Goal: Task Accomplishment & Management: Use online tool/utility

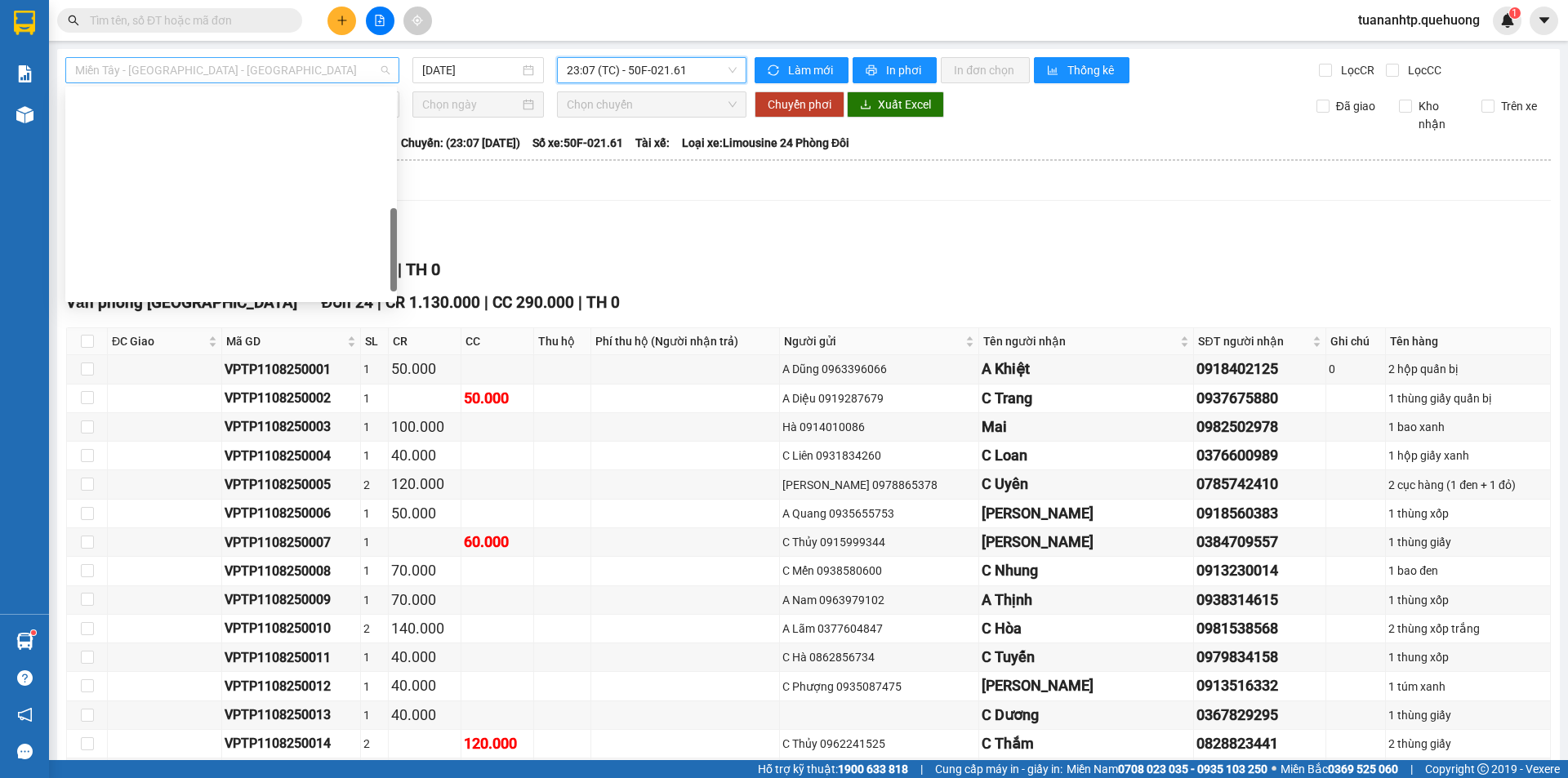
scroll to position [418, 0]
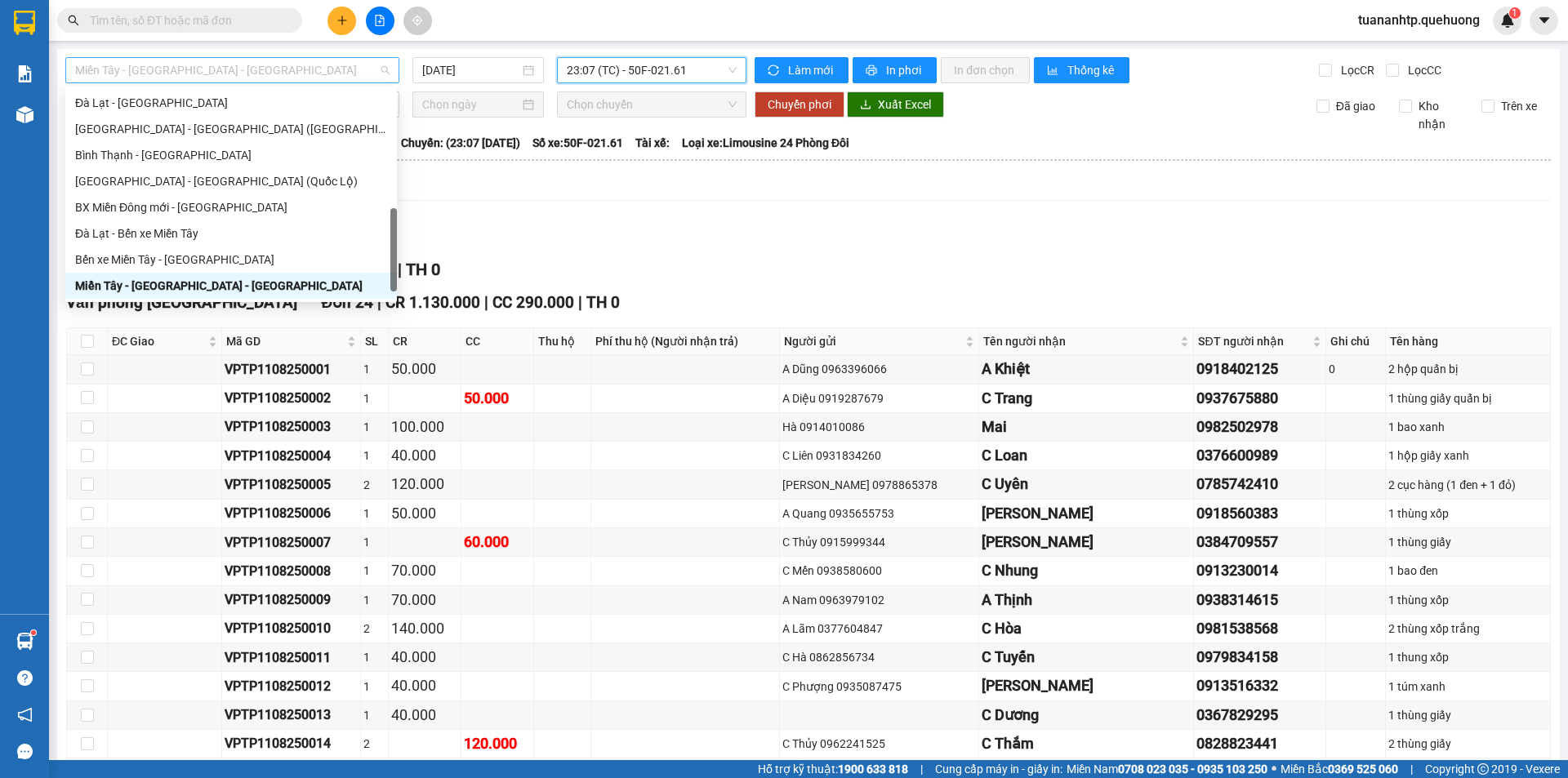
click at [263, 72] on span "Miền Tây - [GEOGRAPHIC_DATA] - [GEOGRAPHIC_DATA]" at bounding box center [232, 70] width 314 height 25
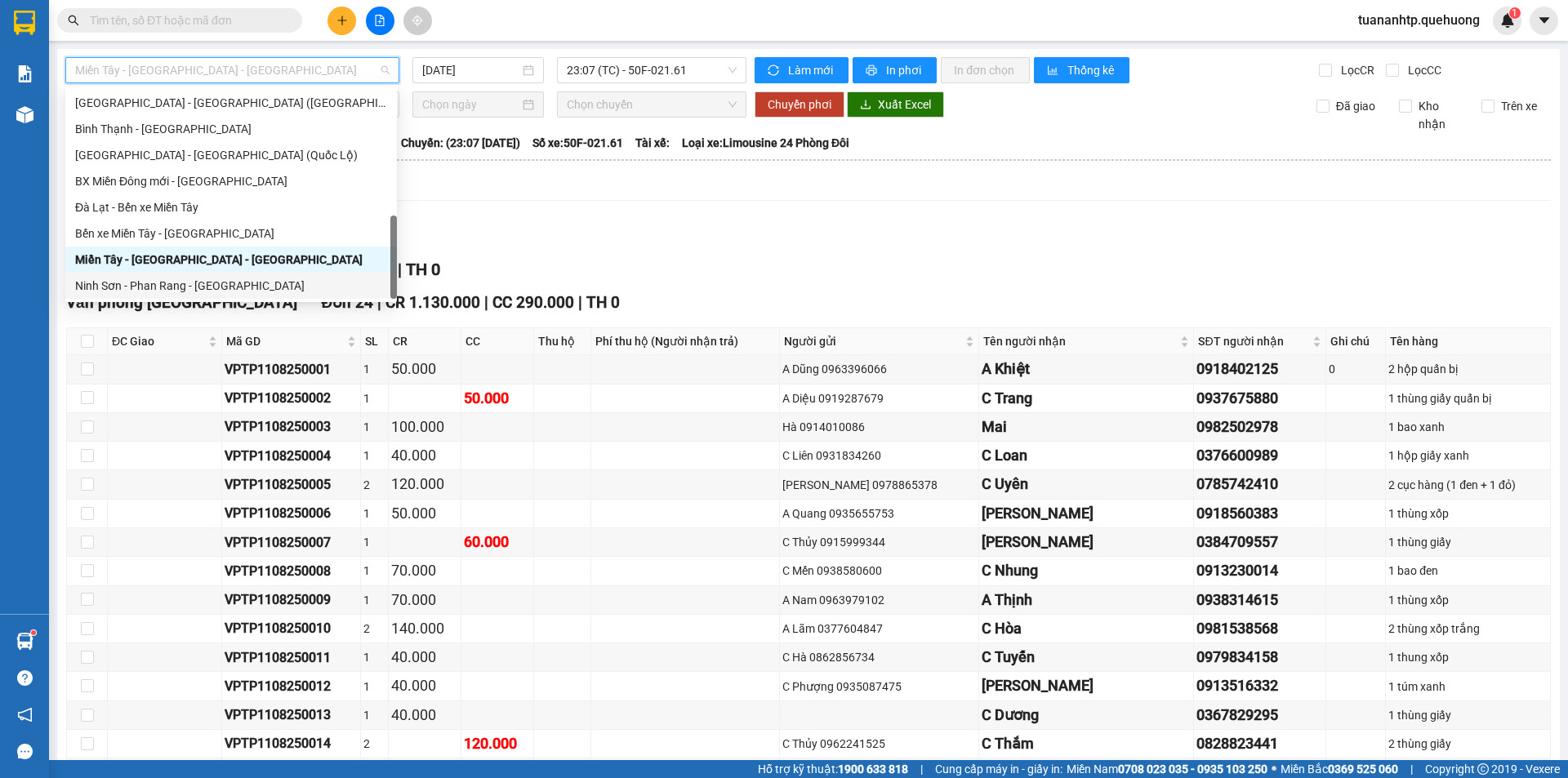
click at [194, 280] on div "Ninh Sơn - Phan Rang - [GEOGRAPHIC_DATA]" at bounding box center [230, 285] width 312 height 18
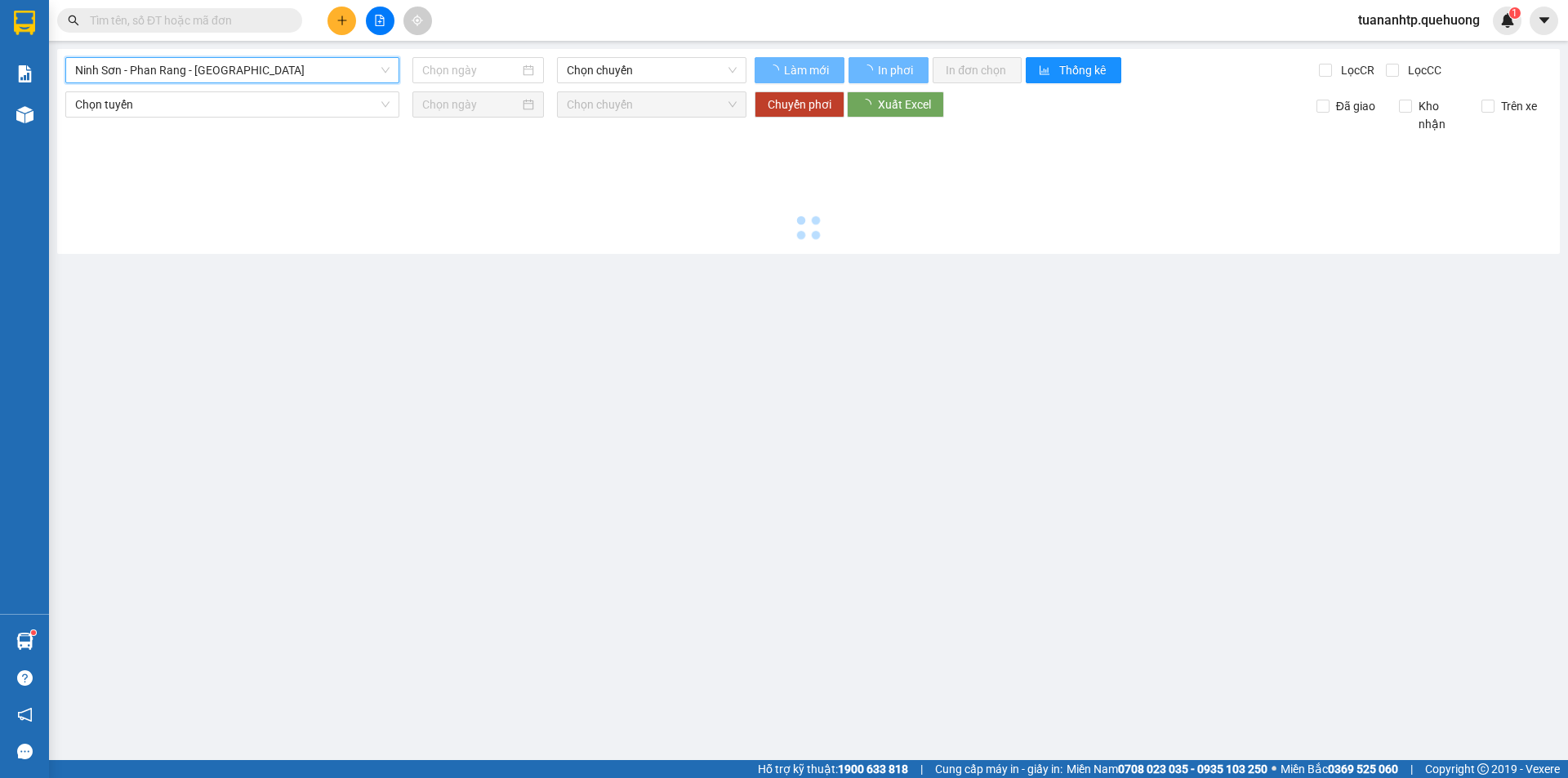
type input "[DATE]"
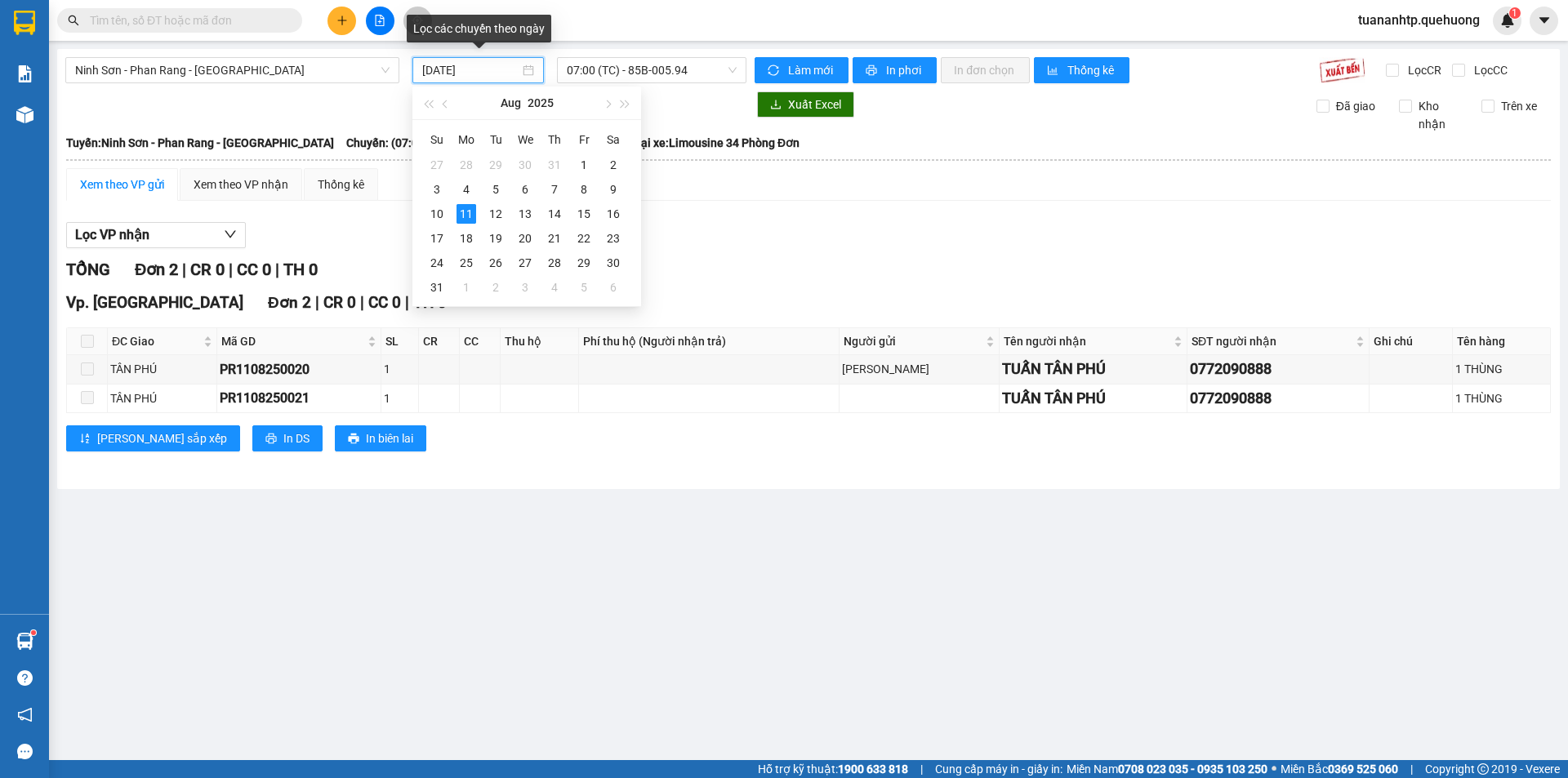
click at [479, 66] on input "[DATE]" at bounding box center [470, 70] width 97 height 18
click at [478, 74] on input "[DATE]" at bounding box center [470, 70] width 97 height 18
click at [644, 70] on span "07:00 (TC) - 85B-005.94" at bounding box center [652, 70] width 170 height 25
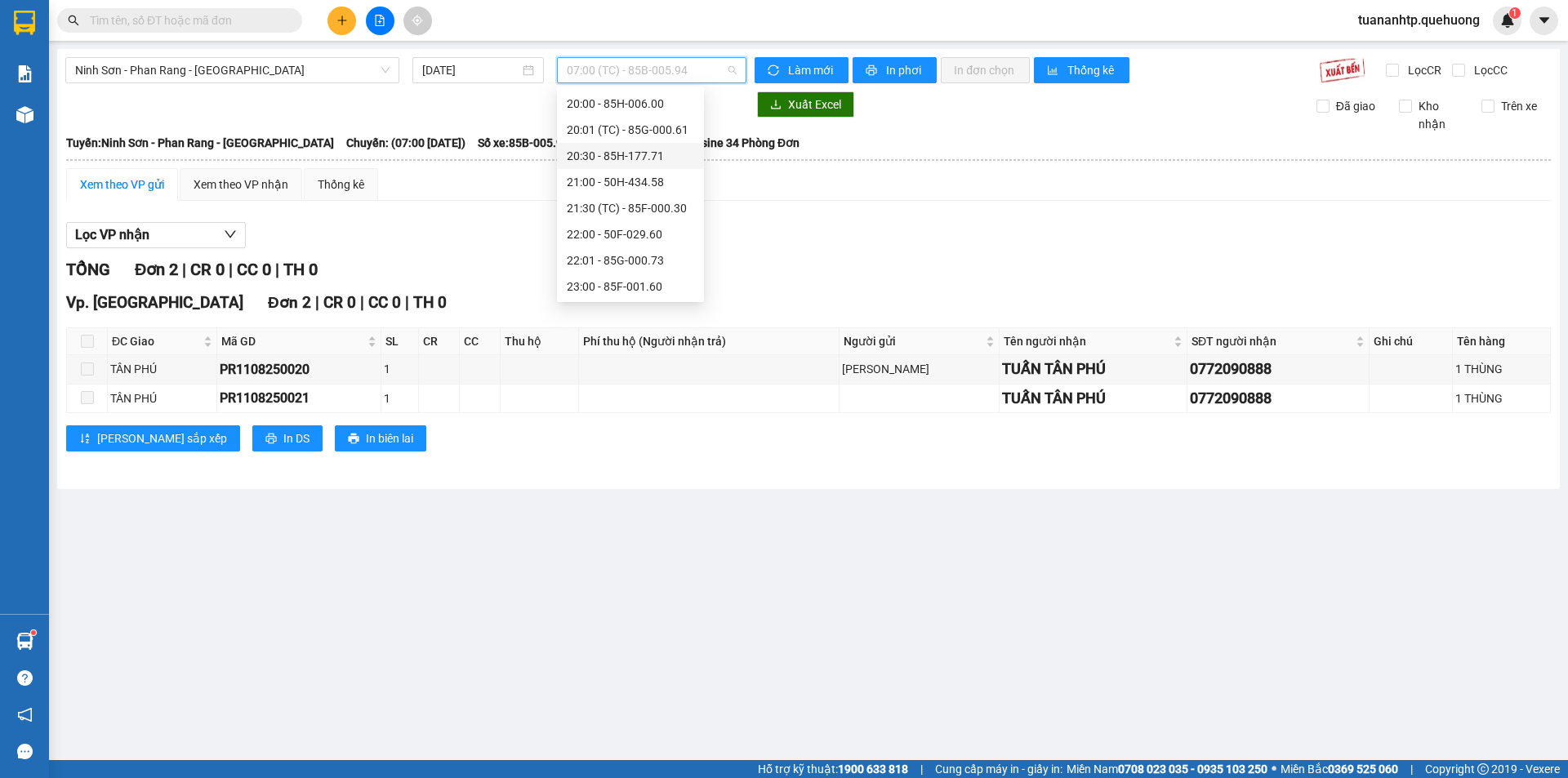
scroll to position [183, 0]
click at [656, 152] on div "20:30 - 85H-177.71" at bounding box center [631, 155] width 127 height 18
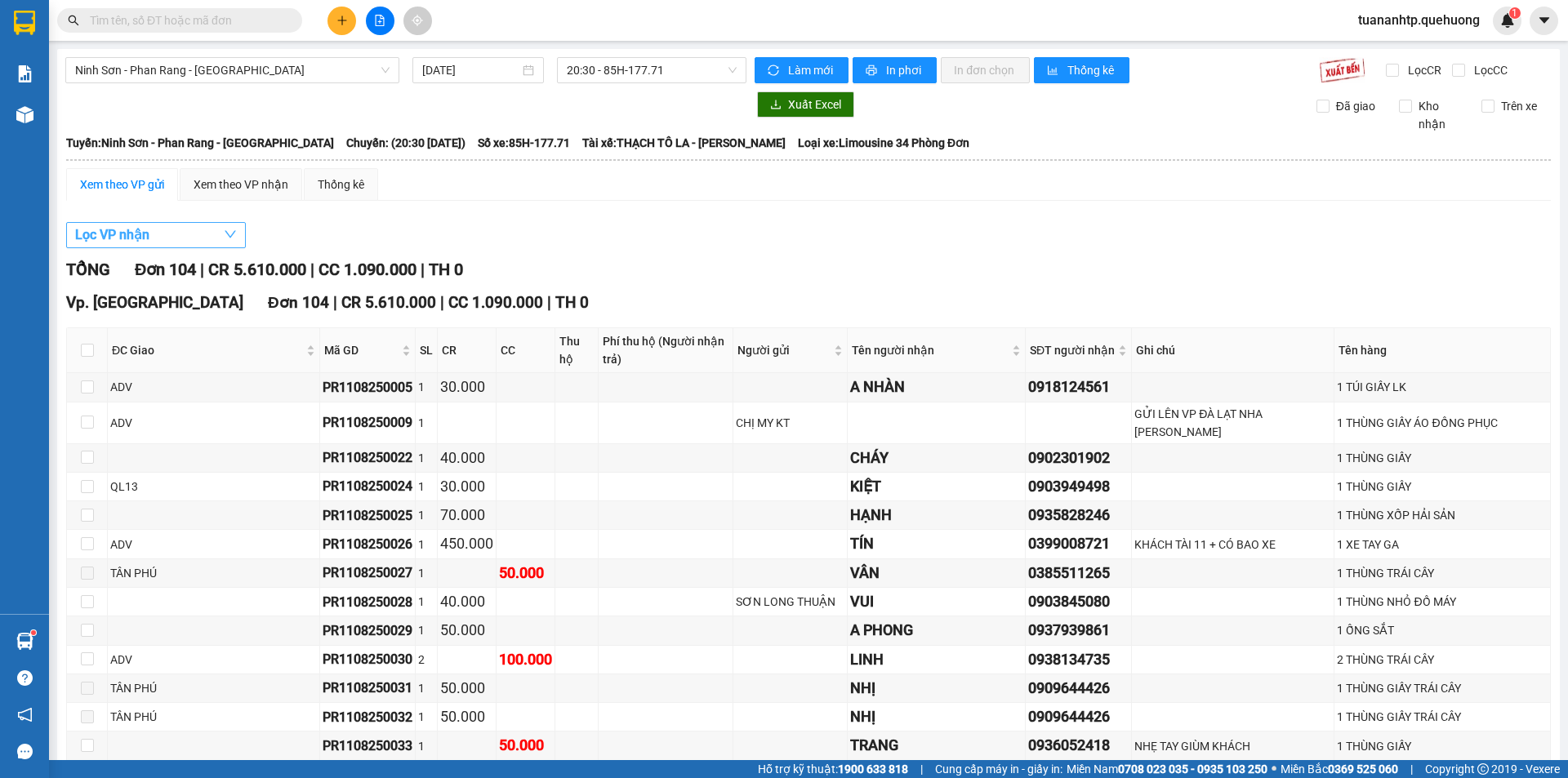
click at [209, 239] on button "Lọc VP nhận" at bounding box center [156, 234] width 180 height 26
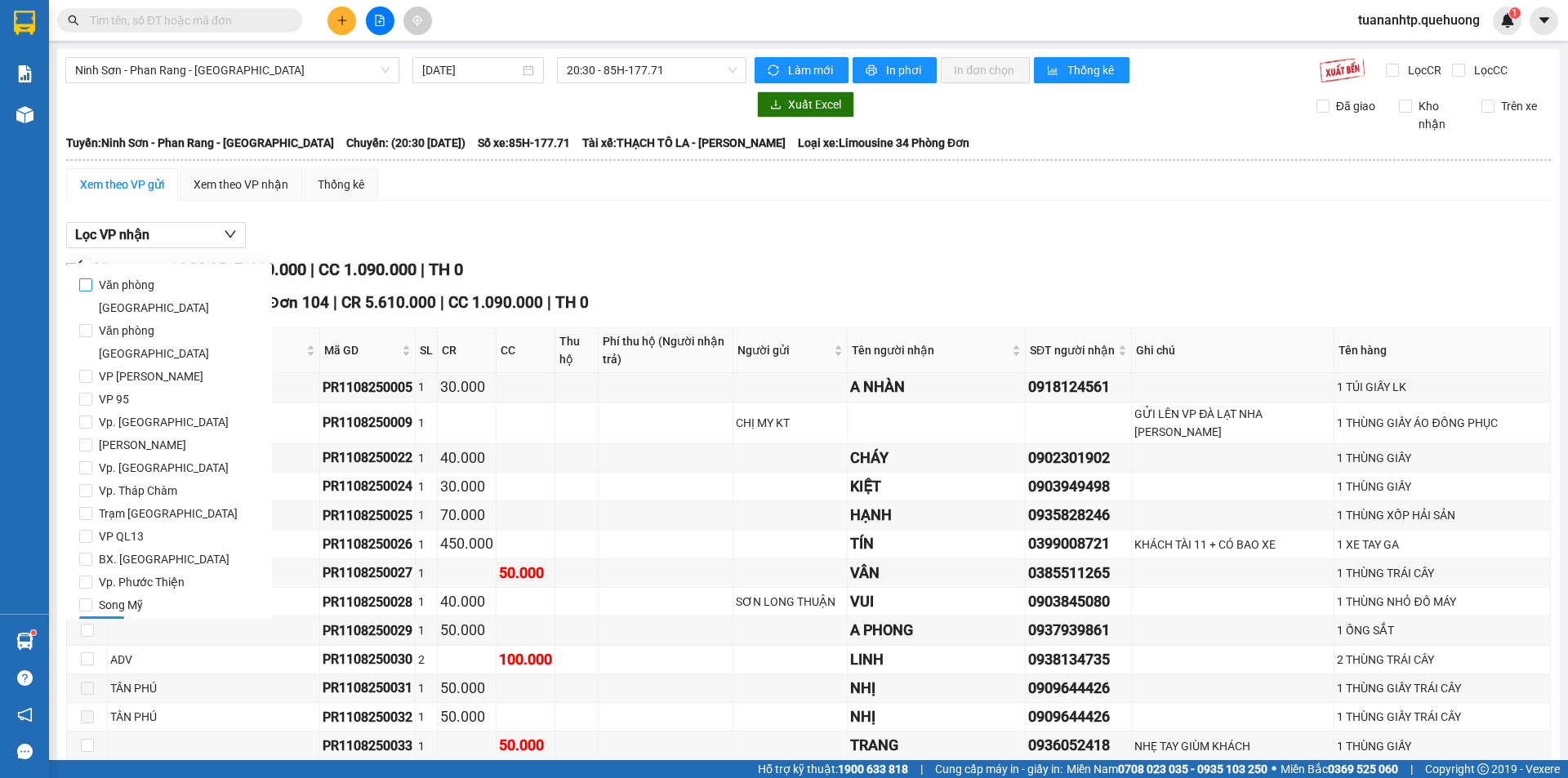
click at [149, 287] on span "Văn phòng [GEOGRAPHIC_DATA]" at bounding box center [175, 295] width 167 height 46
click at [92, 287] on input "Văn phòng [GEOGRAPHIC_DATA]" at bounding box center [85, 284] width 13 height 13
checkbox input "true"
click at [90, 617] on button "Lọc" at bounding box center [101, 629] width 45 height 26
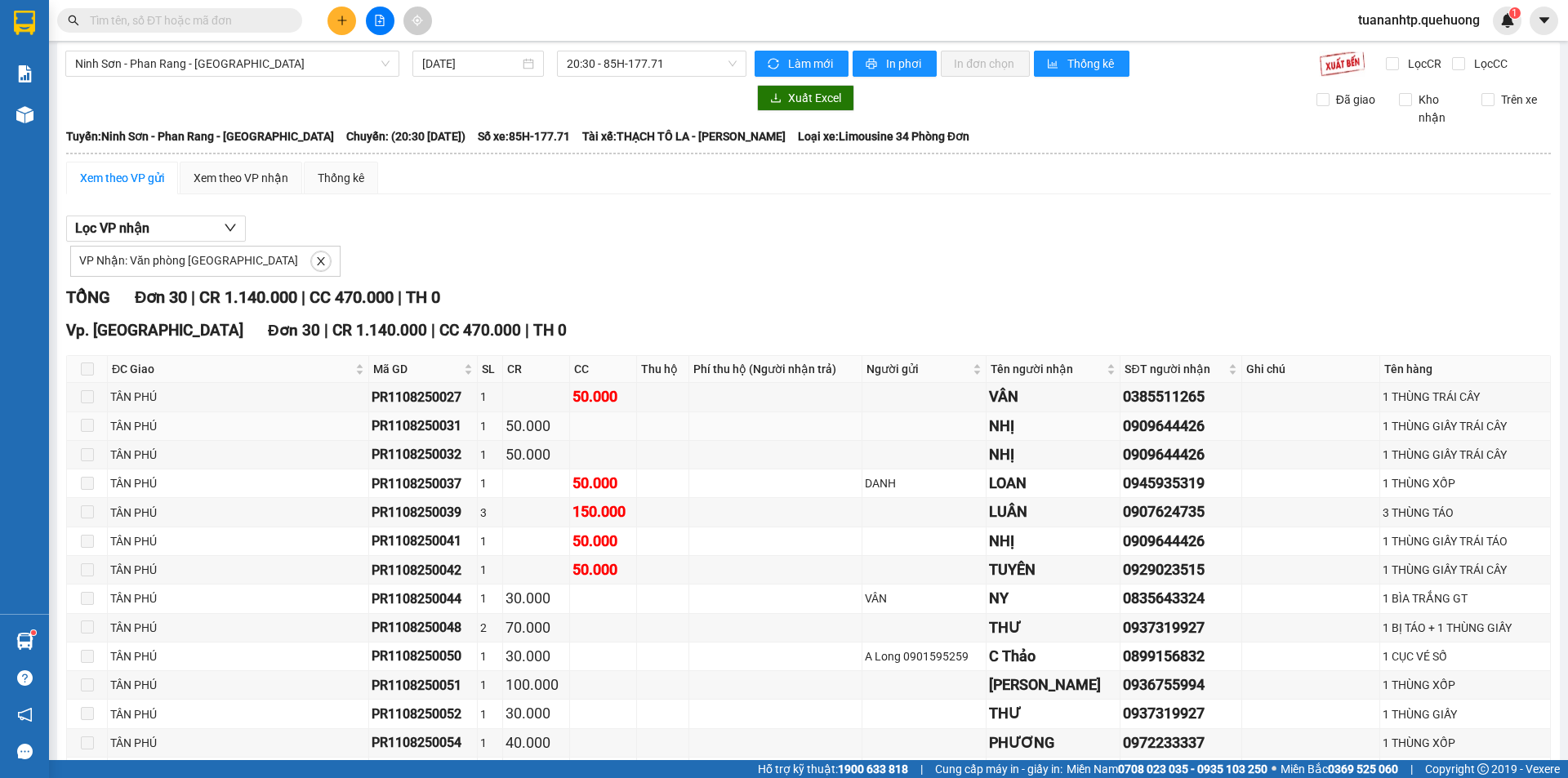
scroll to position [88, 0]
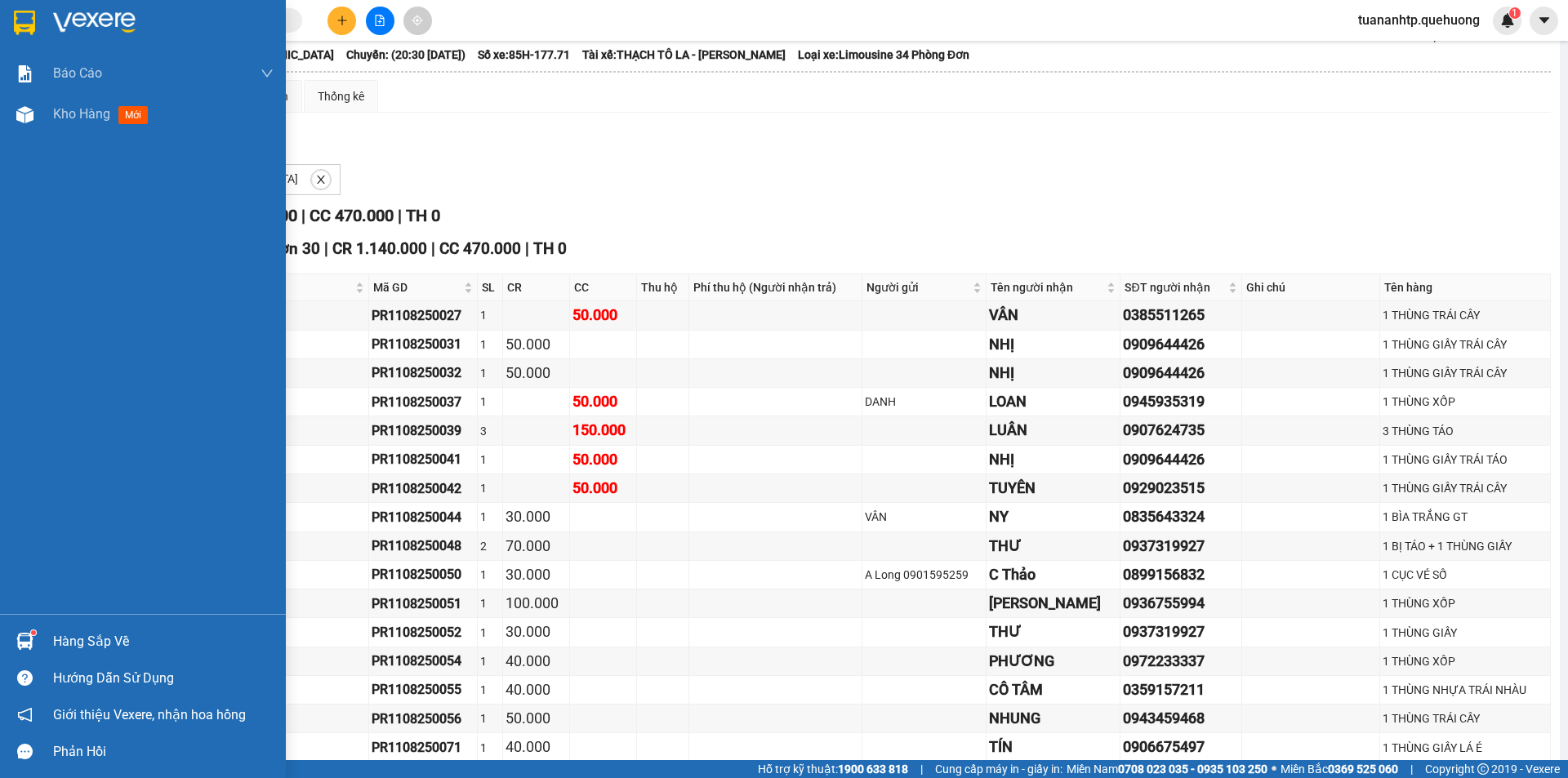
click at [106, 642] on div "Hàng sắp về" at bounding box center [163, 641] width 221 height 25
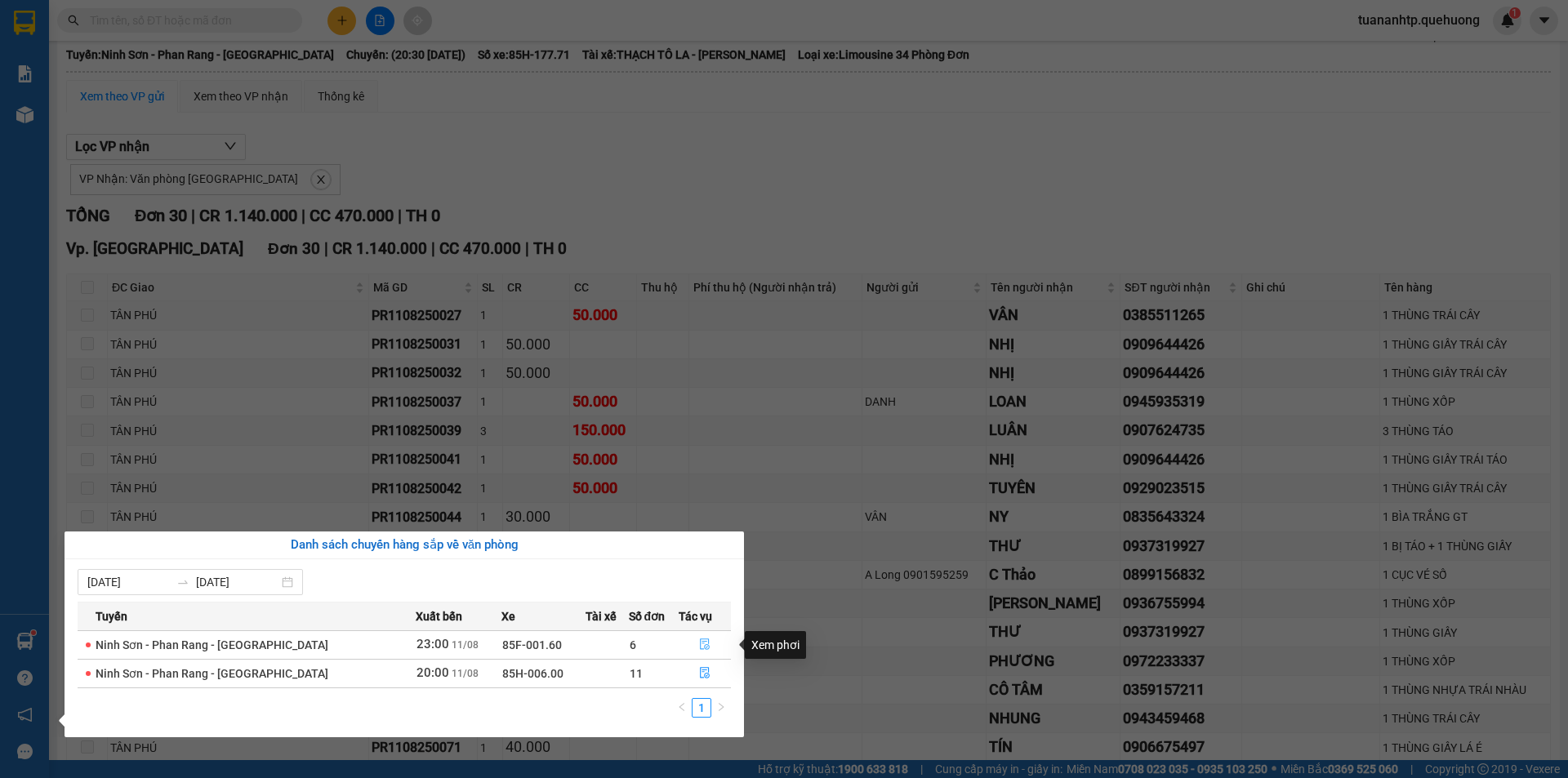
click at [700, 644] on icon "file-done" at bounding box center [704, 643] width 11 height 11
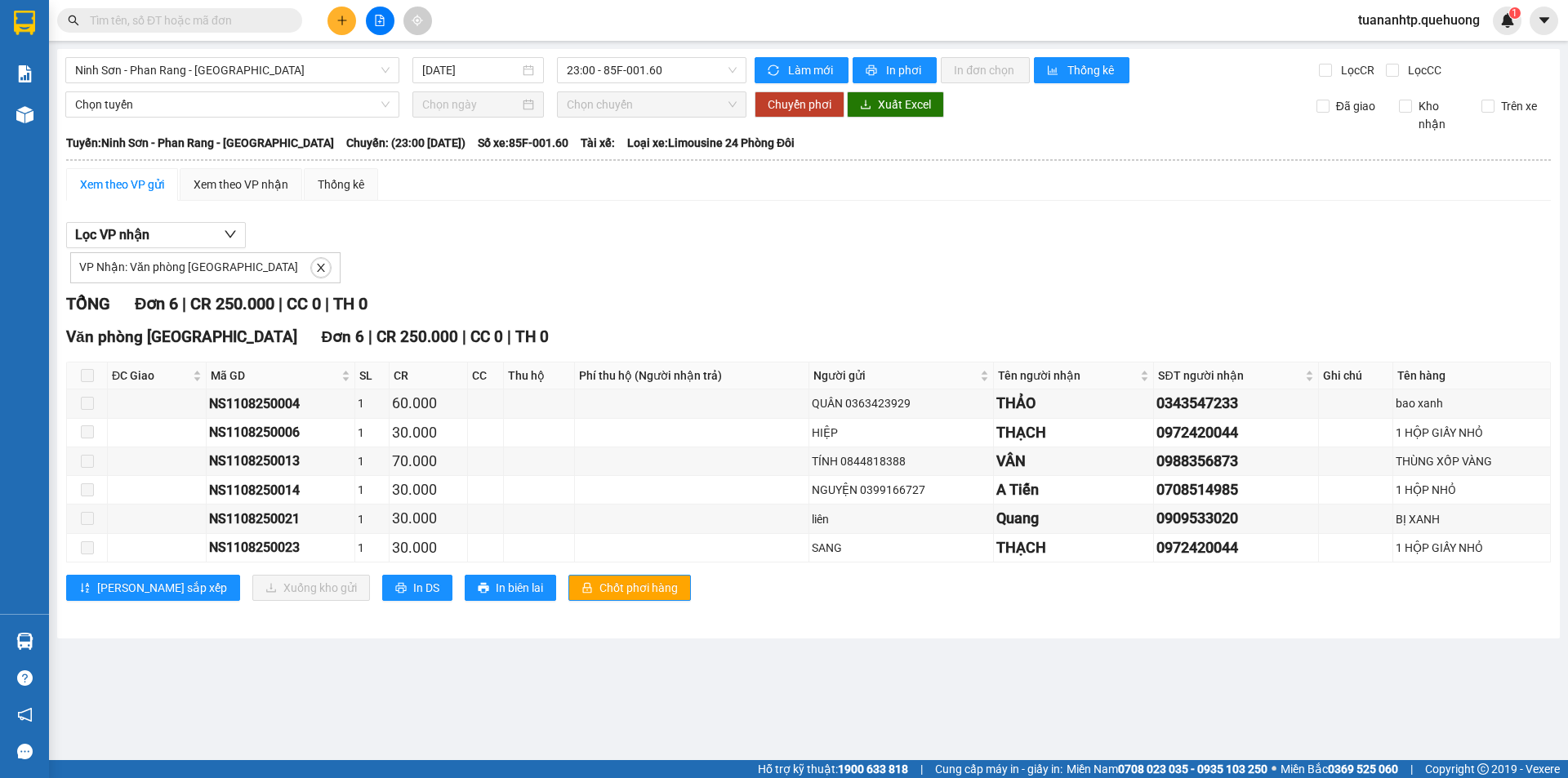
click at [88, 382] on span at bounding box center [87, 375] width 13 height 13
click at [413, 594] on span "In DS" at bounding box center [426, 587] width 26 height 18
click at [413, 591] on span "In DS" at bounding box center [426, 587] width 26 height 18
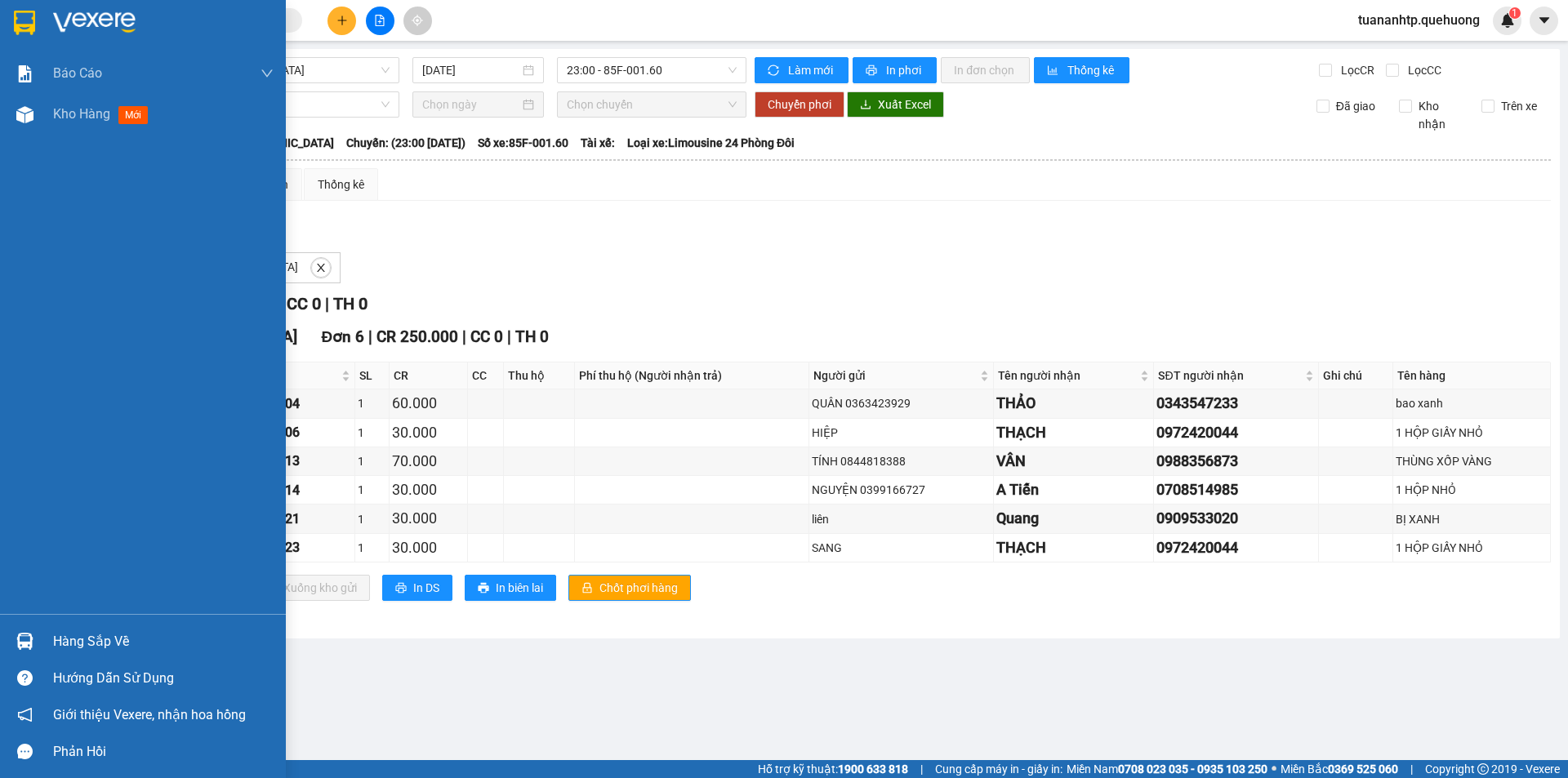
click at [67, 646] on div "Hàng sắp về" at bounding box center [163, 641] width 221 height 25
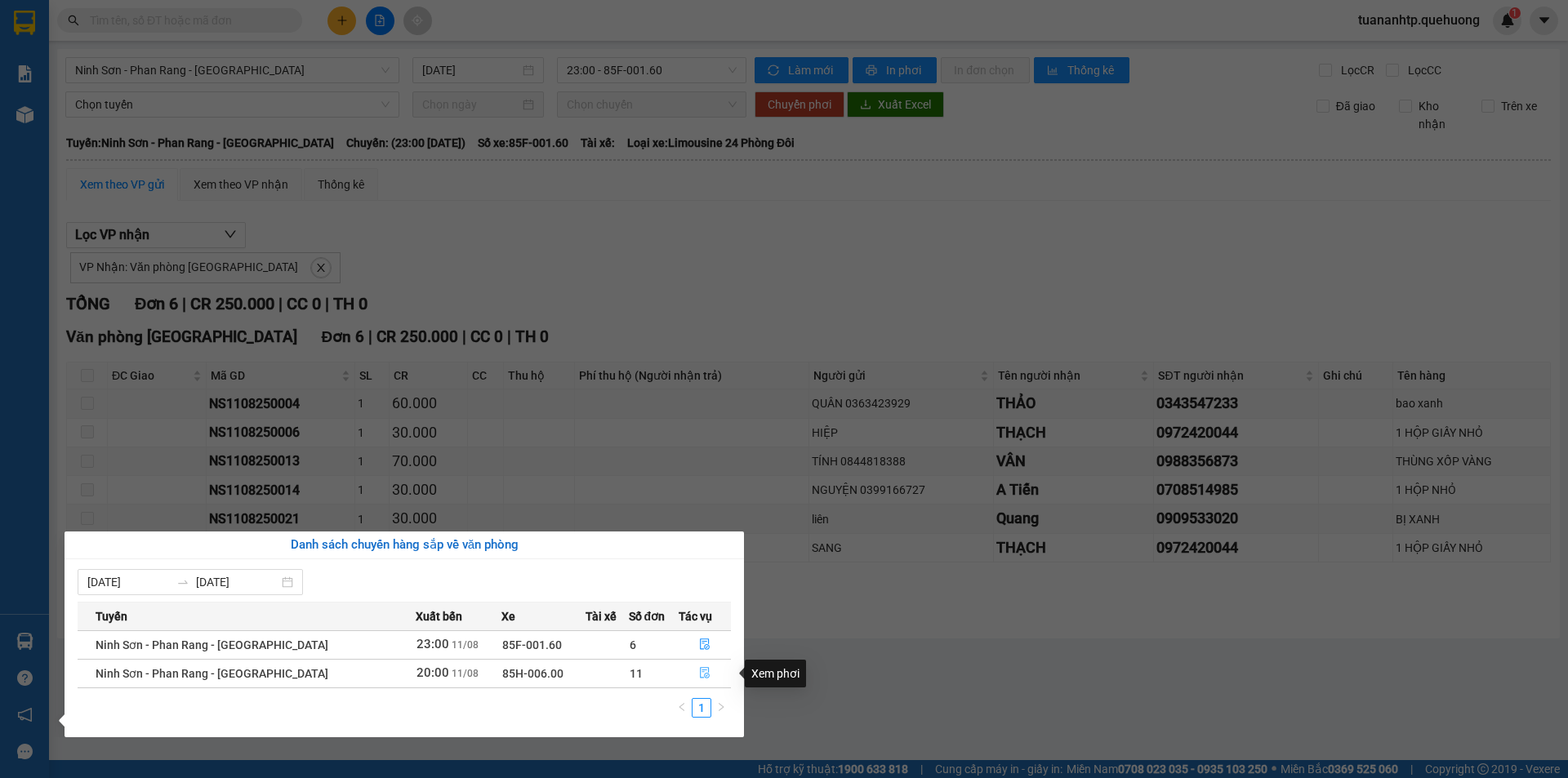
click at [705, 673] on icon "file-done" at bounding box center [704, 672] width 11 height 11
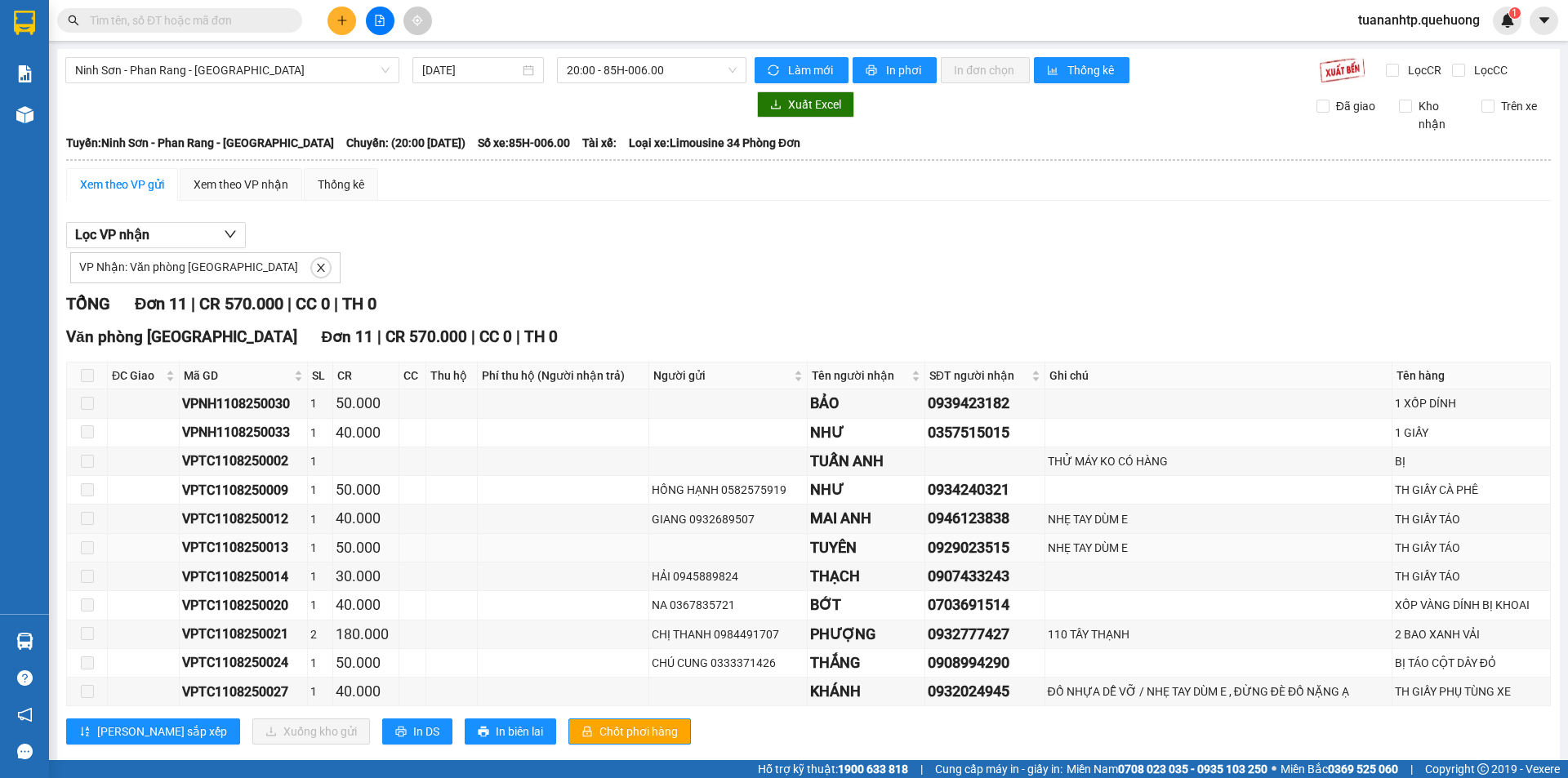
scroll to position [30, 0]
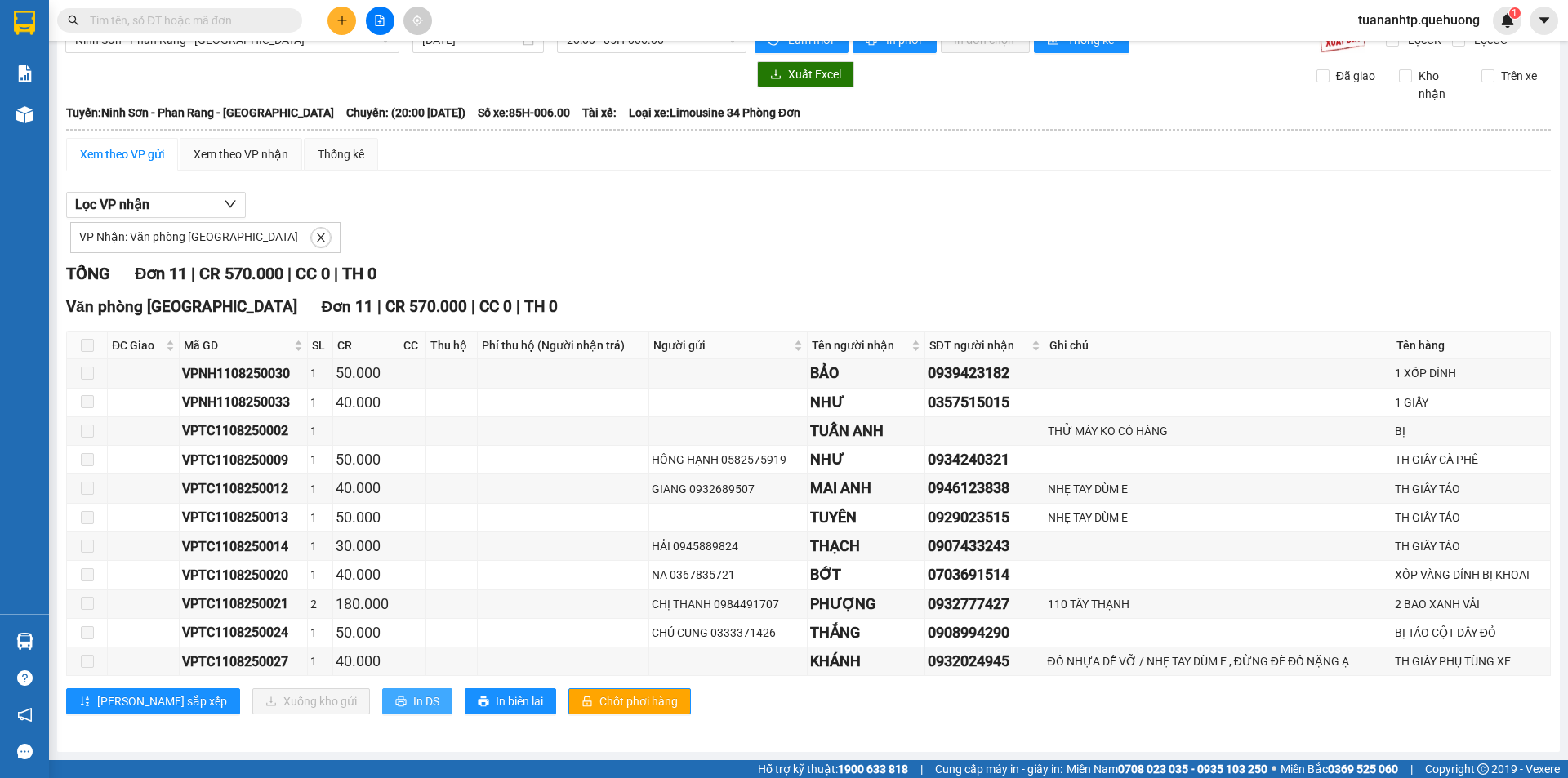
click at [413, 706] on span "In DS" at bounding box center [426, 701] width 26 height 18
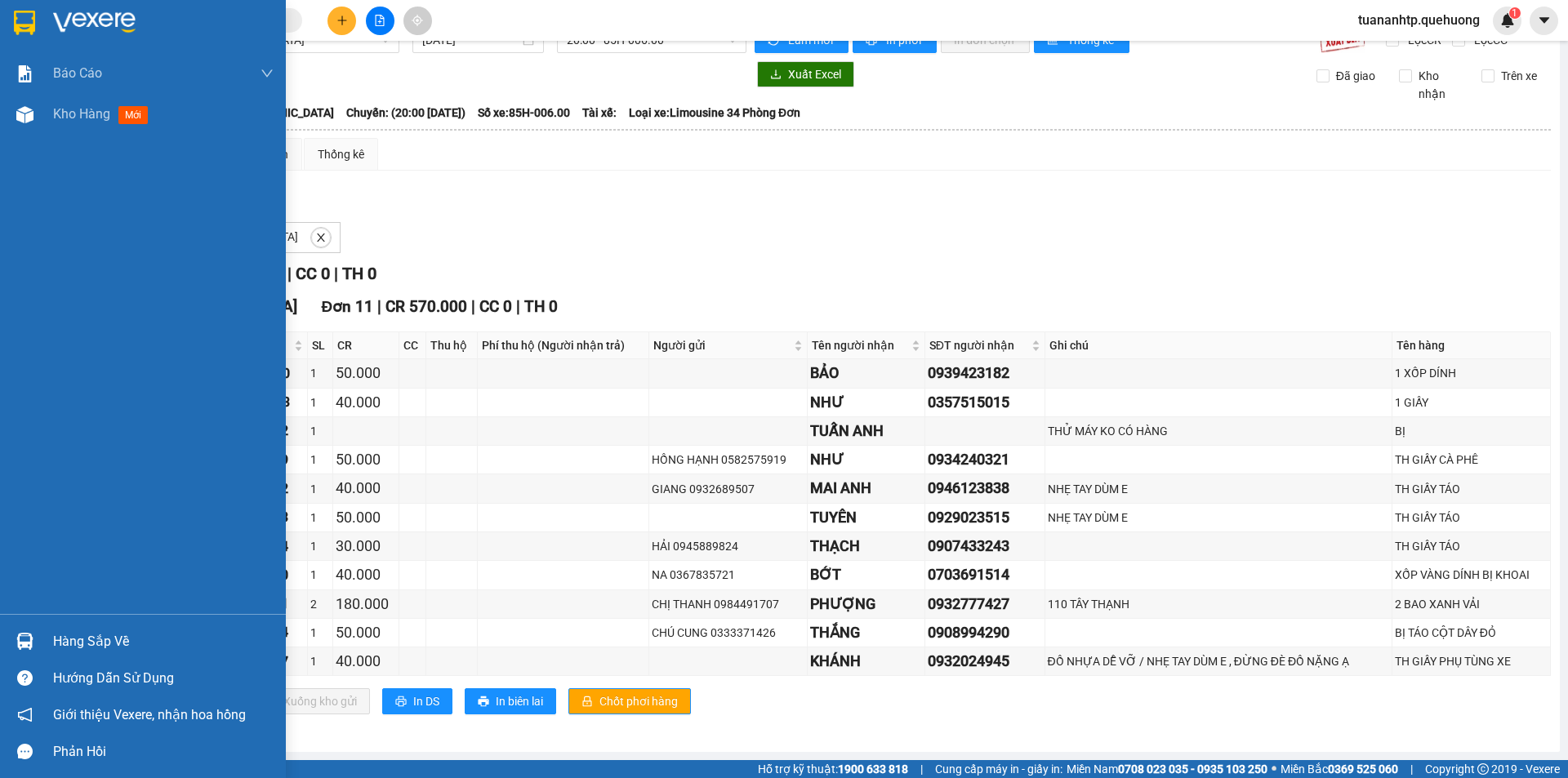
click at [114, 640] on div "Hàng sắp về" at bounding box center [163, 641] width 221 height 25
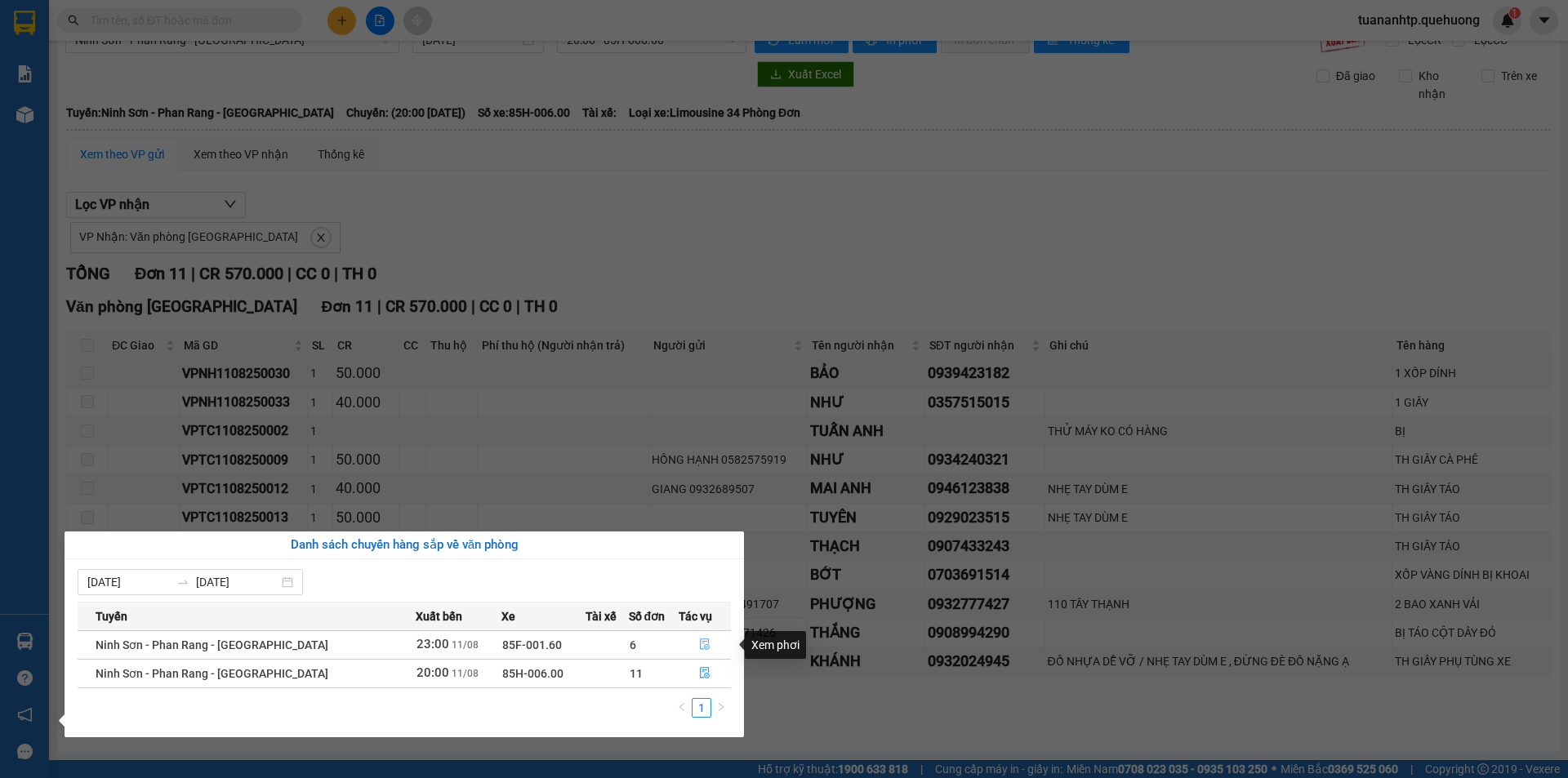
click at [711, 644] on button "button" at bounding box center [705, 645] width 52 height 26
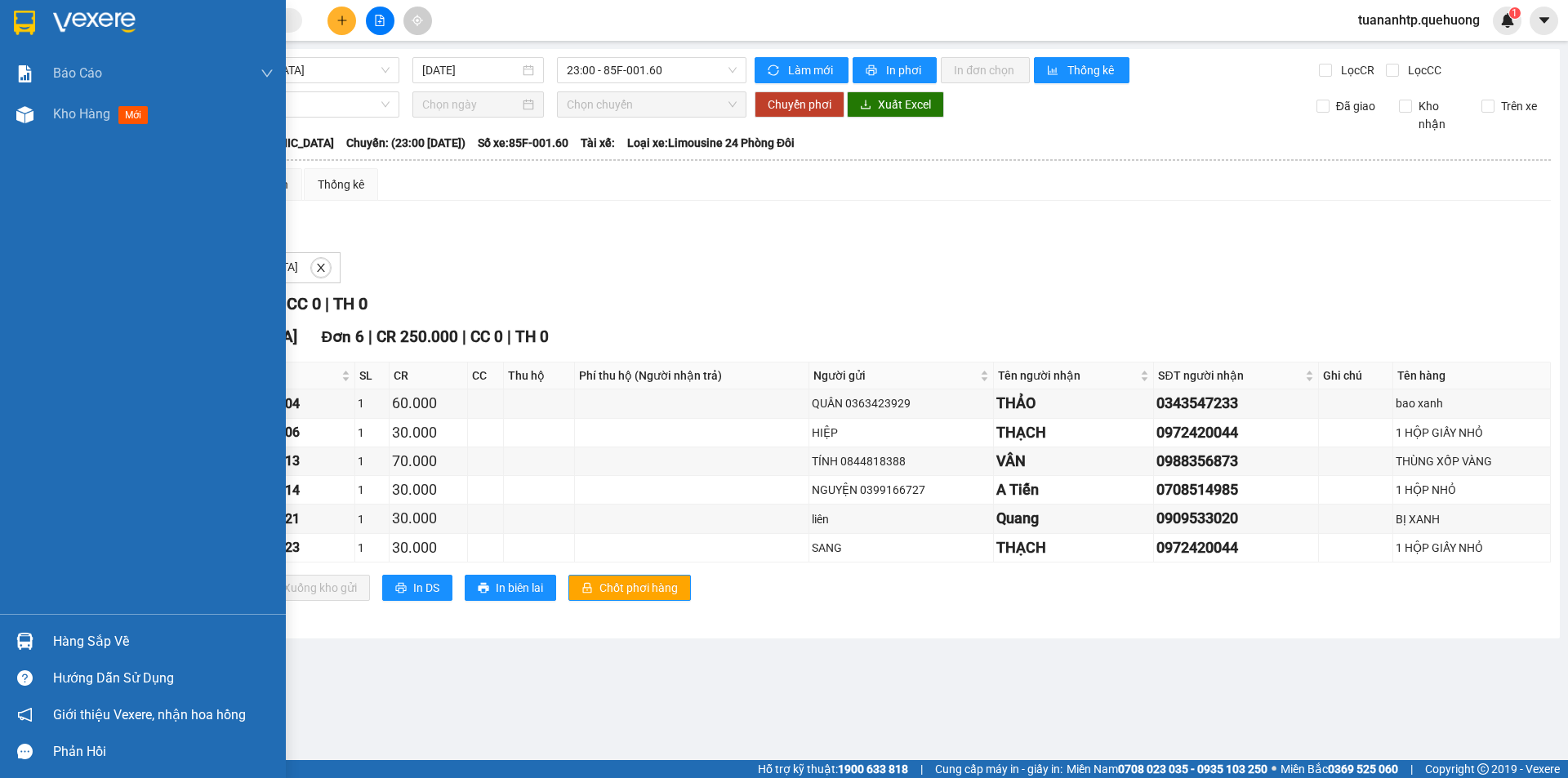
click at [99, 642] on div "Hàng sắp về" at bounding box center [163, 641] width 221 height 25
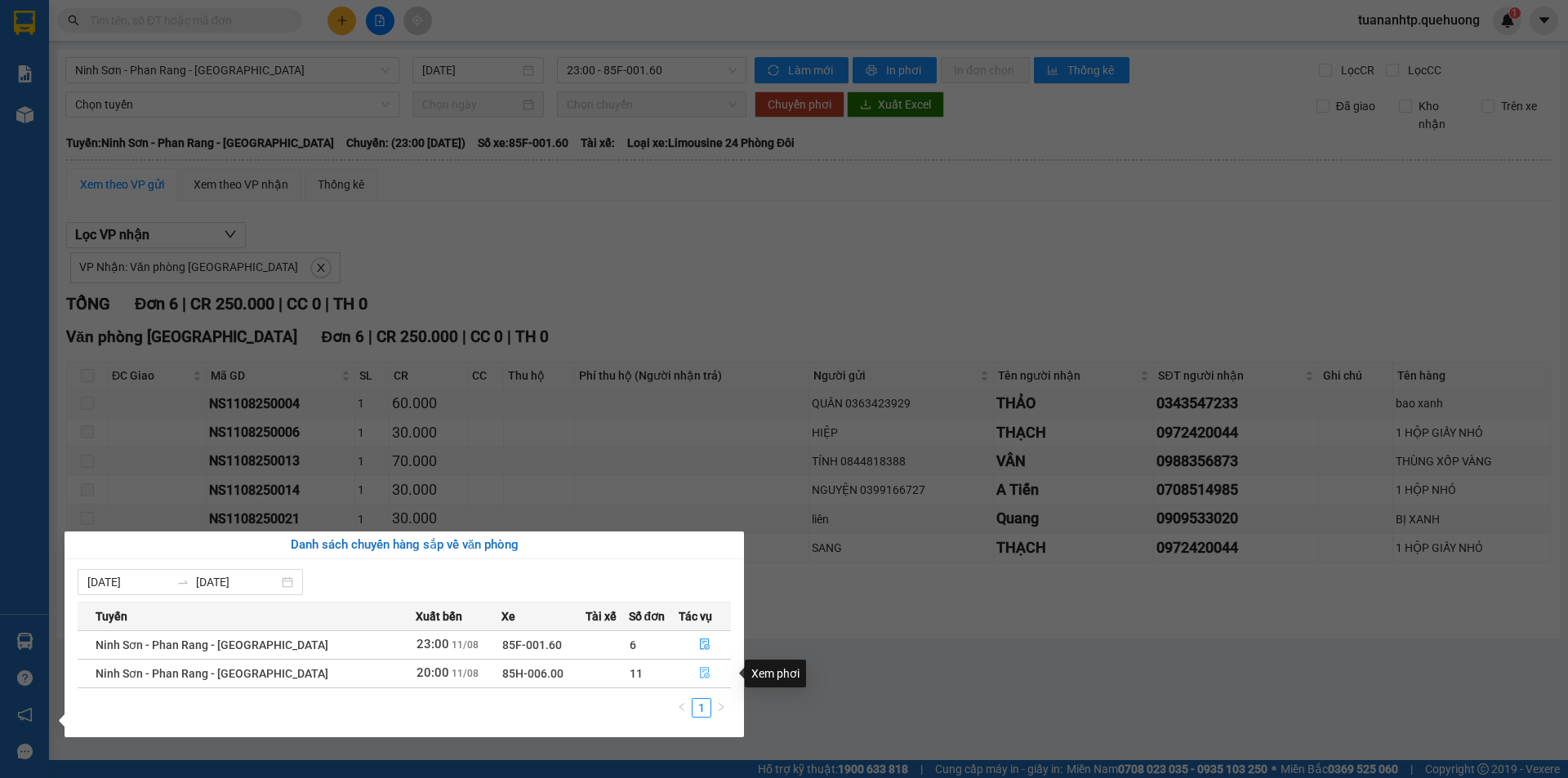
click at [699, 678] on icon "file-done" at bounding box center [704, 672] width 11 height 11
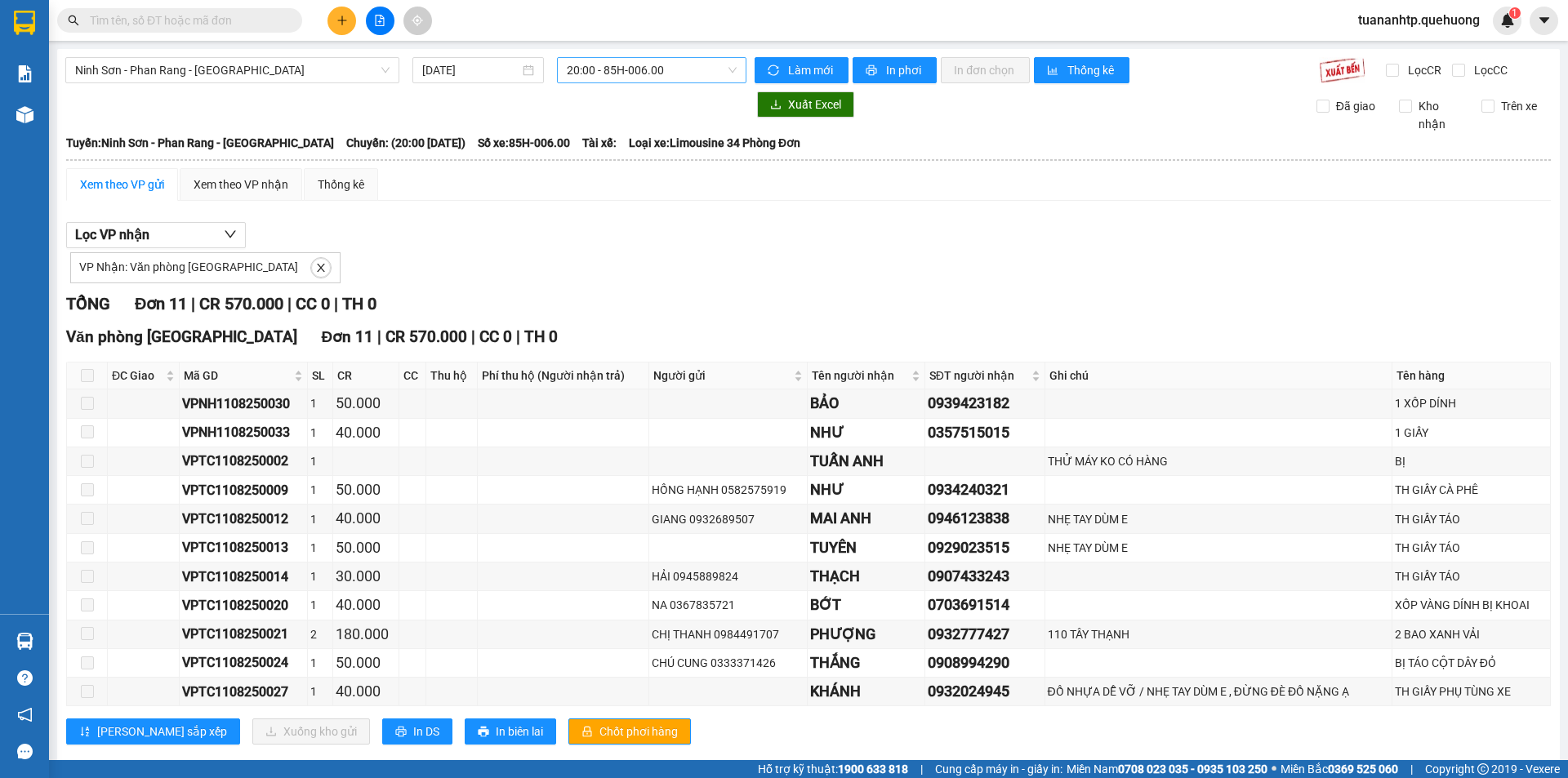
click at [680, 72] on span "20:00 - 85H-006.00" at bounding box center [652, 70] width 170 height 25
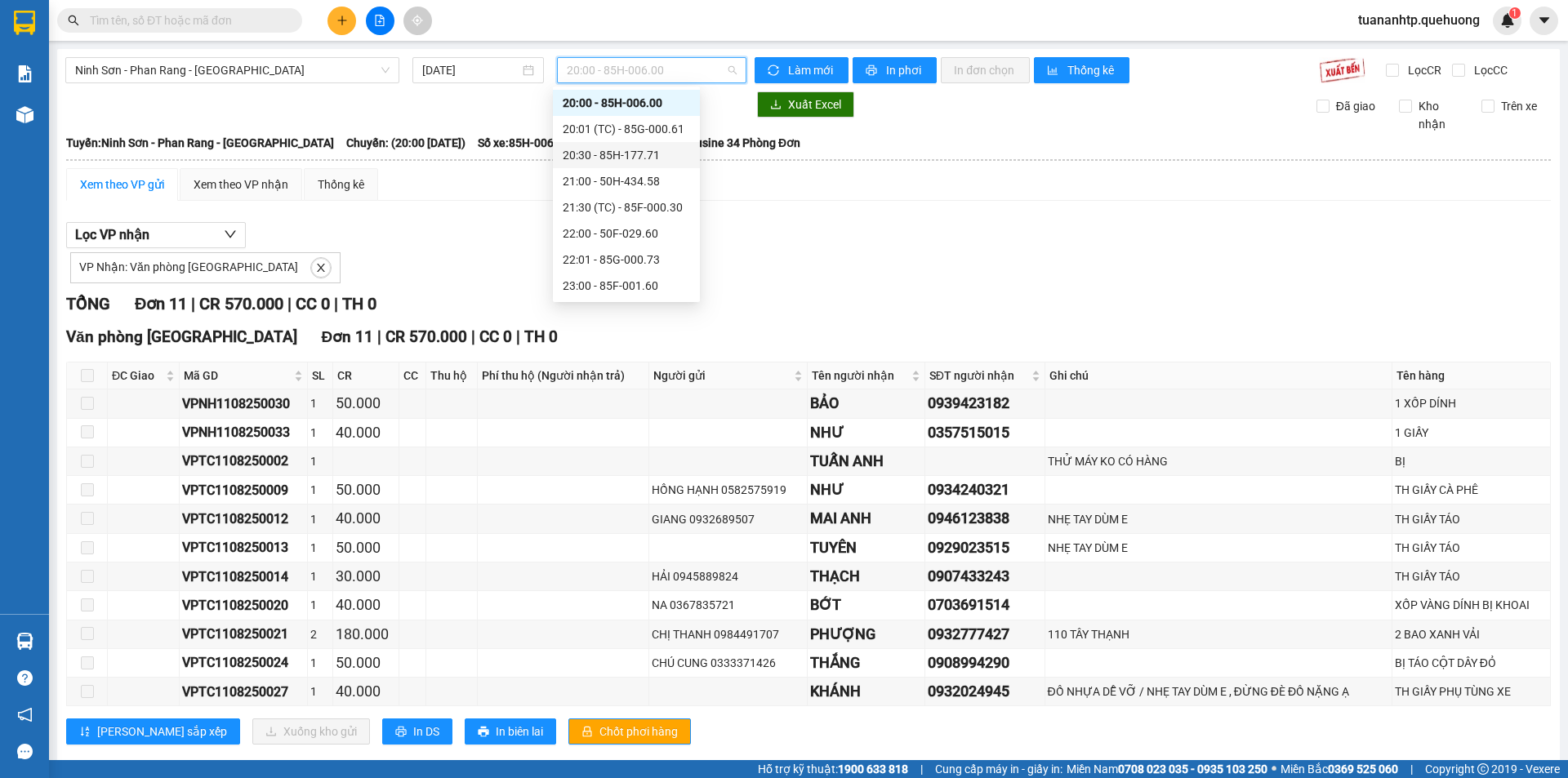
click at [638, 155] on div "20:30 - 85H-177.71" at bounding box center [626, 155] width 127 height 18
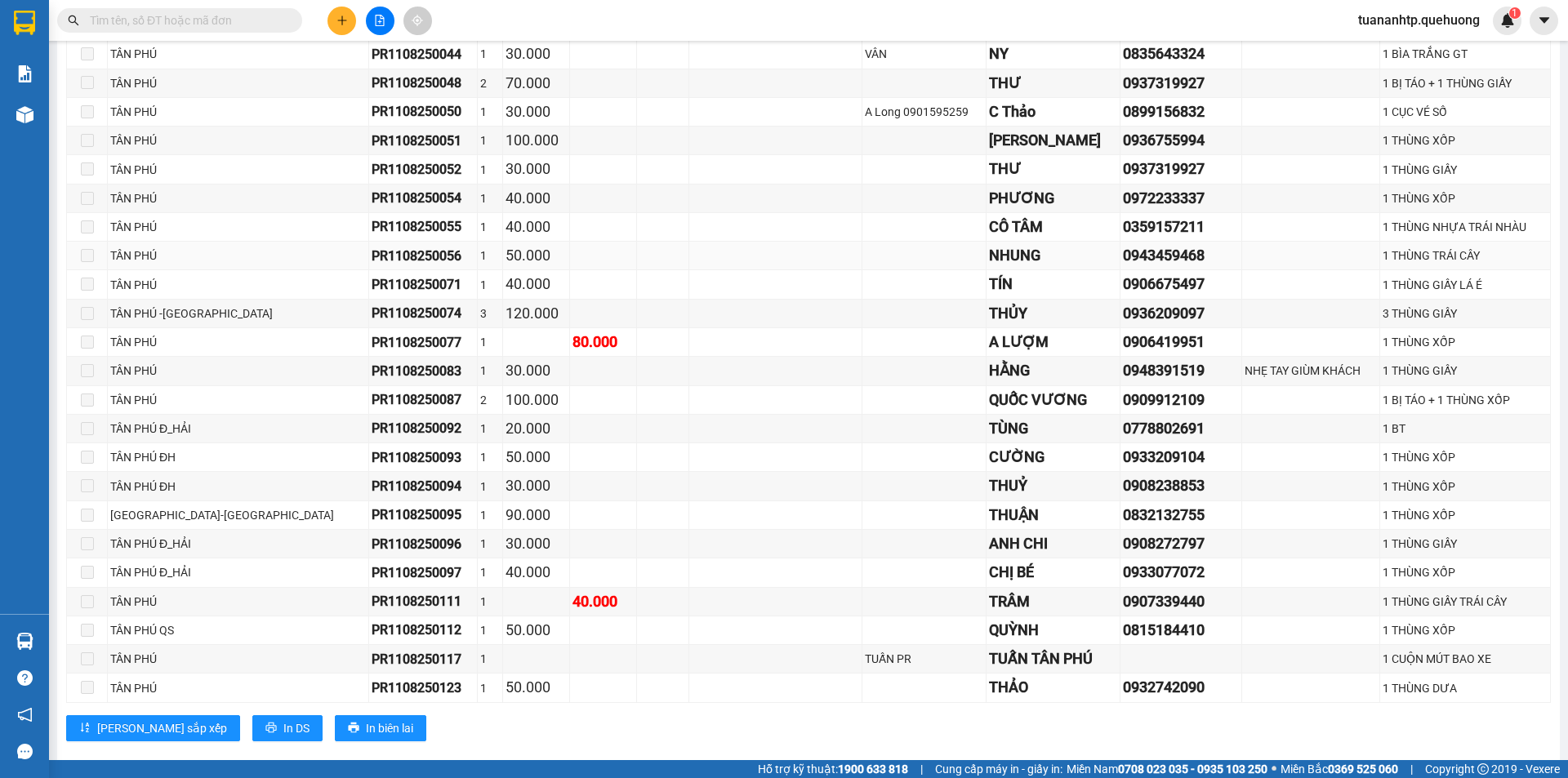
scroll to position [578, 0]
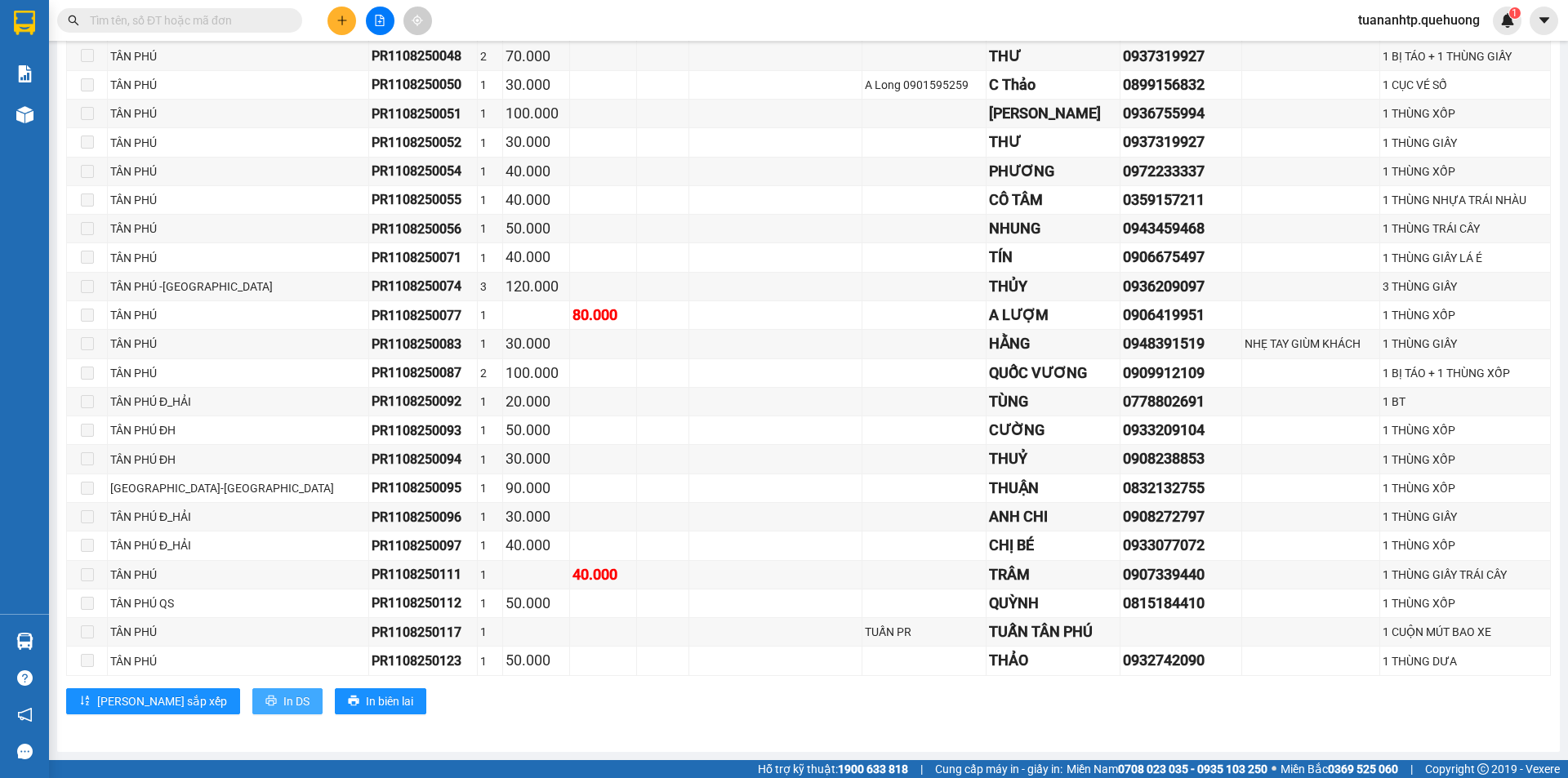
click at [284, 698] on span "In DS" at bounding box center [296, 701] width 26 height 18
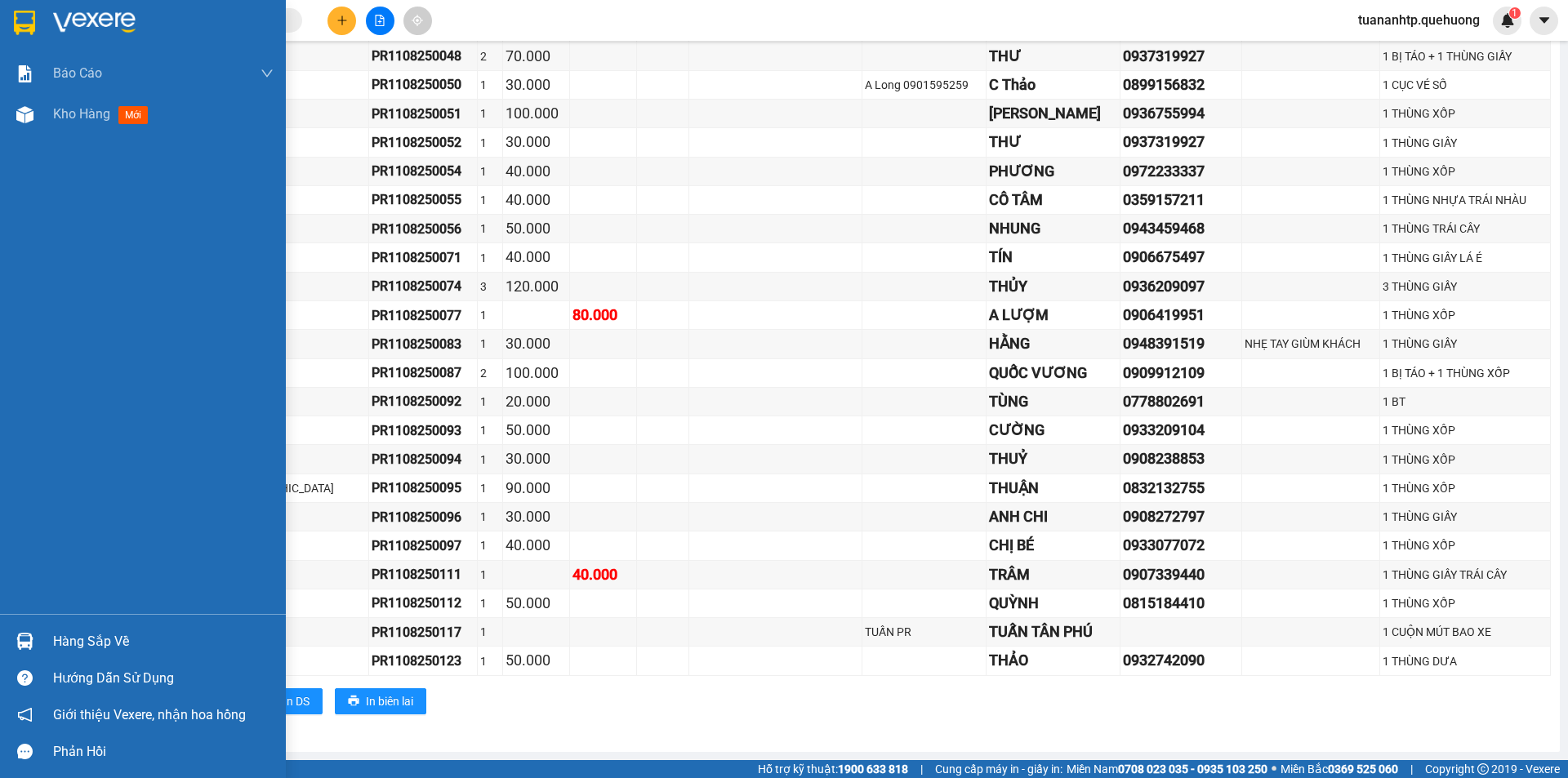
click at [117, 639] on div "Hàng sắp về" at bounding box center [163, 641] width 221 height 25
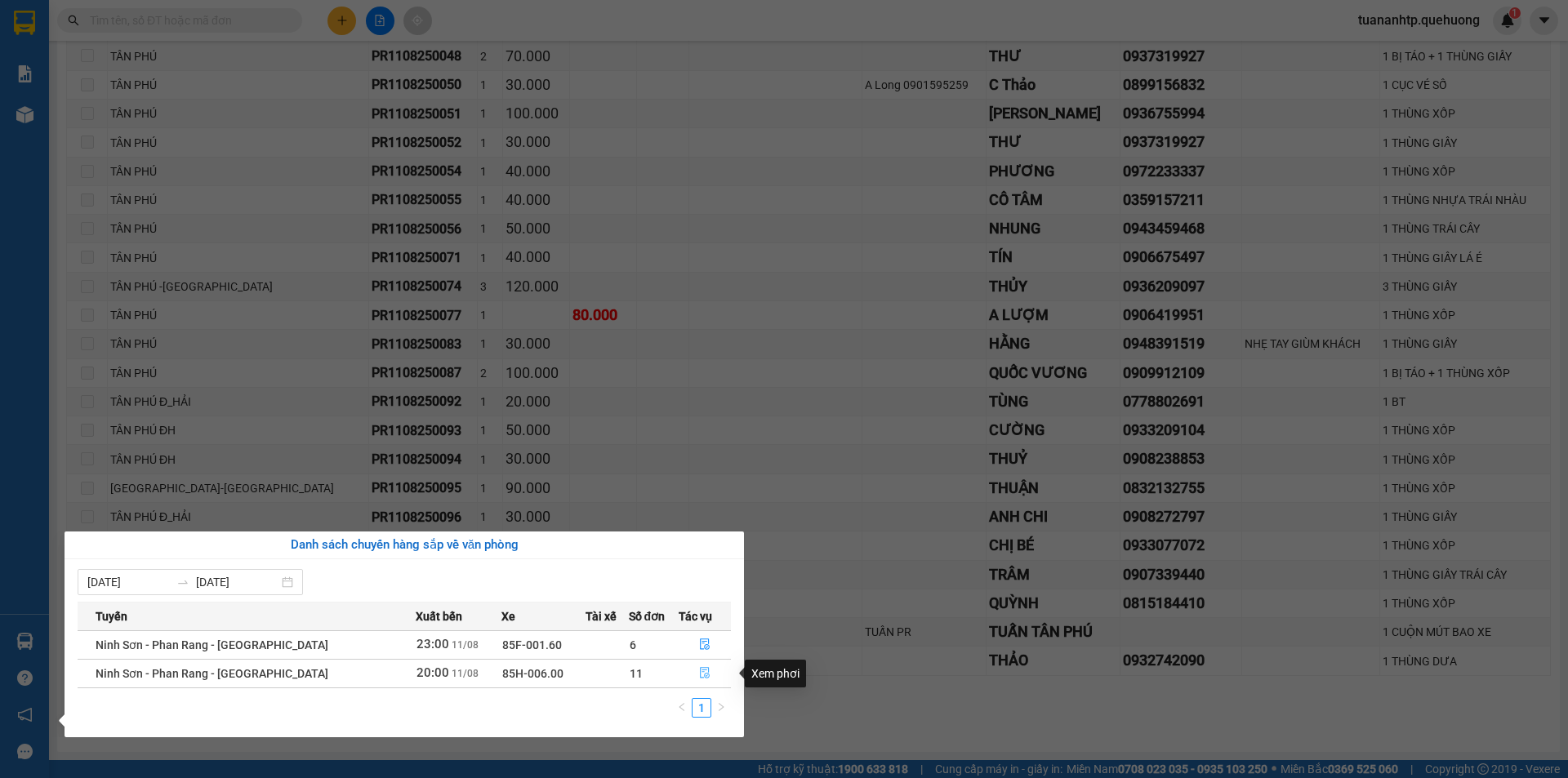
click at [708, 668] on button "button" at bounding box center [705, 673] width 52 height 26
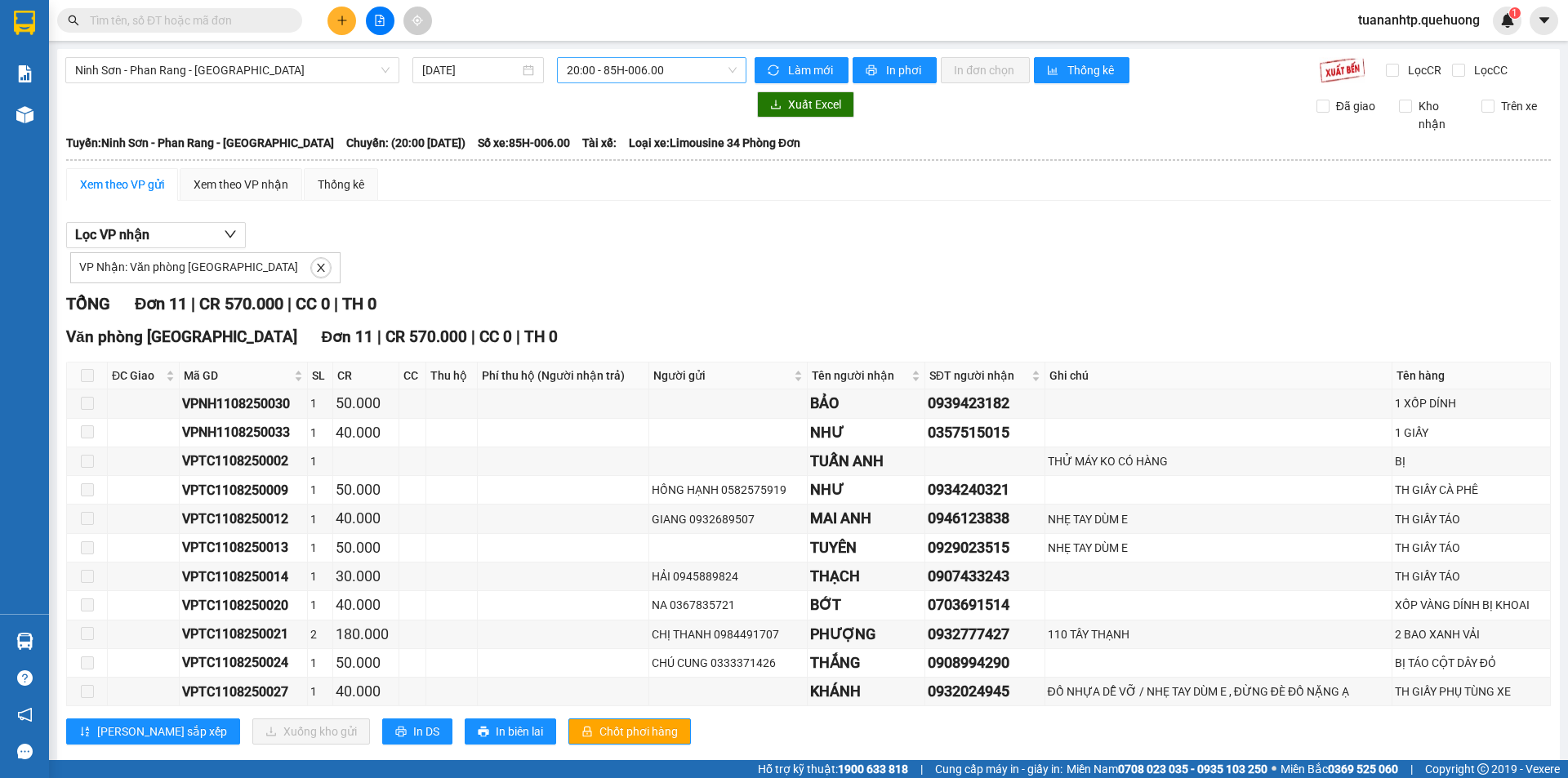
click at [631, 71] on span "20:00 - 85H-006.00" at bounding box center [652, 70] width 170 height 25
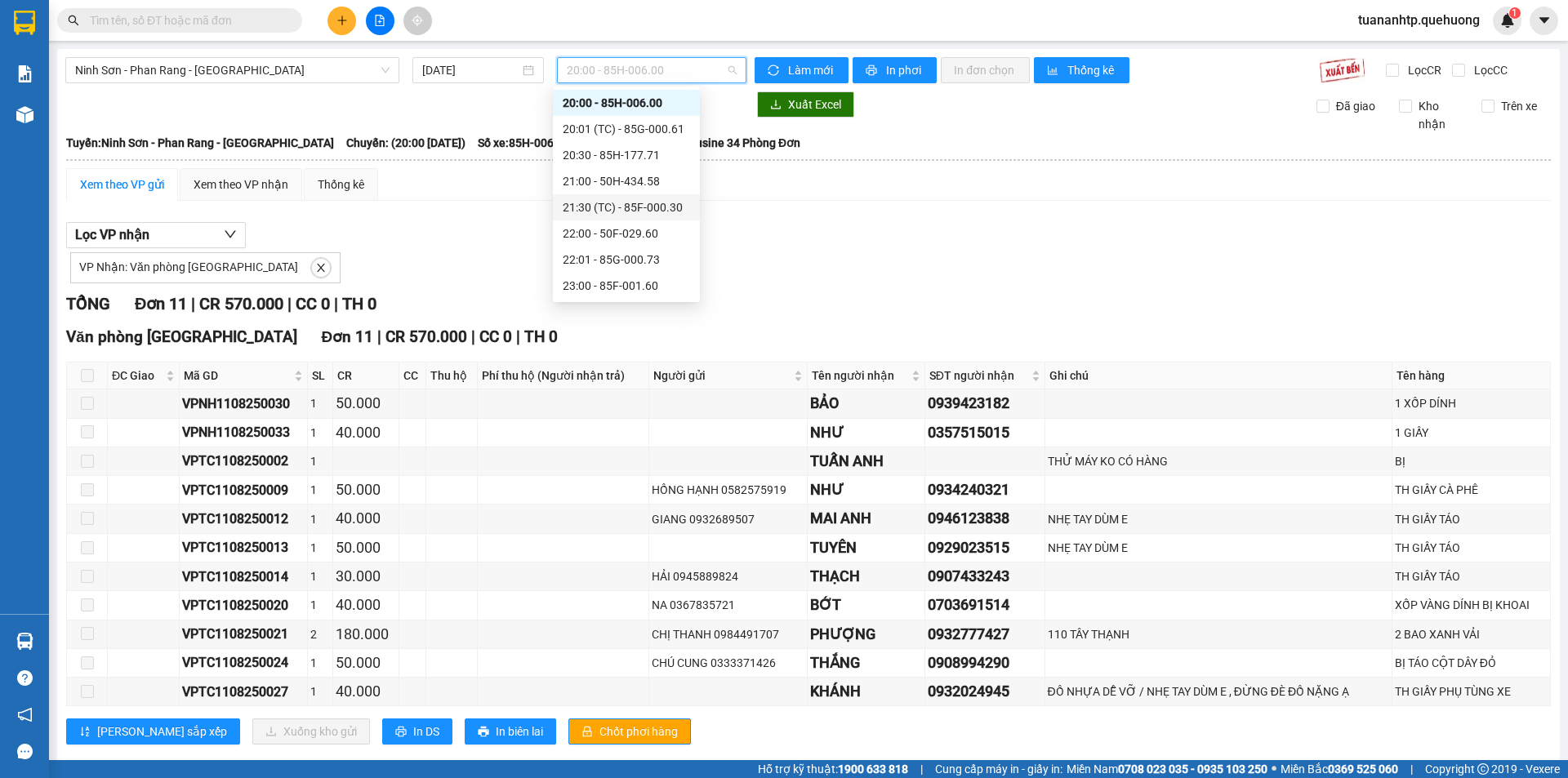
click at [668, 209] on div "21:30 (TC) - 85F-000.30" at bounding box center [626, 207] width 127 height 18
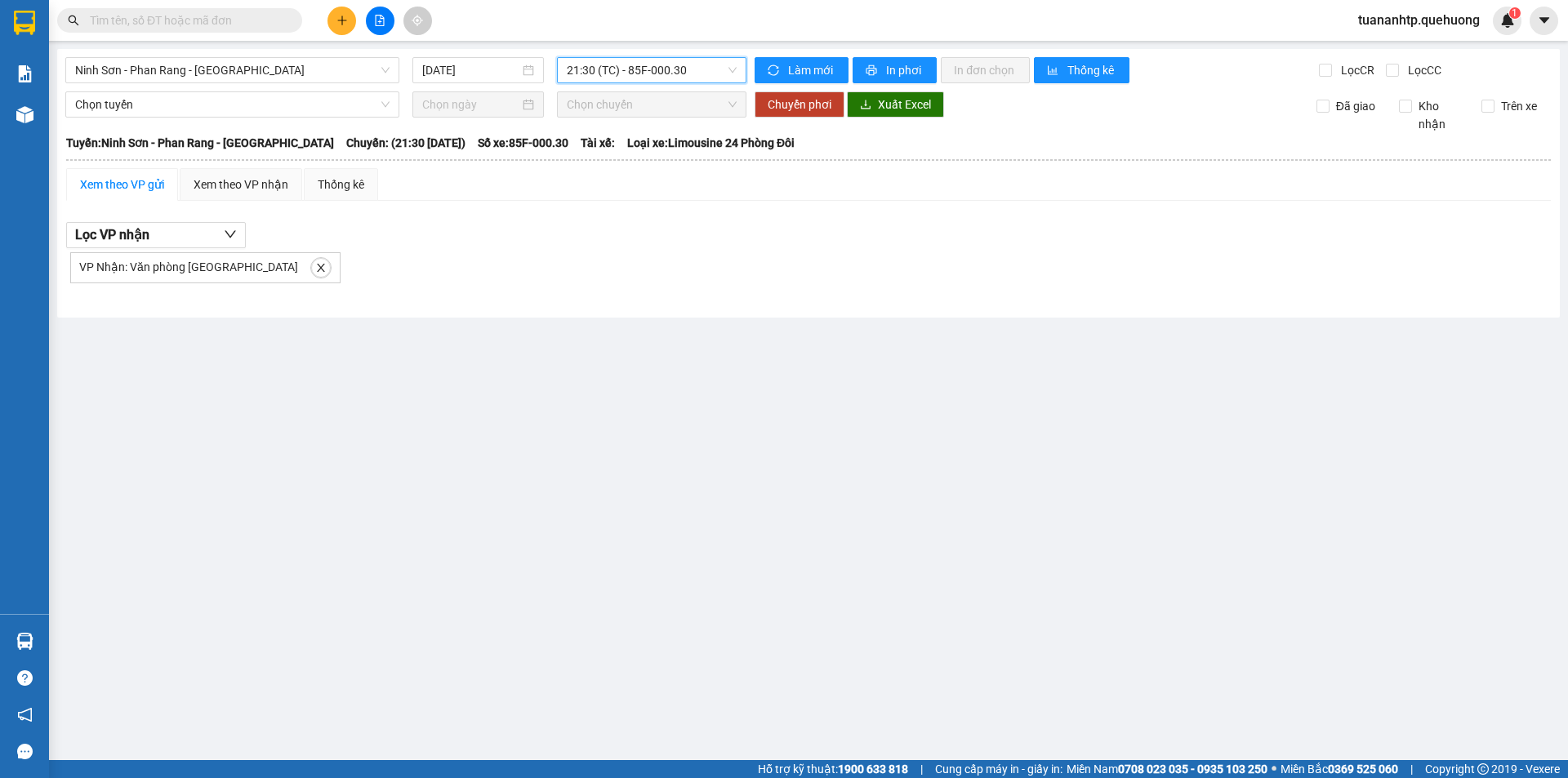
click at [683, 72] on span "21:30 (TC) - 85F-000.30" at bounding box center [652, 70] width 170 height 25
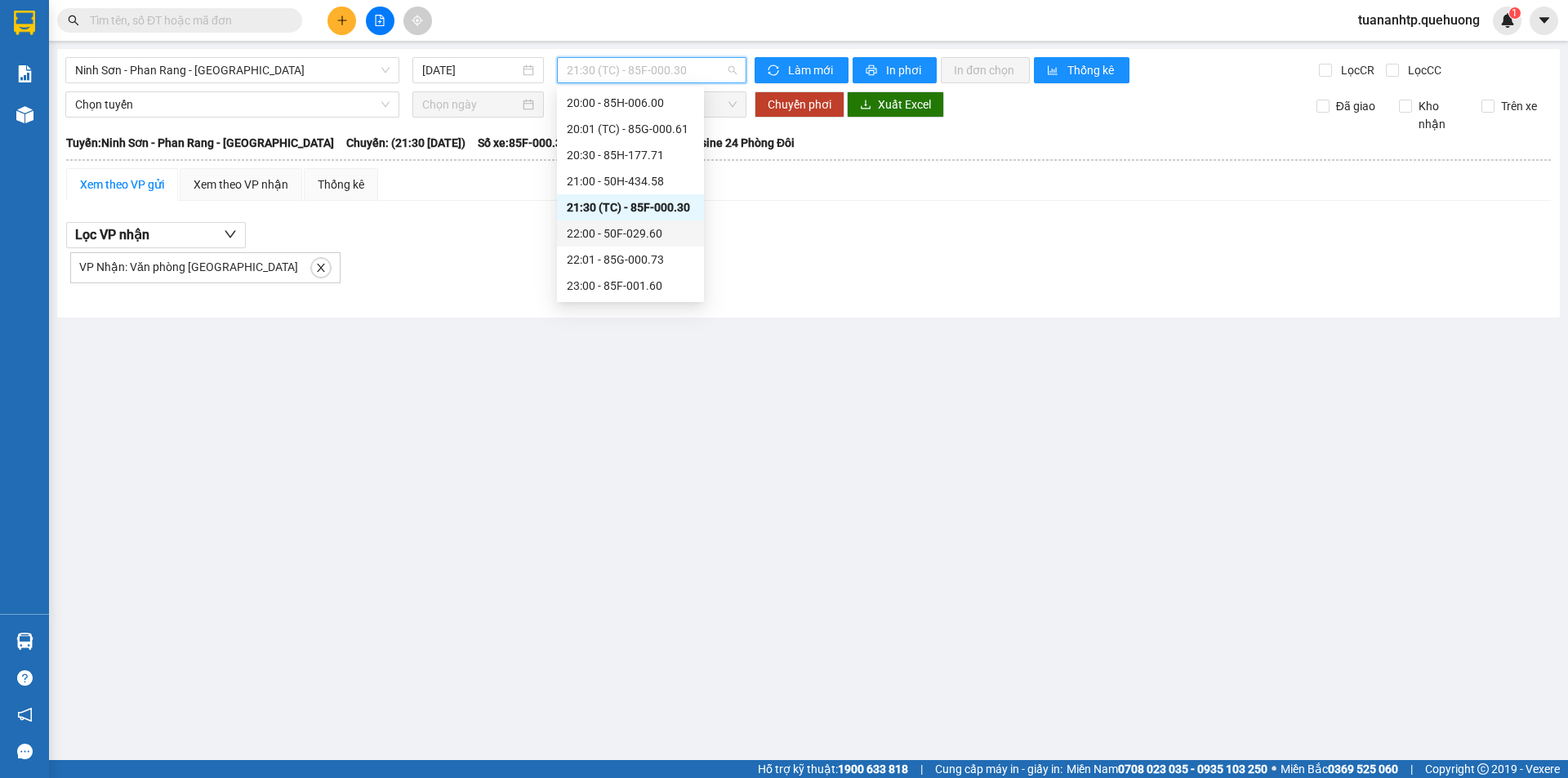
click at [651, 234] on div "22:00 - 50F-029.60" at bounding box center [631, 233] width 127 height 18
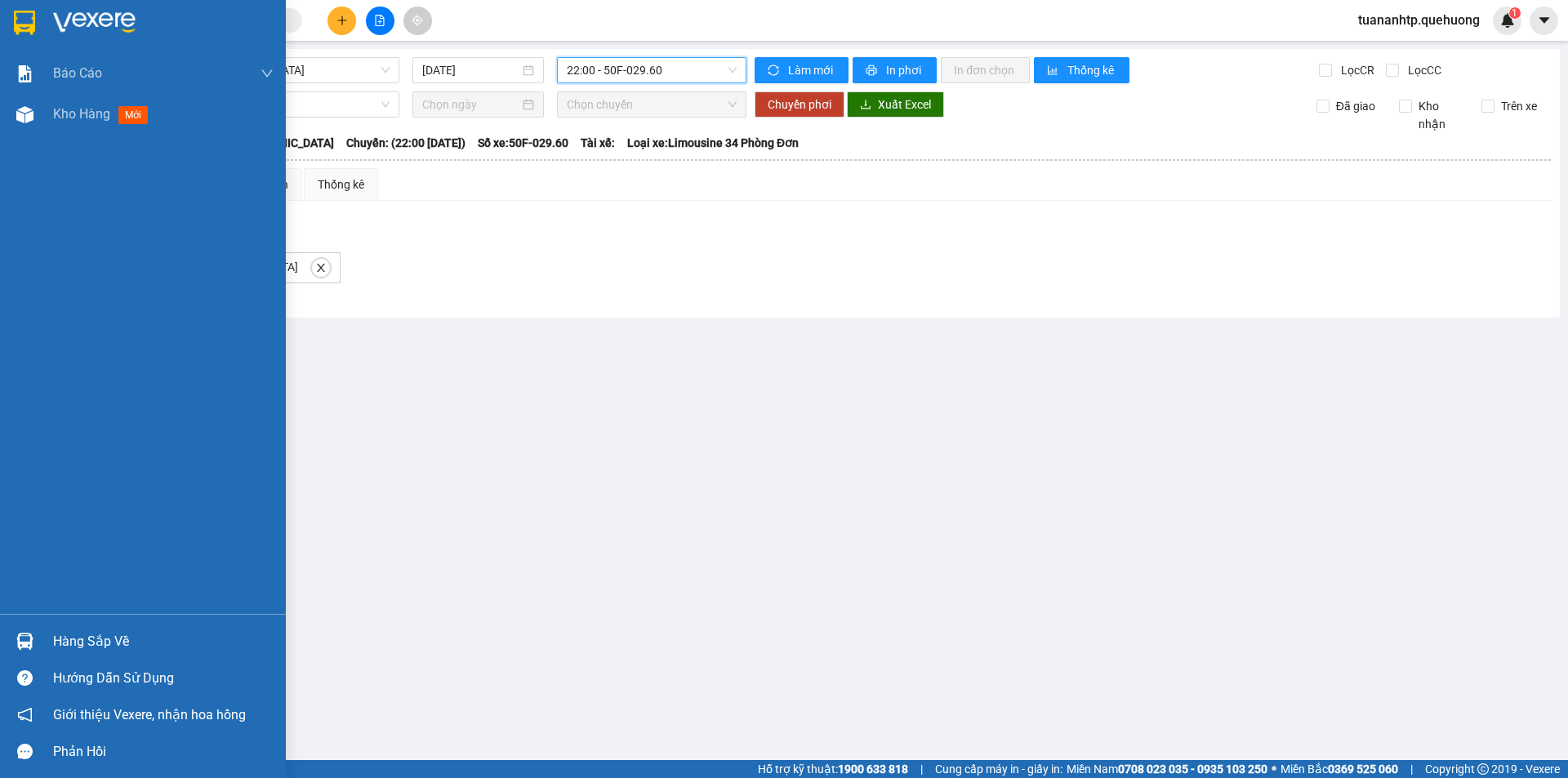
click at [92, 649] on div "Hàng sắp về" at bounding box center [163, 641] width 221 height 25
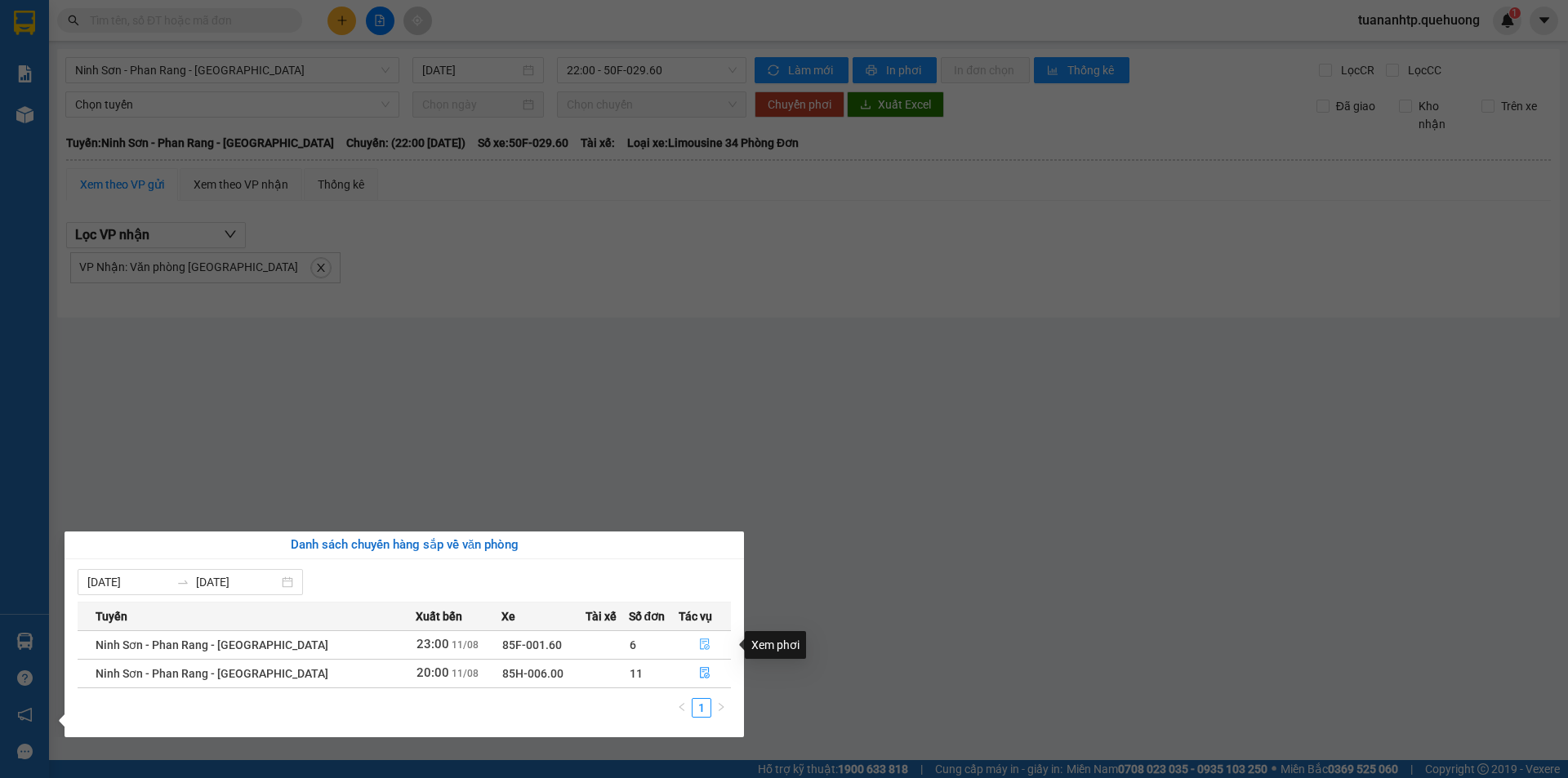
click at [699, 644] on icon "file-done" at bounding box center [704, 643] width 11 height 11
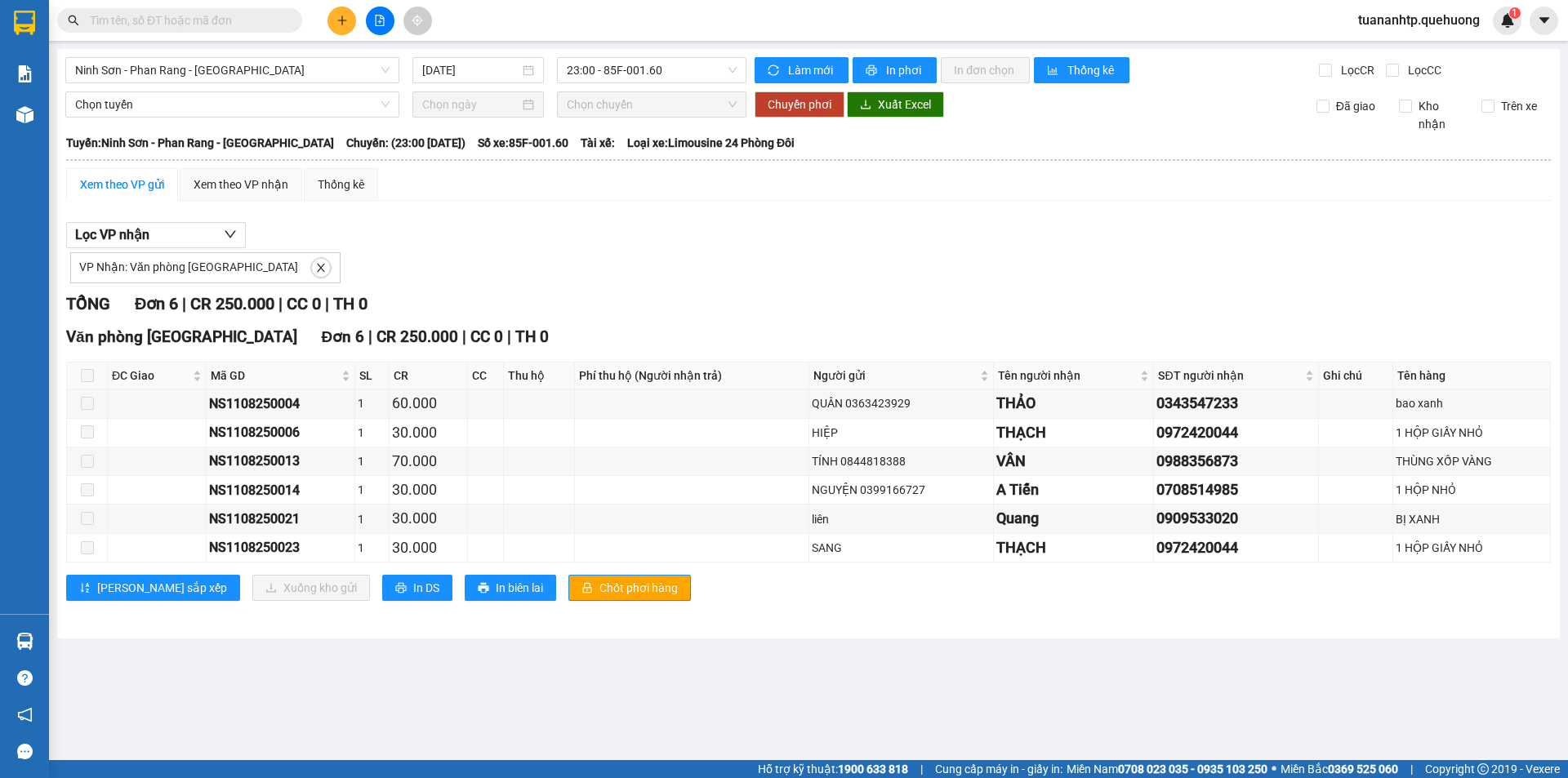
click at [126, 641] on main "Ninh Sơn - [GEOGRAPHIC_DATA] - Miền Tây [DATE] 23:00 - 85F-001.60 Làm mới In ph…" at bounding box center [784, 380] width 1568 height 760
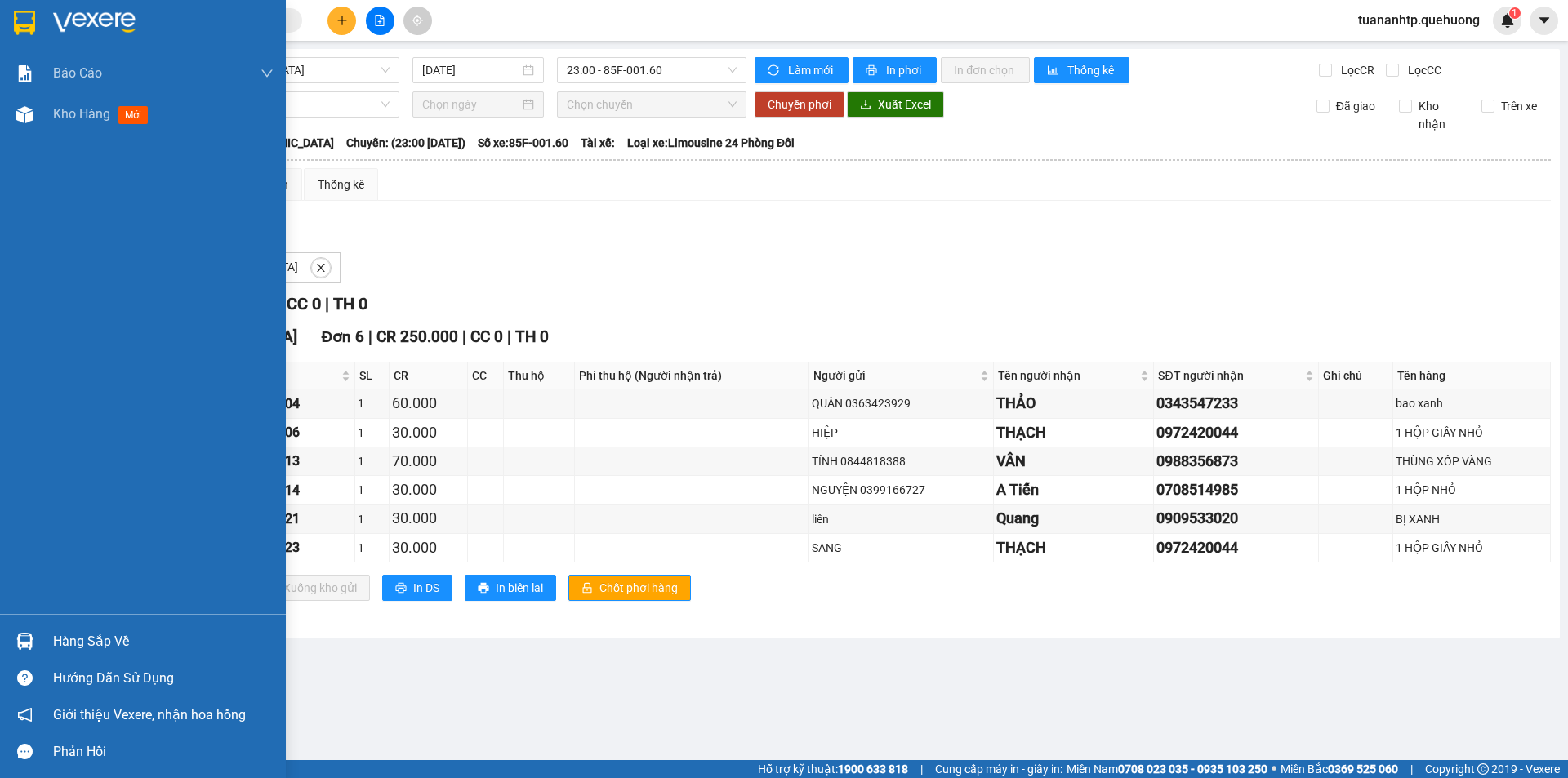
click at [94, 649] on div "Hàng sắp về" at bounding box center [163, 641] width 221 height 25
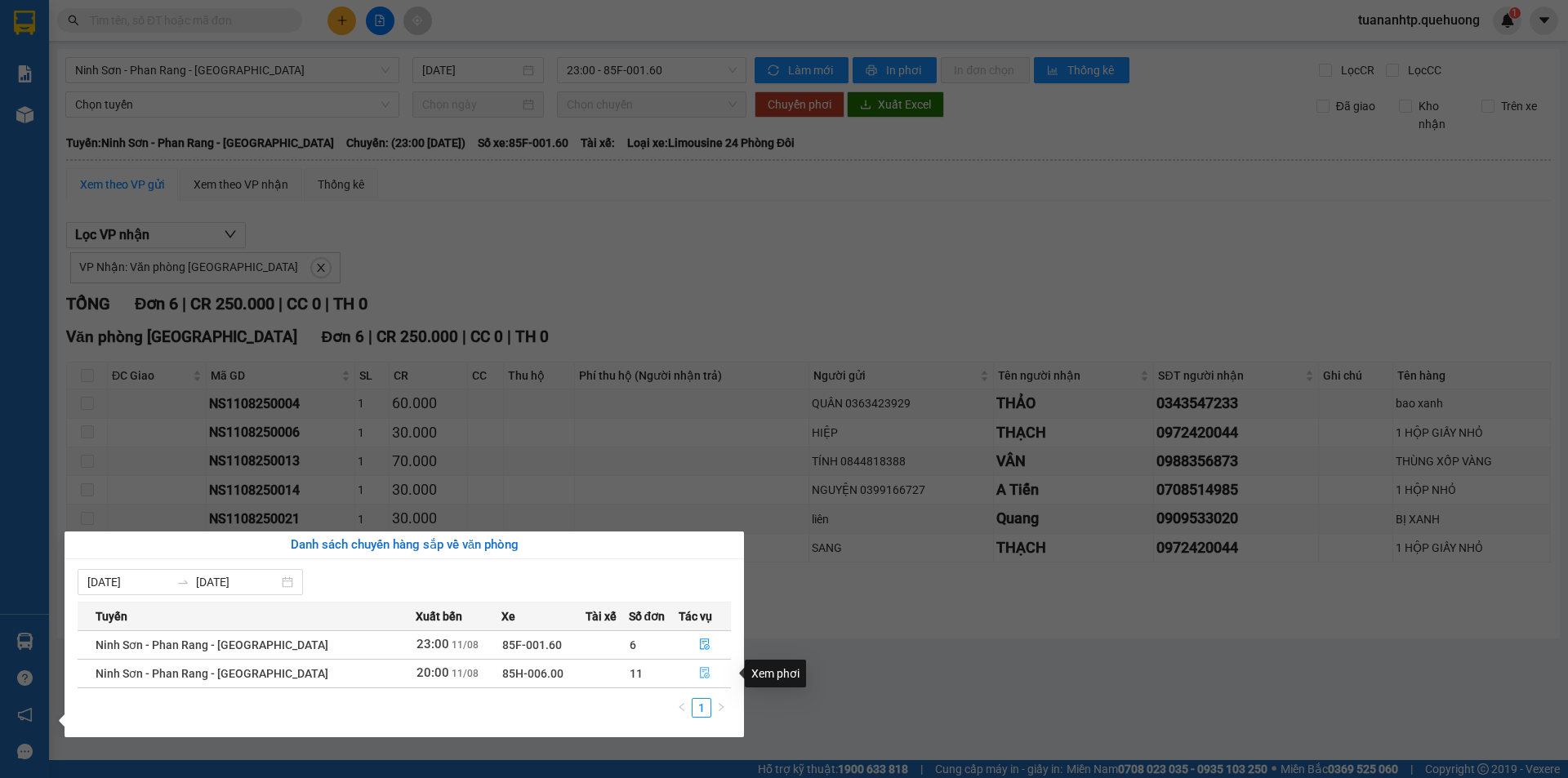
click at [705, 679] on span "file-done" at bounding box center [704, 672] width 11 height 13
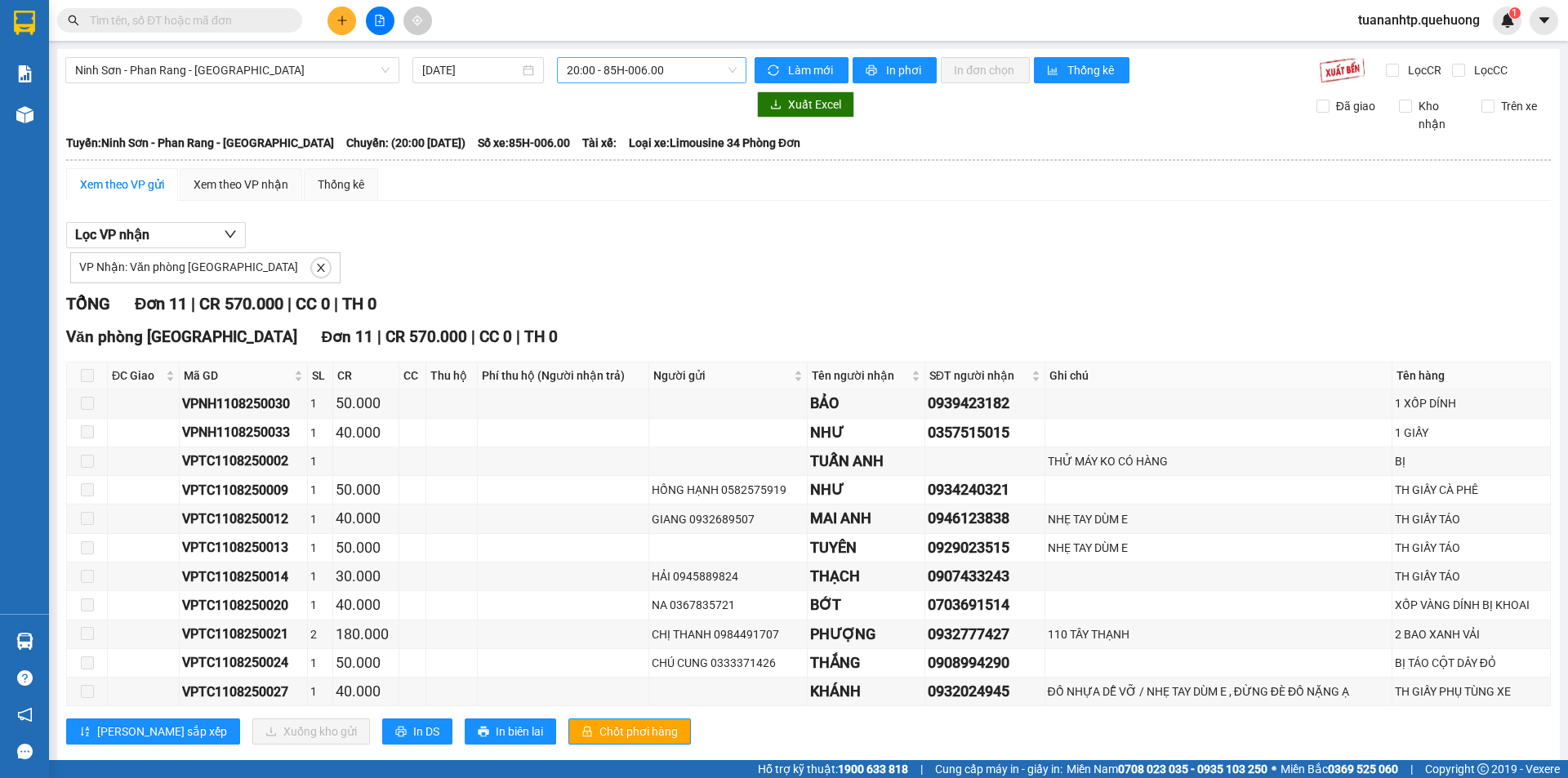
click at [632, 76] on span "20:00 - 85H-006.00" at bounding box center [652, 70] width 170 height 25
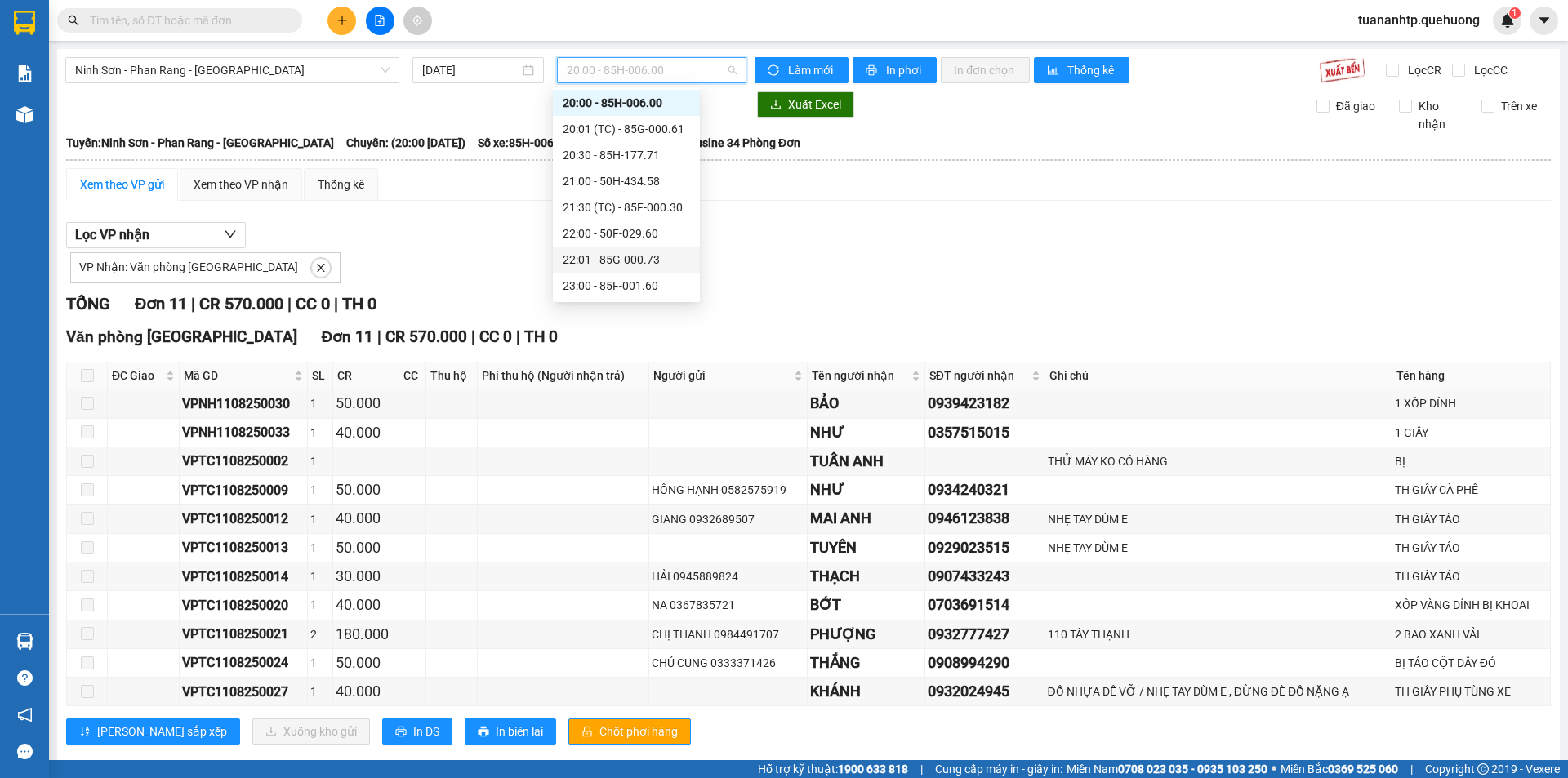
click at [656, 260] on div "22:01 - 85G-000.73" at bounding box center [626, 259] width 127 height 18
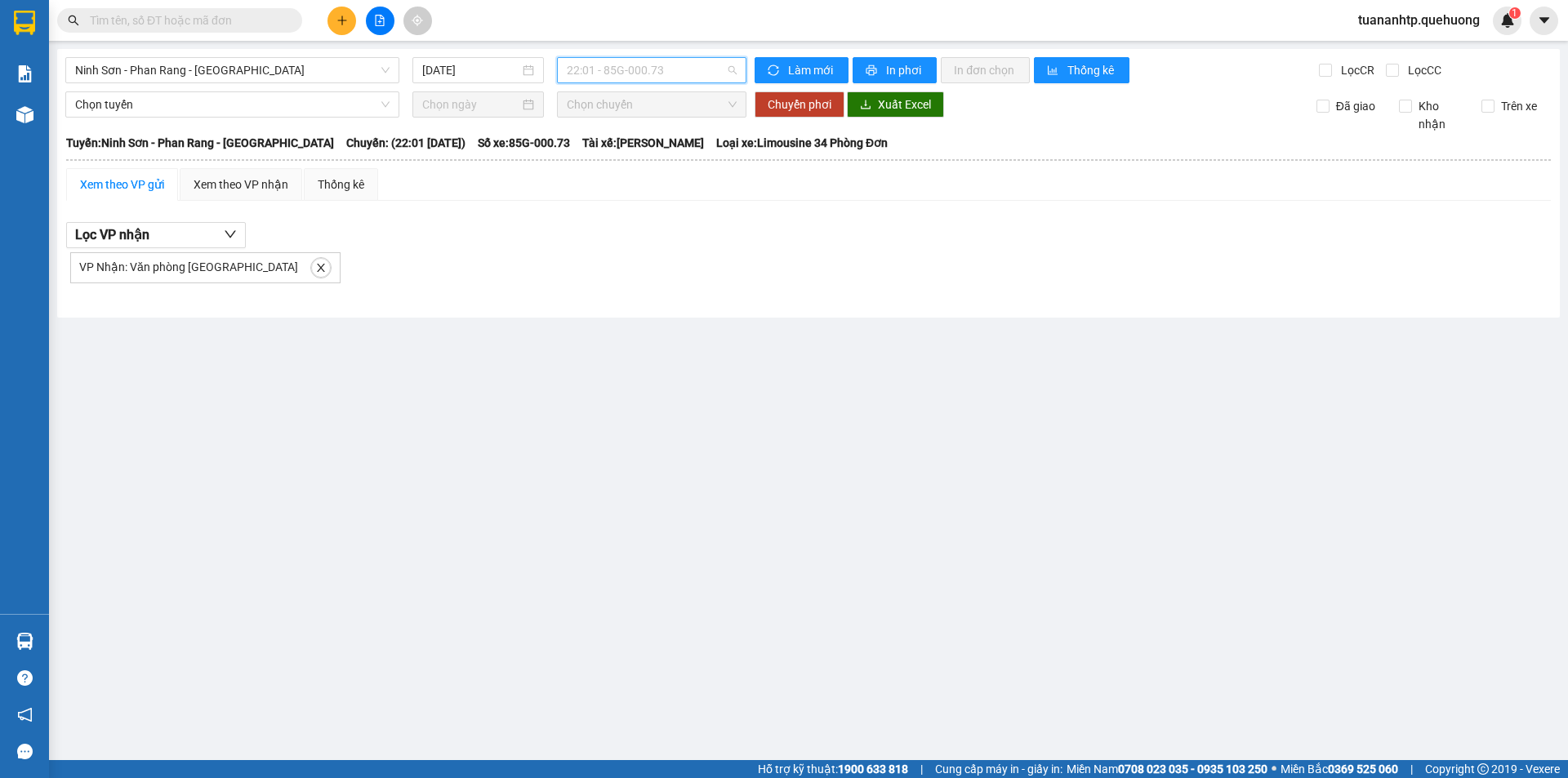
click at [709, 71] on span "22:01 - 85G-000.73" at bounding box center [652, 70] width 170 height 25
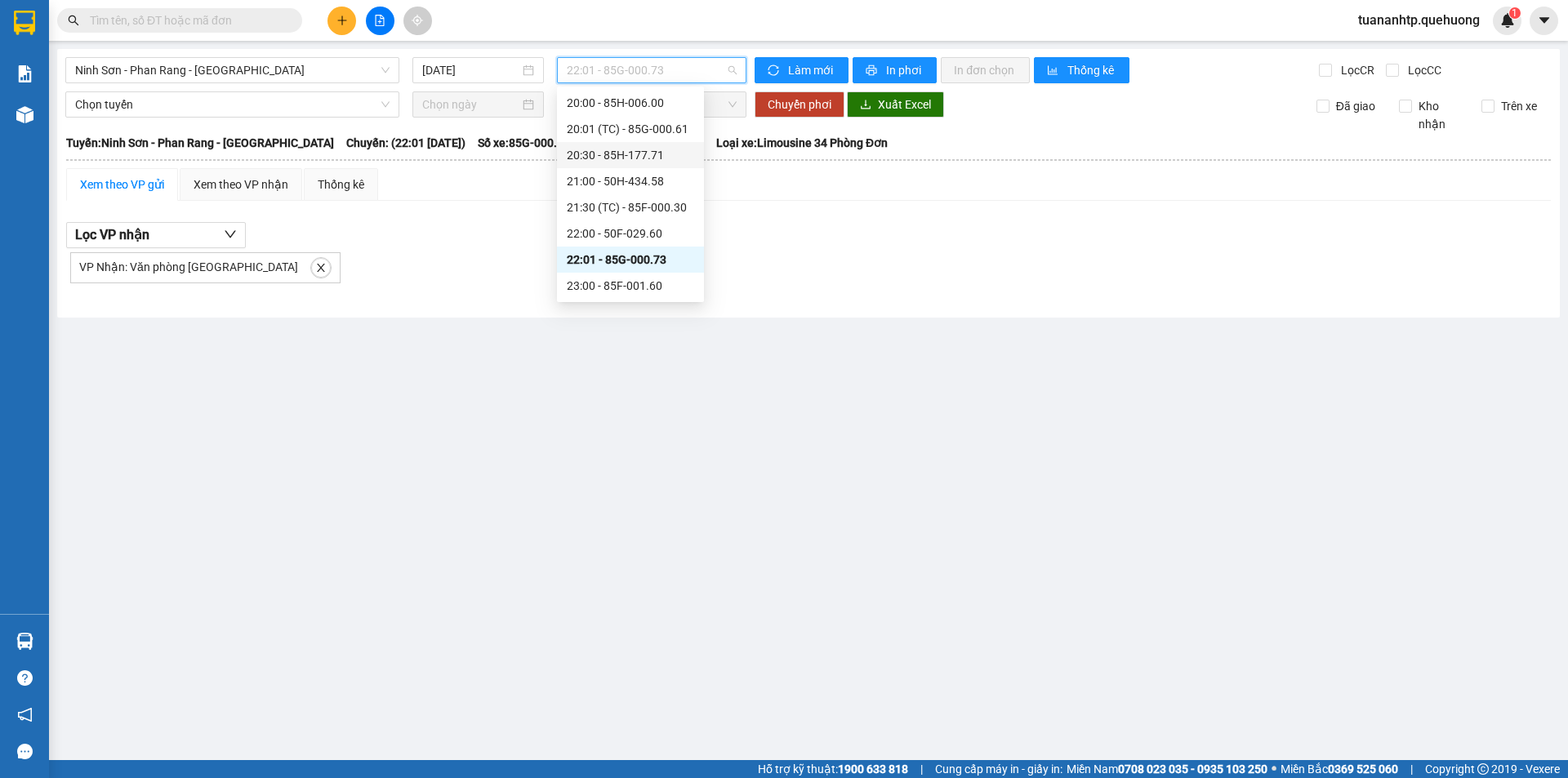
click at [662, 158] on div "20:30 - 85H-177.71" at bounding box center [631, 155] width 127 height 18
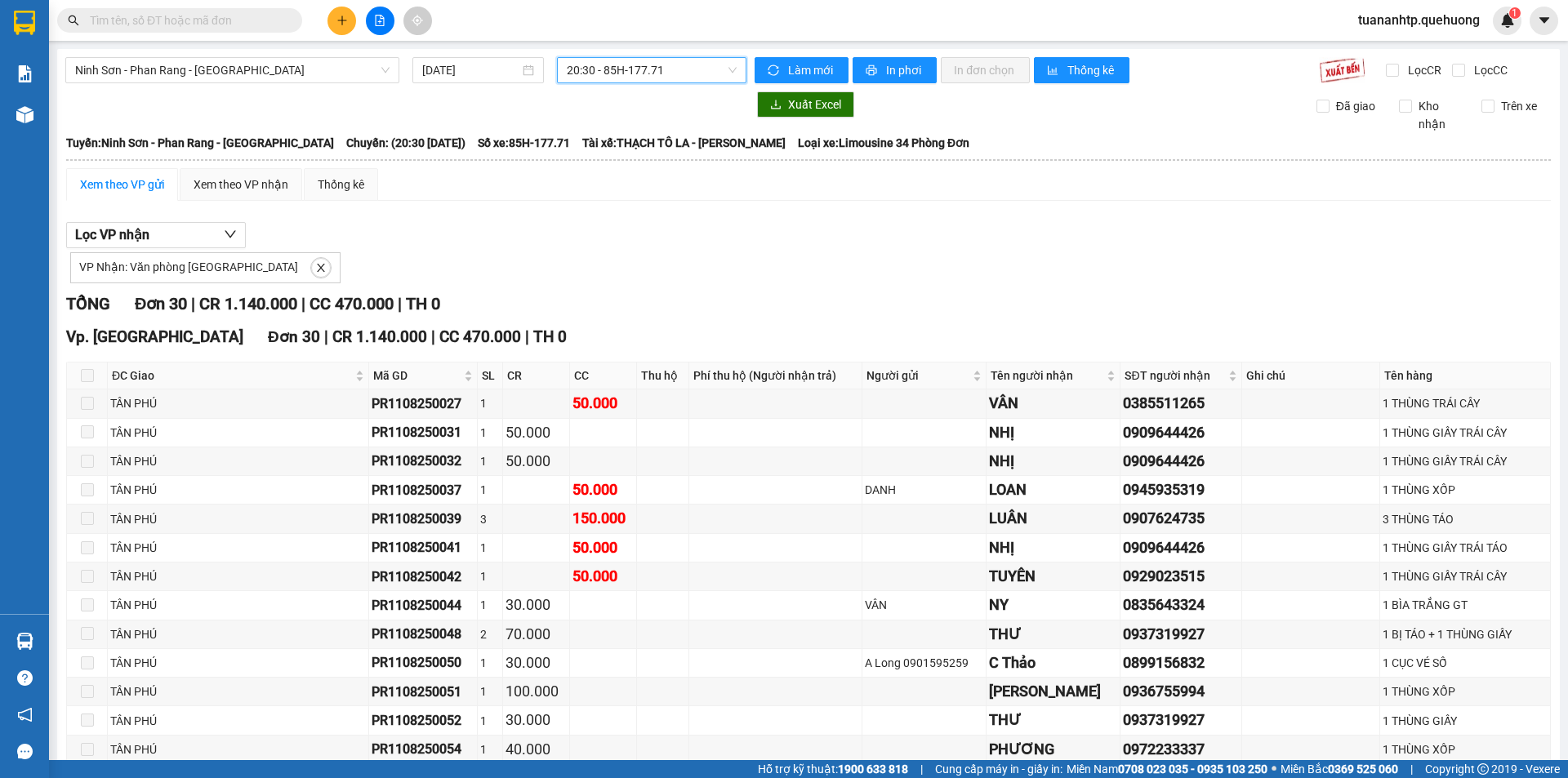
click at [692, 72] on span "20:30 - 85H-177.71" at bounding box center [652, 70] width 170 height 25
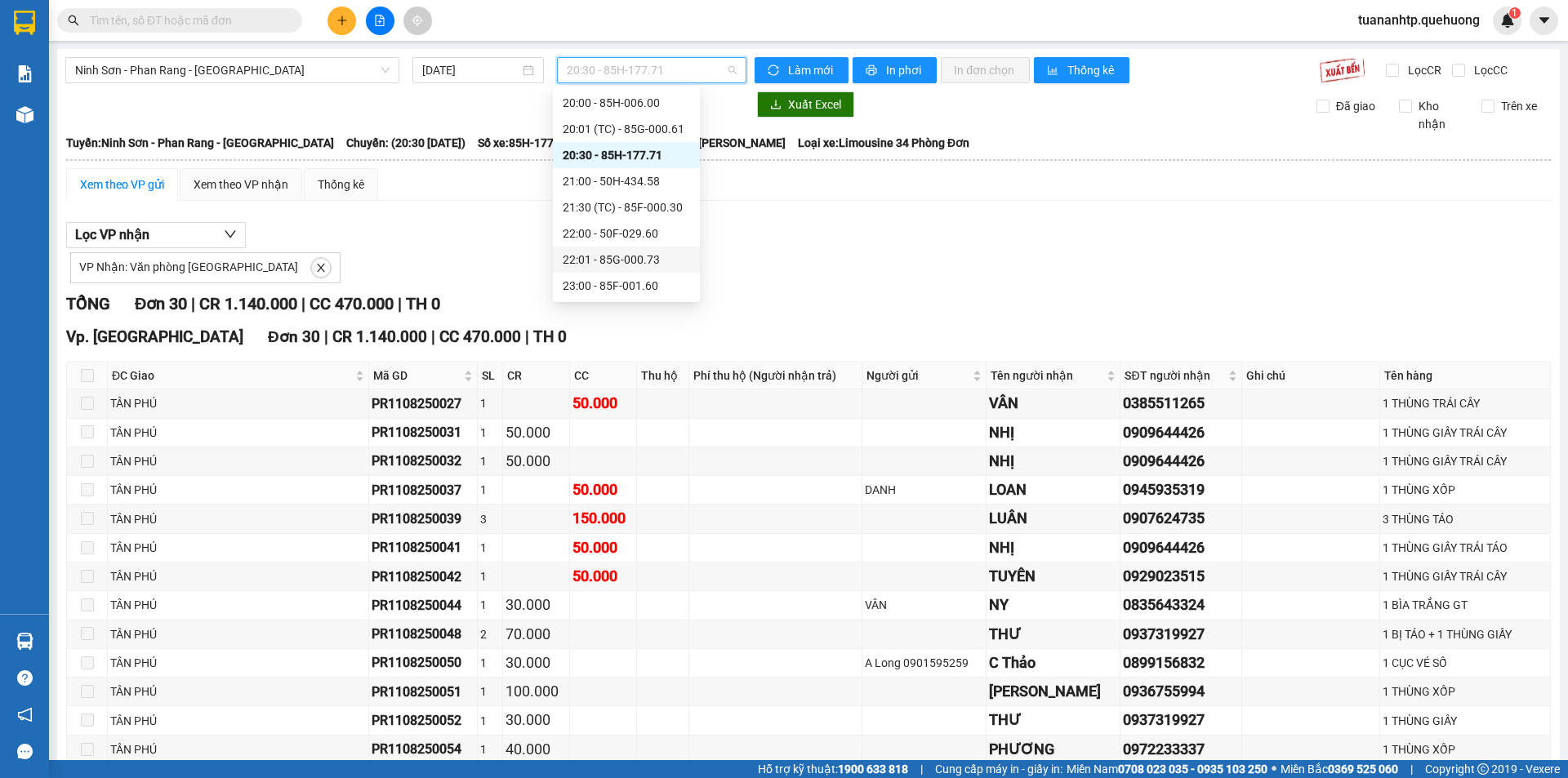
click at [656, 252] on div "22:01 - 85G-000.73" at bounding box center [626, 259] width 127 height 18
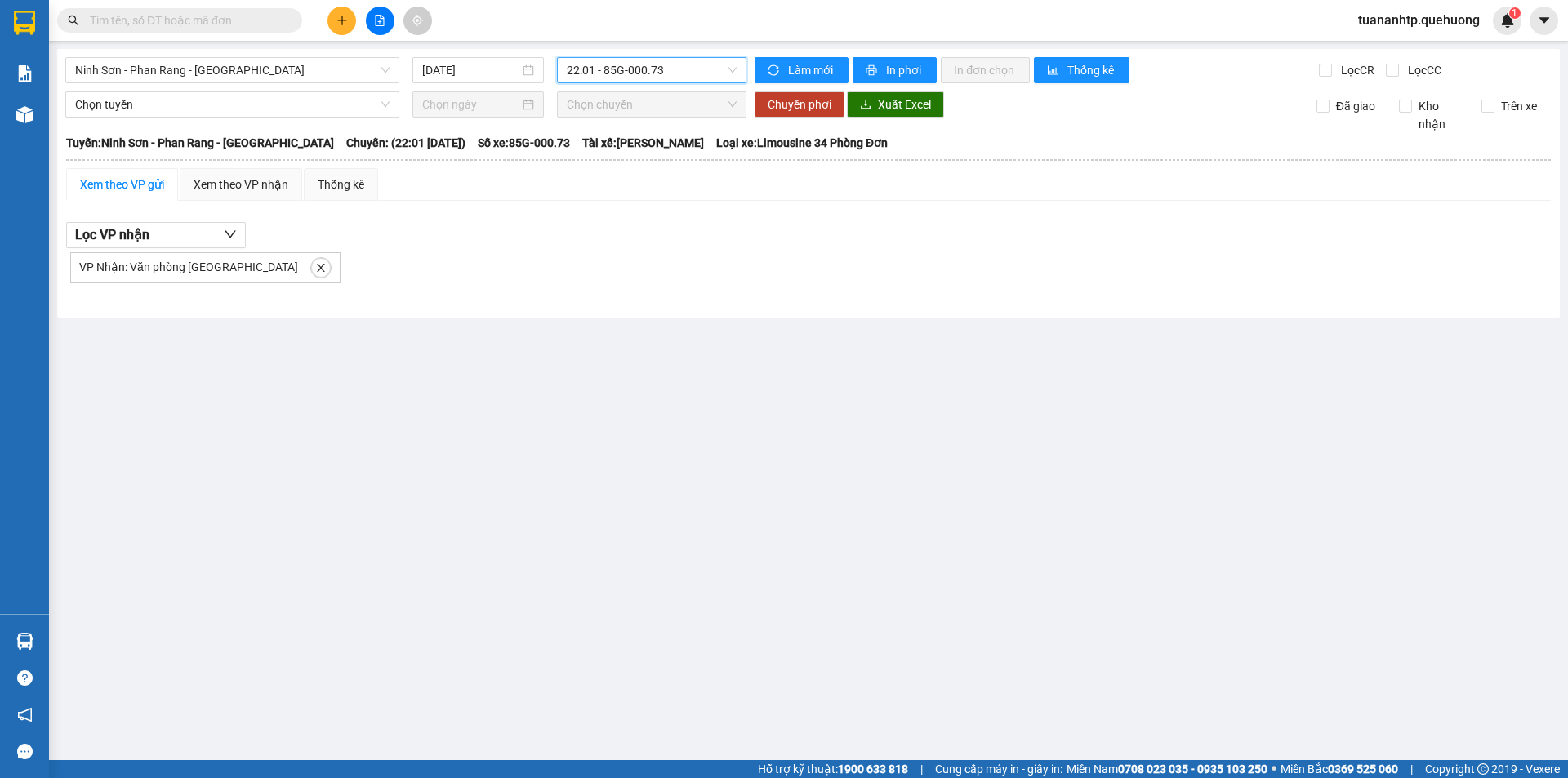
click at [675, 70] on span "22:01 - 85G-000.73" at bounding box center [652, 70] width 170 height 25
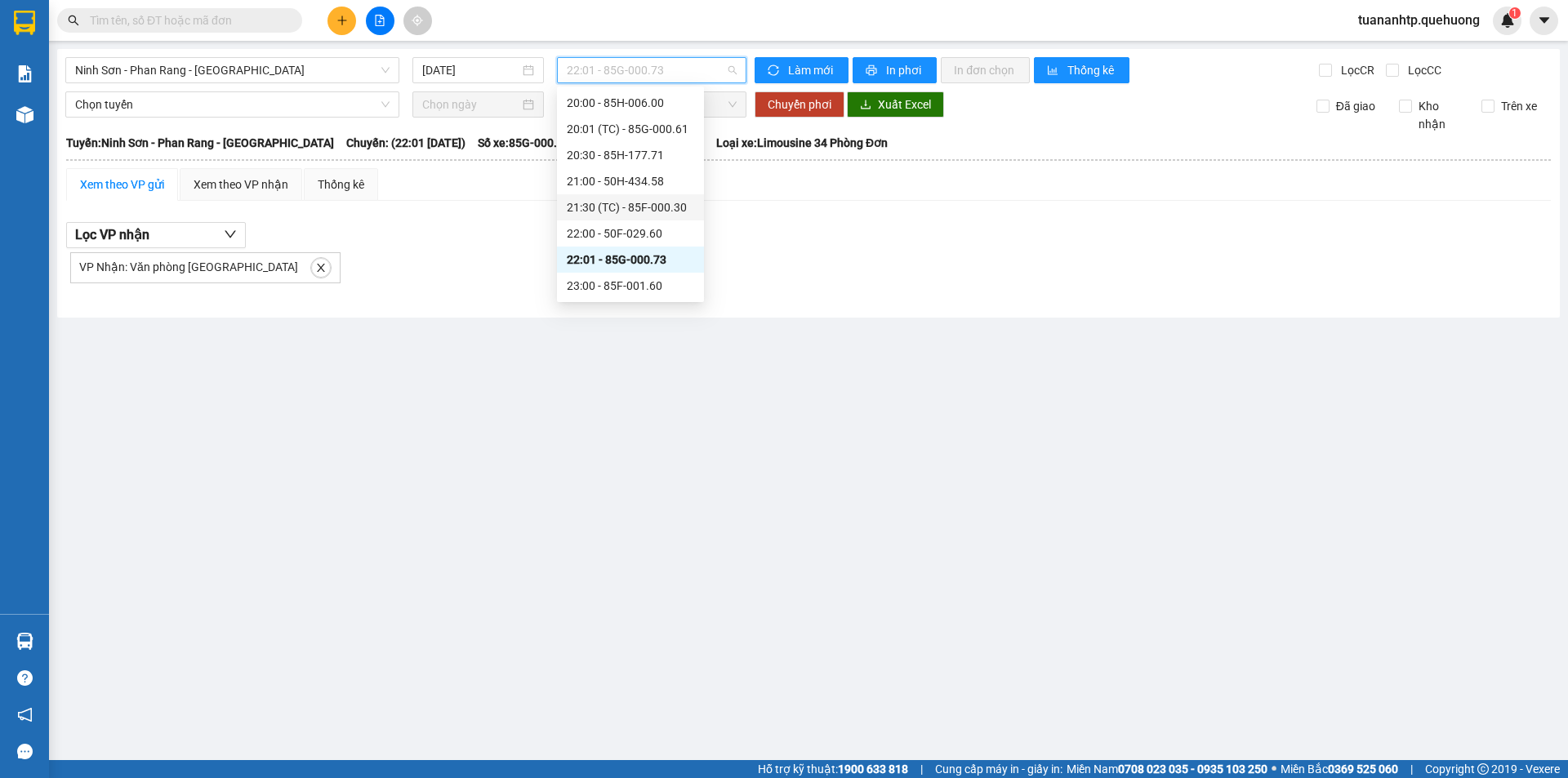
click at [647, 202] on div "21:30 (TC) - 85F-000.30" at bounding box center [631, 207] width 127 height 18
click at [721, 71] on span "21:30 (TC) - 85F-000.30" at bounding box center [652, 70] width 170 height 25
click at [650, 242] on div "22:00 - 50F-029.60" at bounding box center [630, 234] width 147 height 26
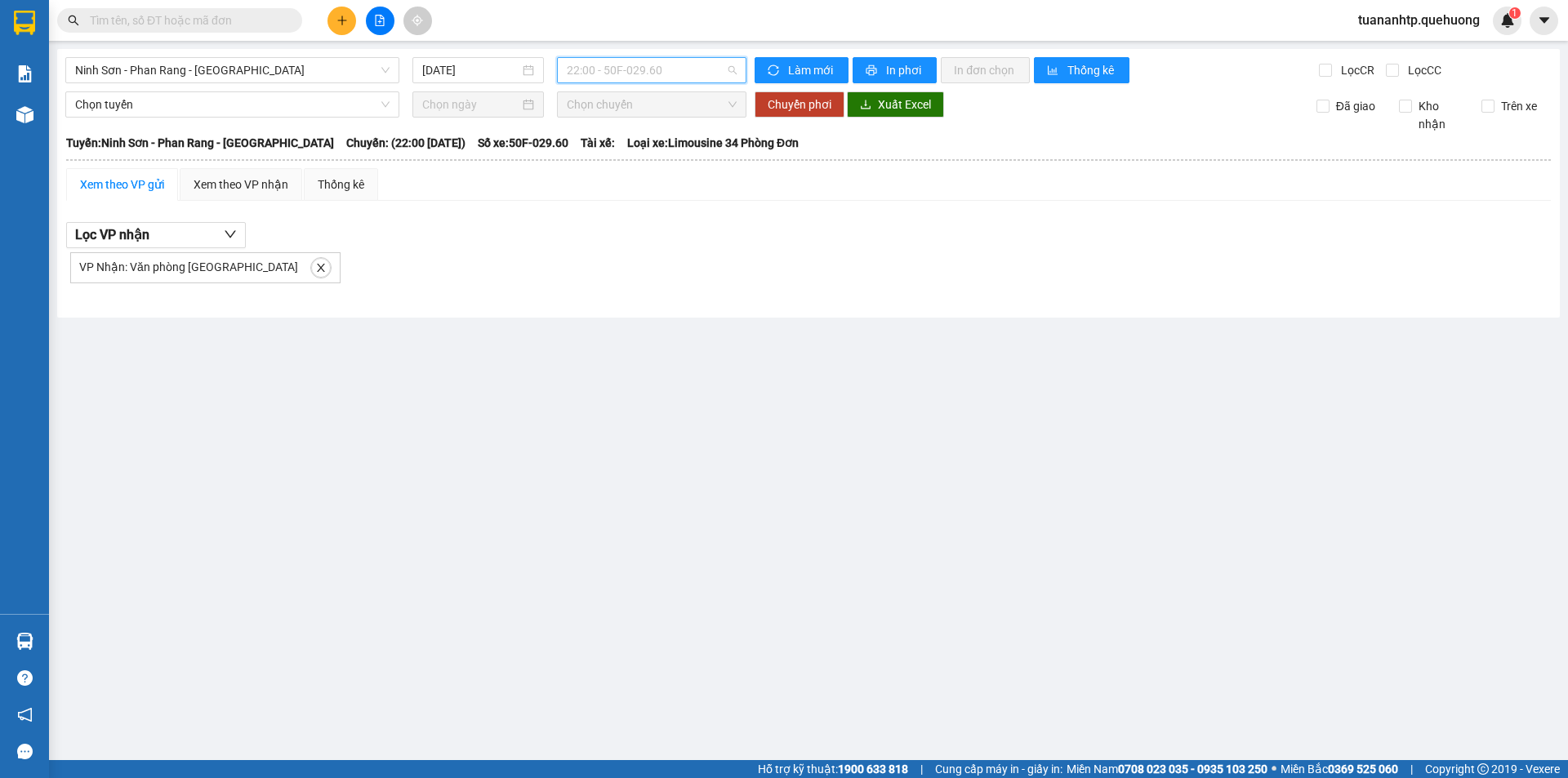
click at [674, 70] on span "22:00 - 50F-029.60" at bounding box center [652, 70] width 170 height 25
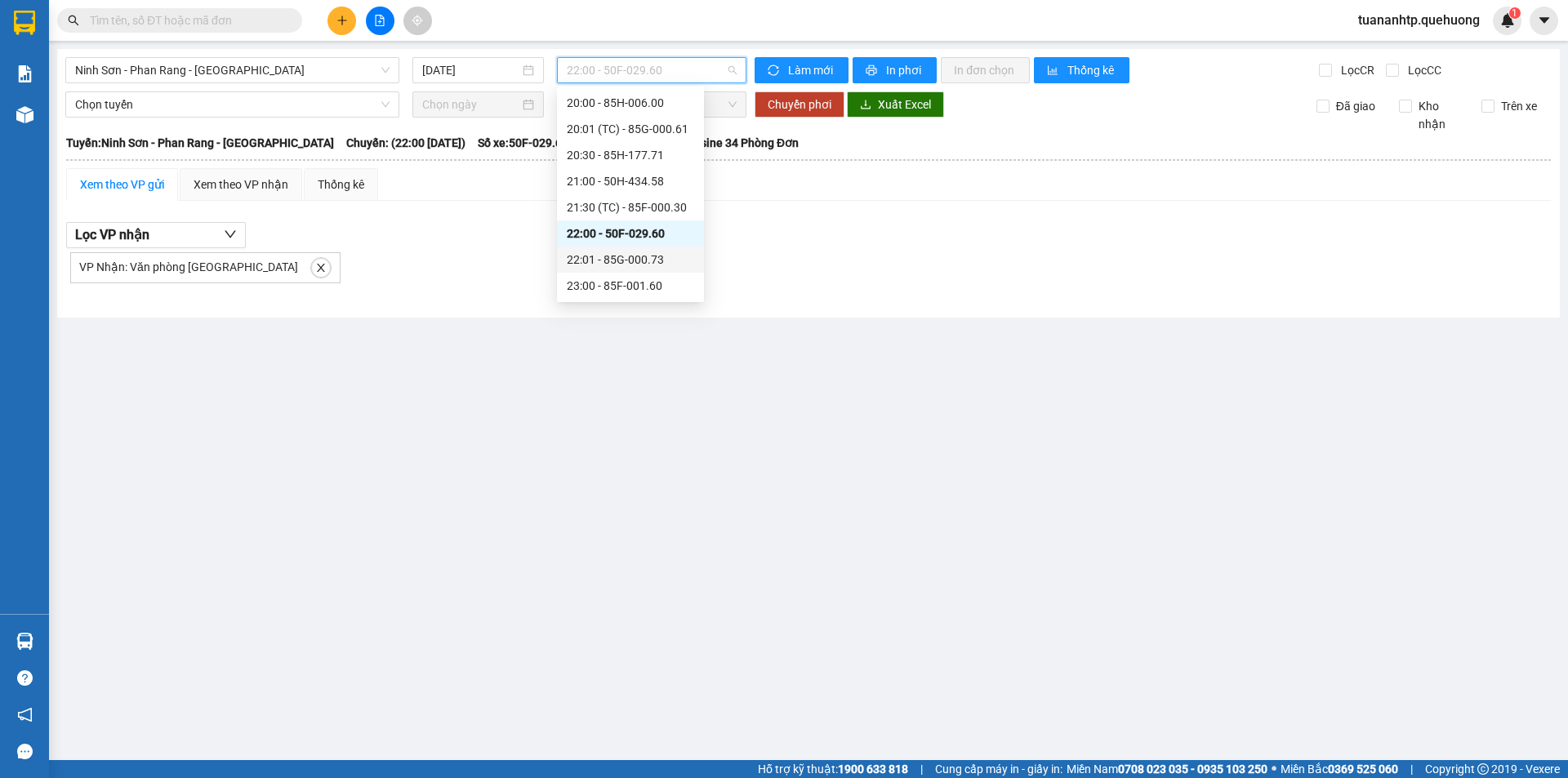
click at [642, 261] on div "22:01 - 85G-000.73" at bounding box center [631, 259] width 127 height 18
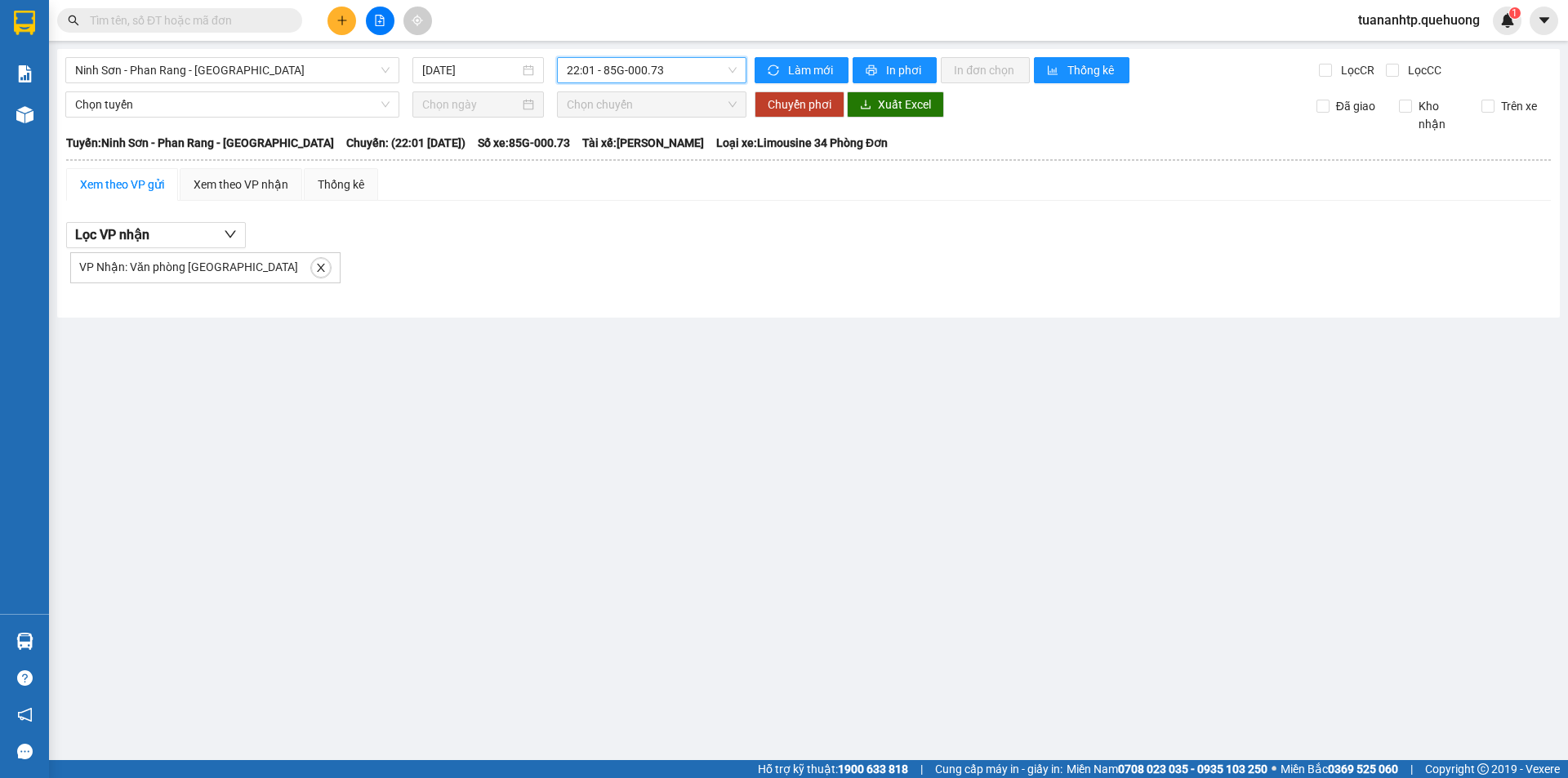
click at [686, 76] on span "22:01 - 85G-000.73" at bounding box center [652, 70] width 170 height 25
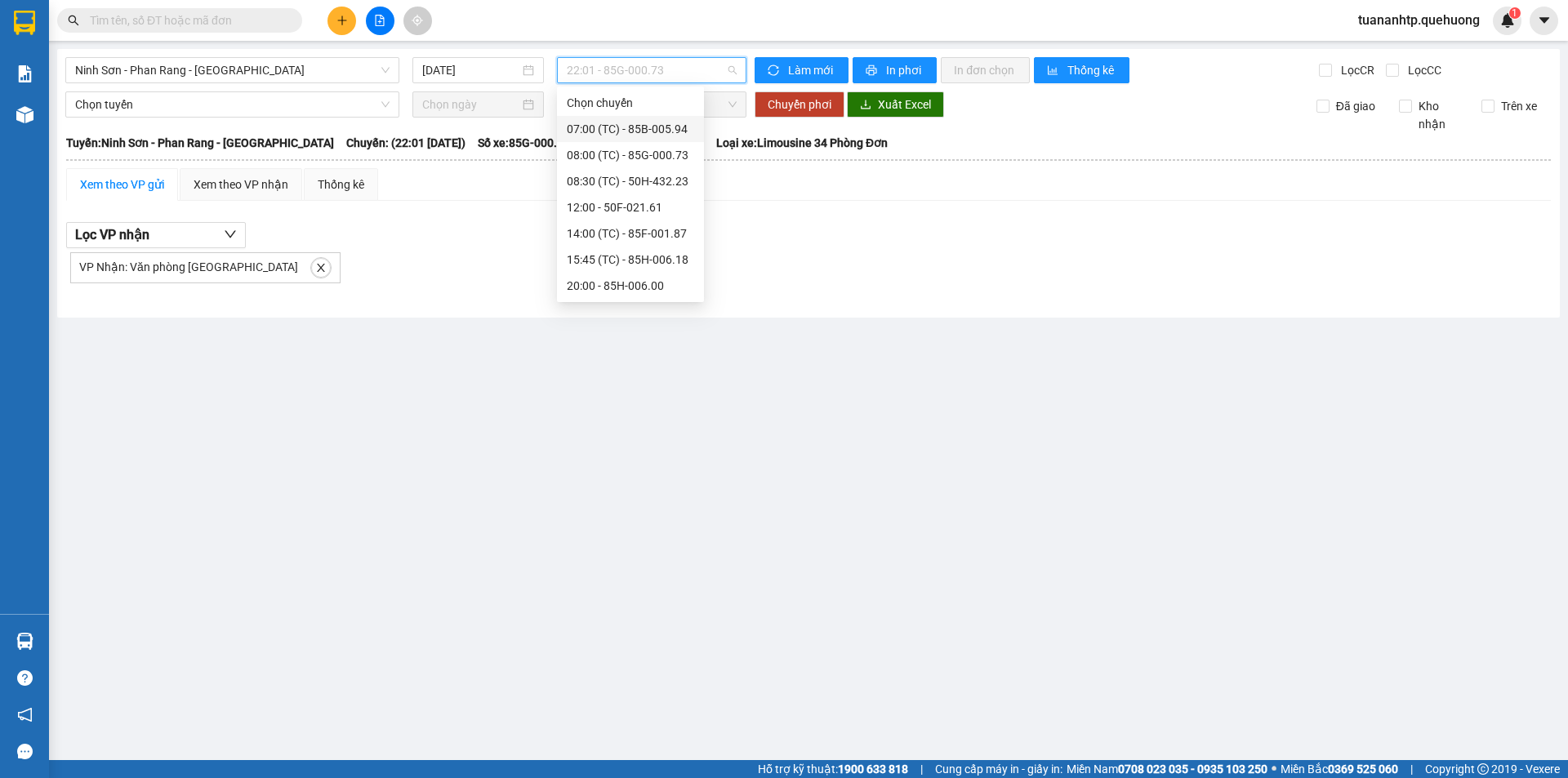
click at [666, 127] on div "07:00 (TC) - 85B-005.94" at bounding box center [631, 129] width 127 height 18
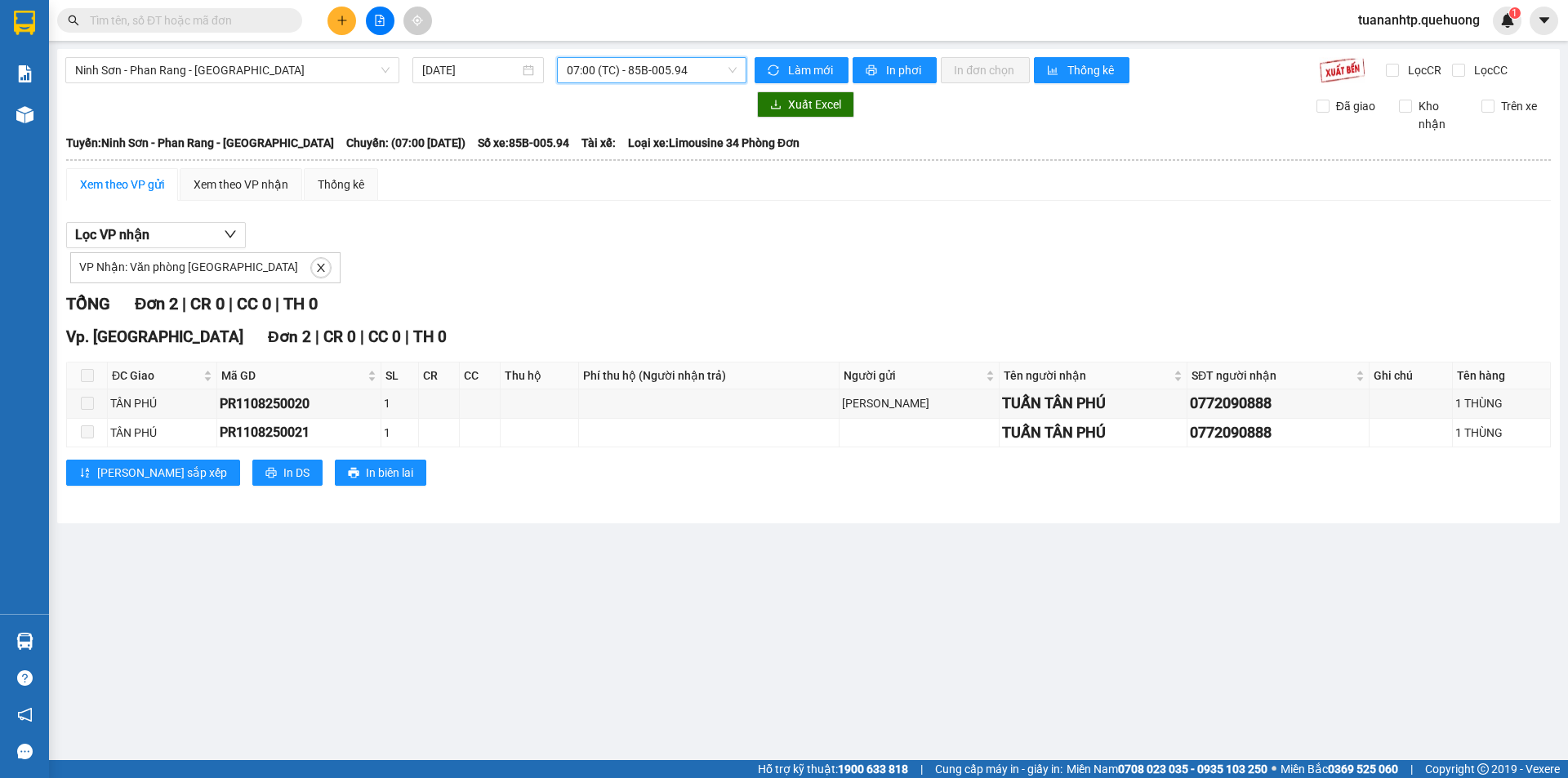
click at [672, 72] on span "07:00 (TC) - 85B-005.94" at bounding box center [652, 70] width 170 height 25
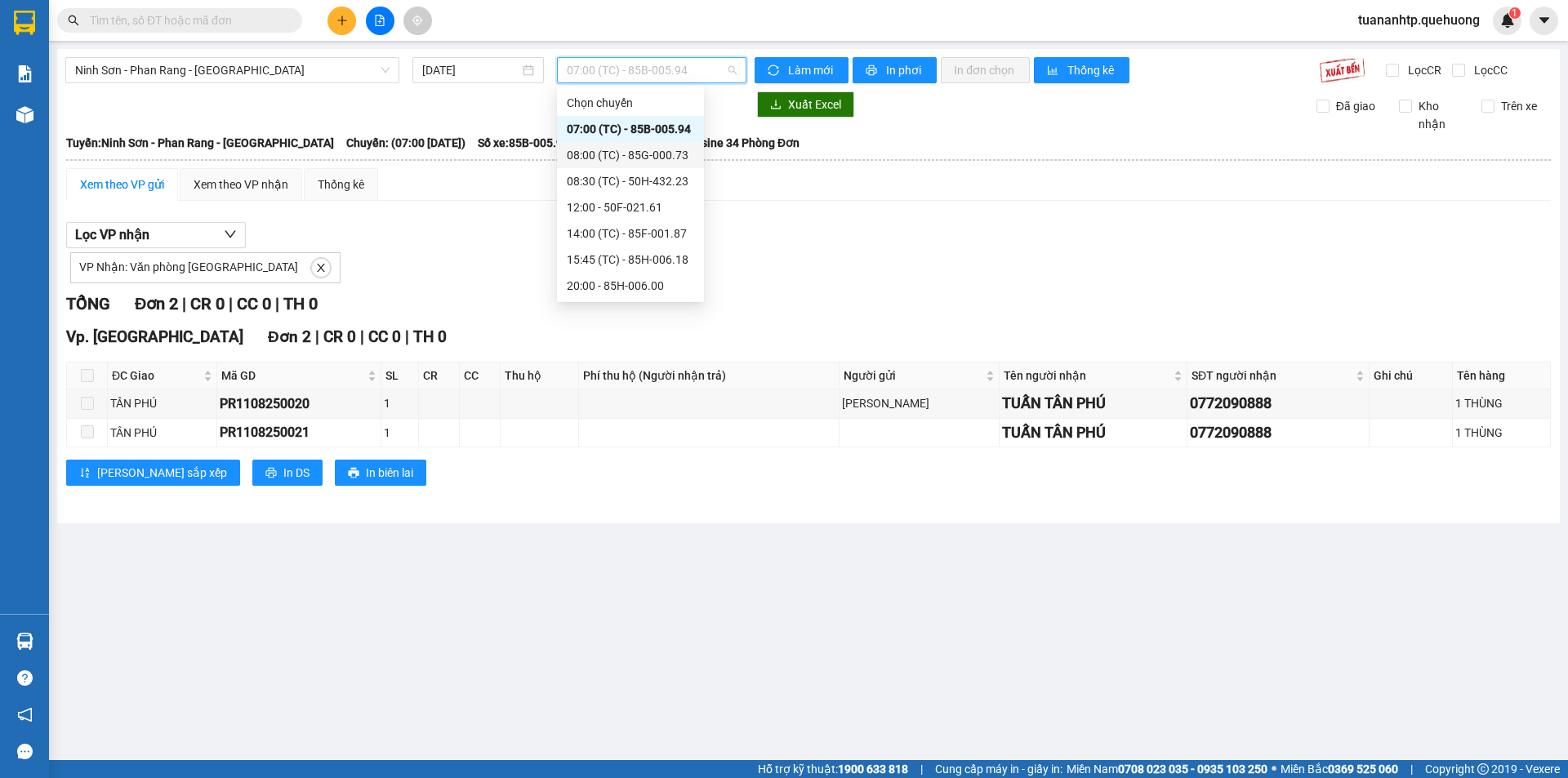
click at [641, 149] on div "08:00 (TC) - 85G-000.73" at bounding box center [631, 155] width 127 height 18
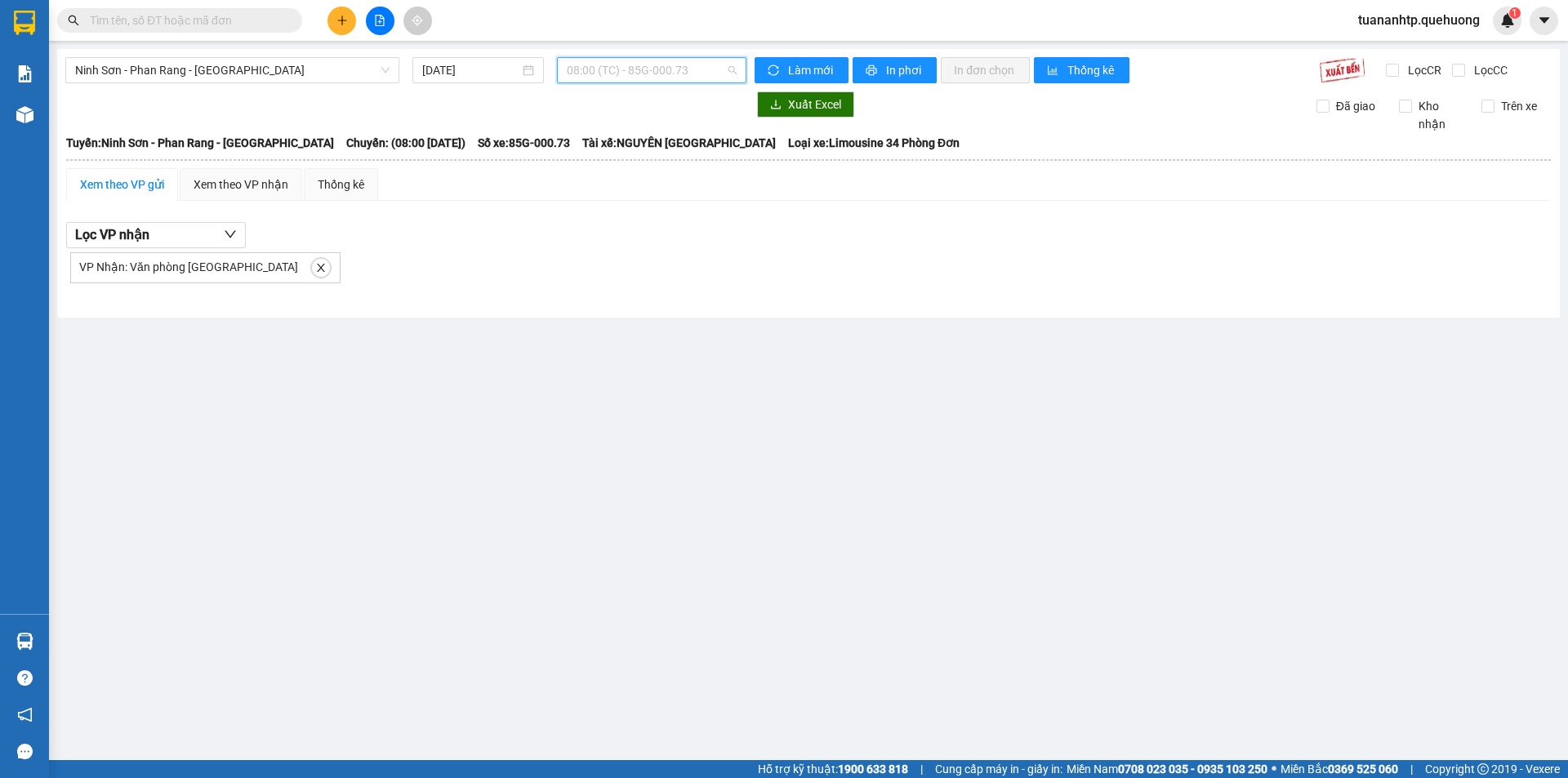
click at [676, 69] on span "08:00 (TC) - 85G-000.73" at bounding box center [652, 70] width 170 height 25
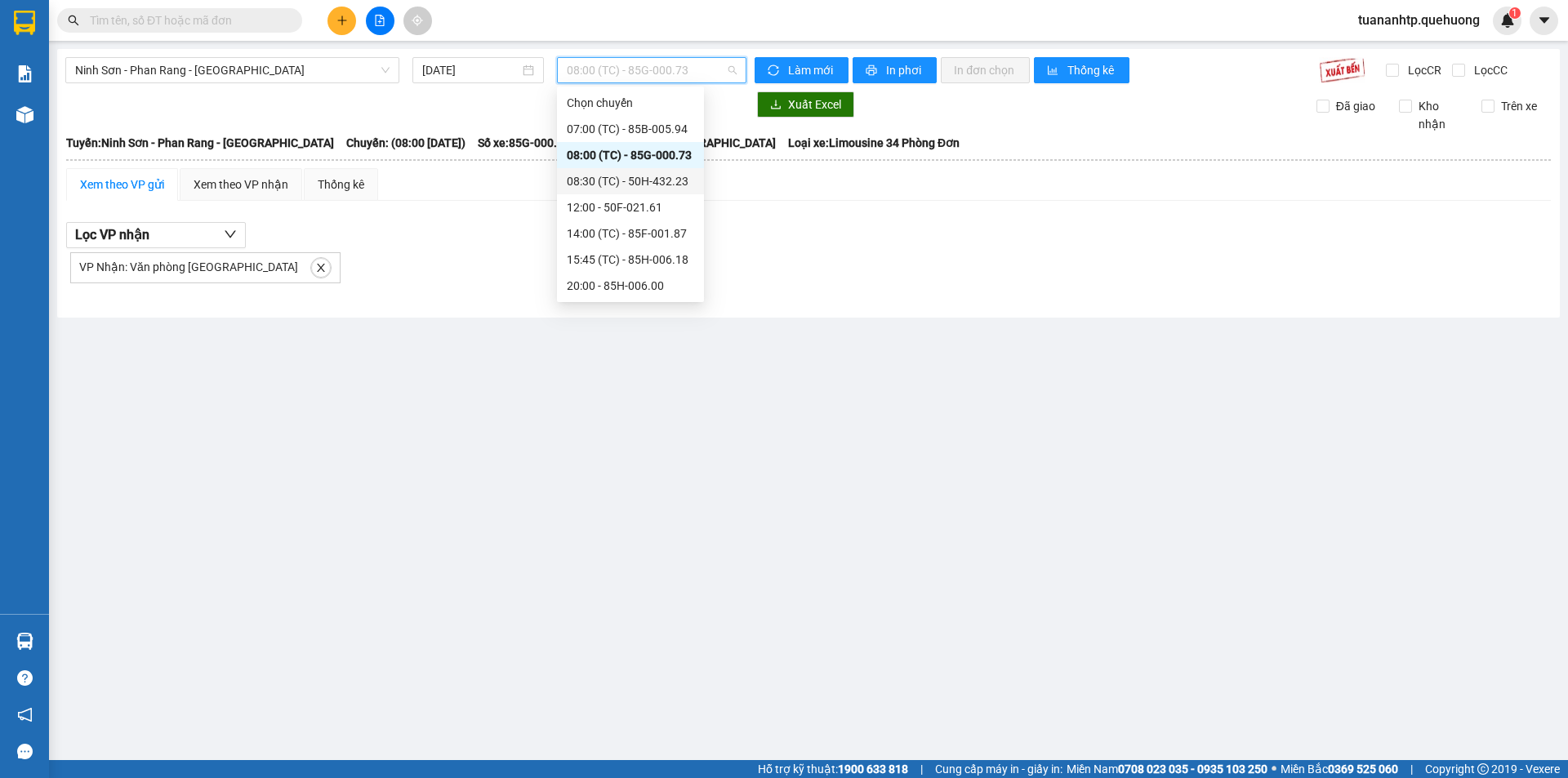
click at [674, 183] on div "08:30 (TC) - 50H-432.23" at bounding box center [631, 181] width 127 height 18
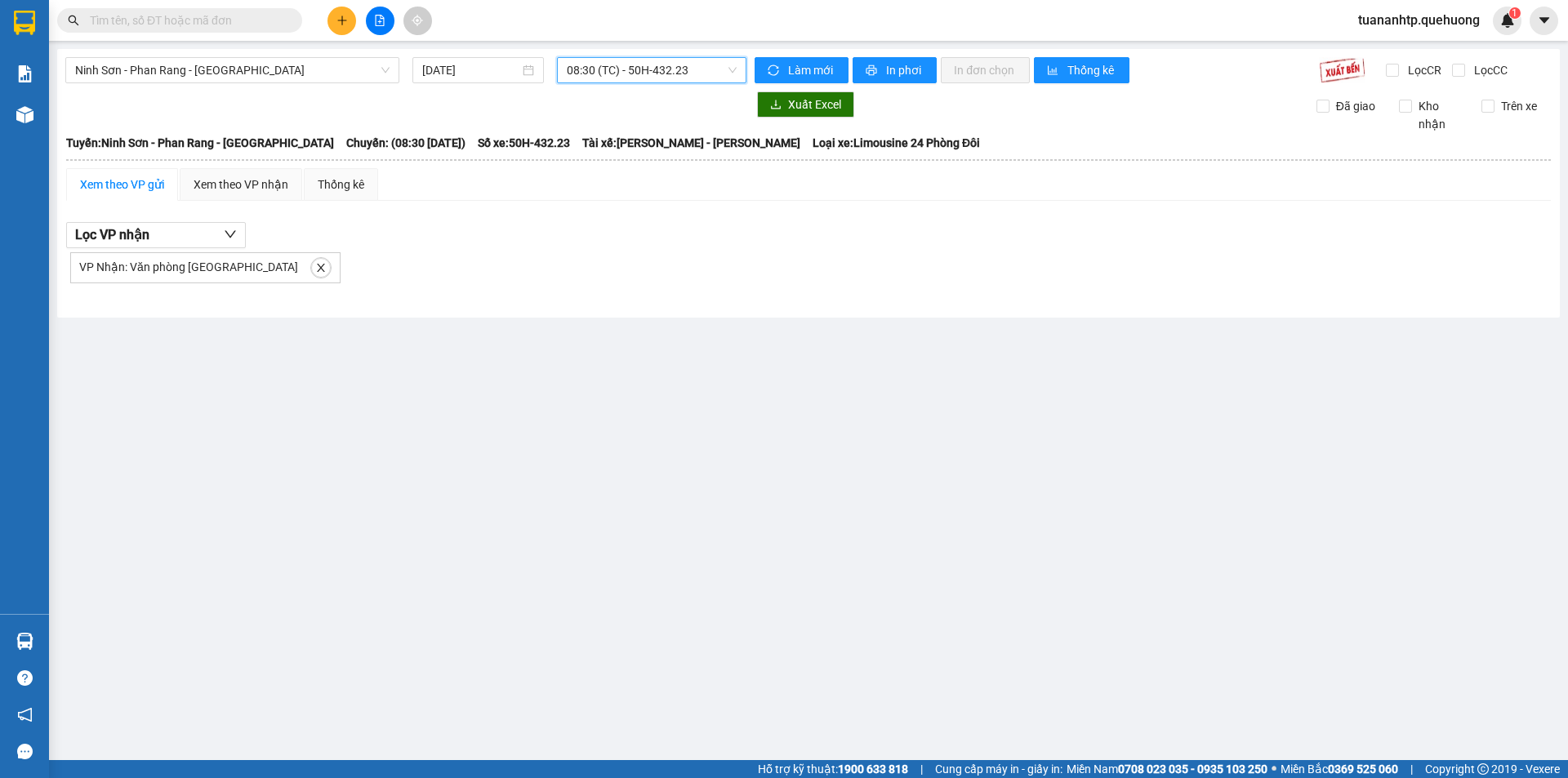
click at [671, 70] on span "08:30 (TC) - 50H-432.23" at bounding box center [652, 70] width 170 height 25
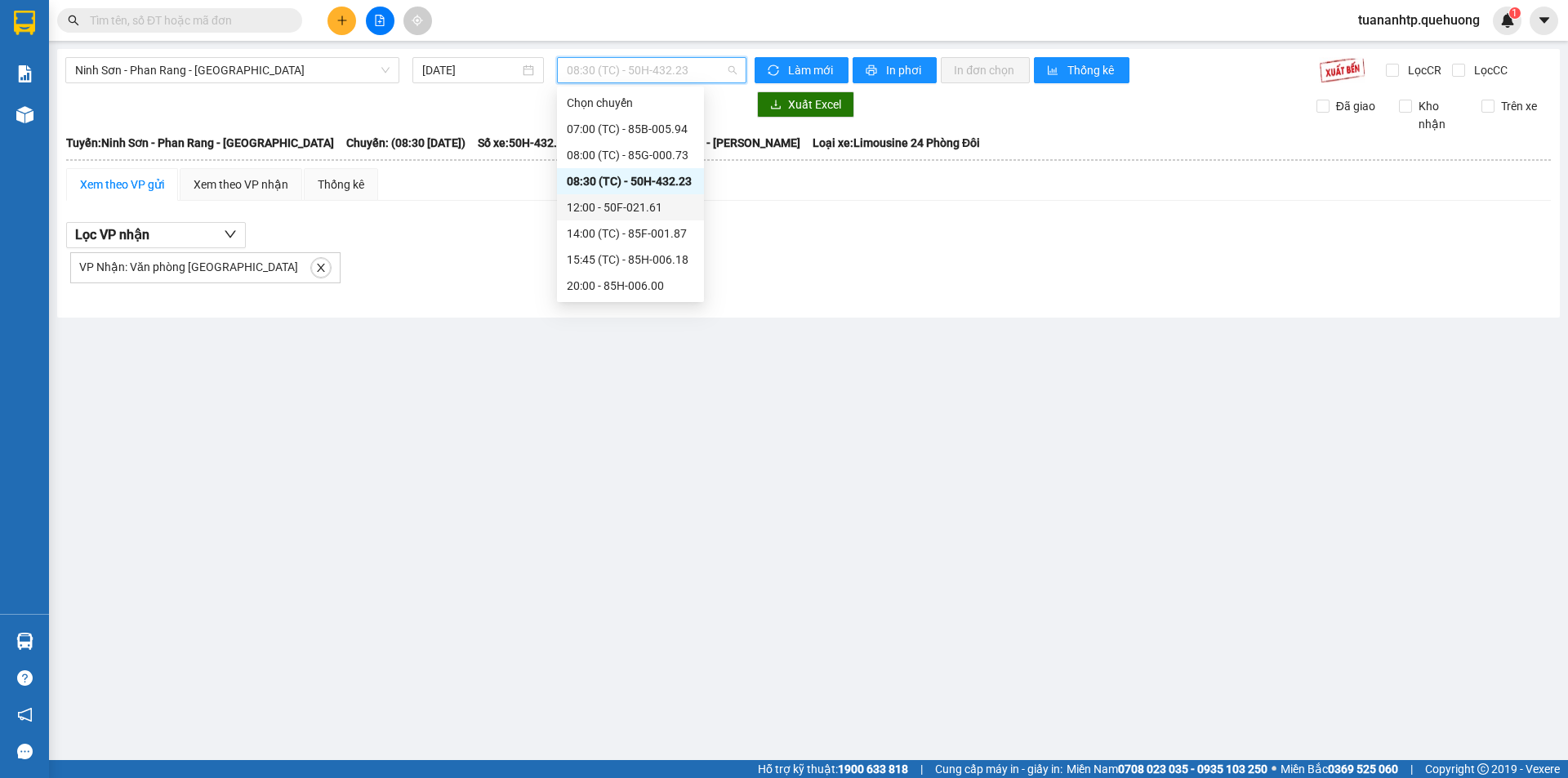
click at [673, 210] on div "12:00 - 50F-021.61" at bounding box center [631, 207] width 127 height 18
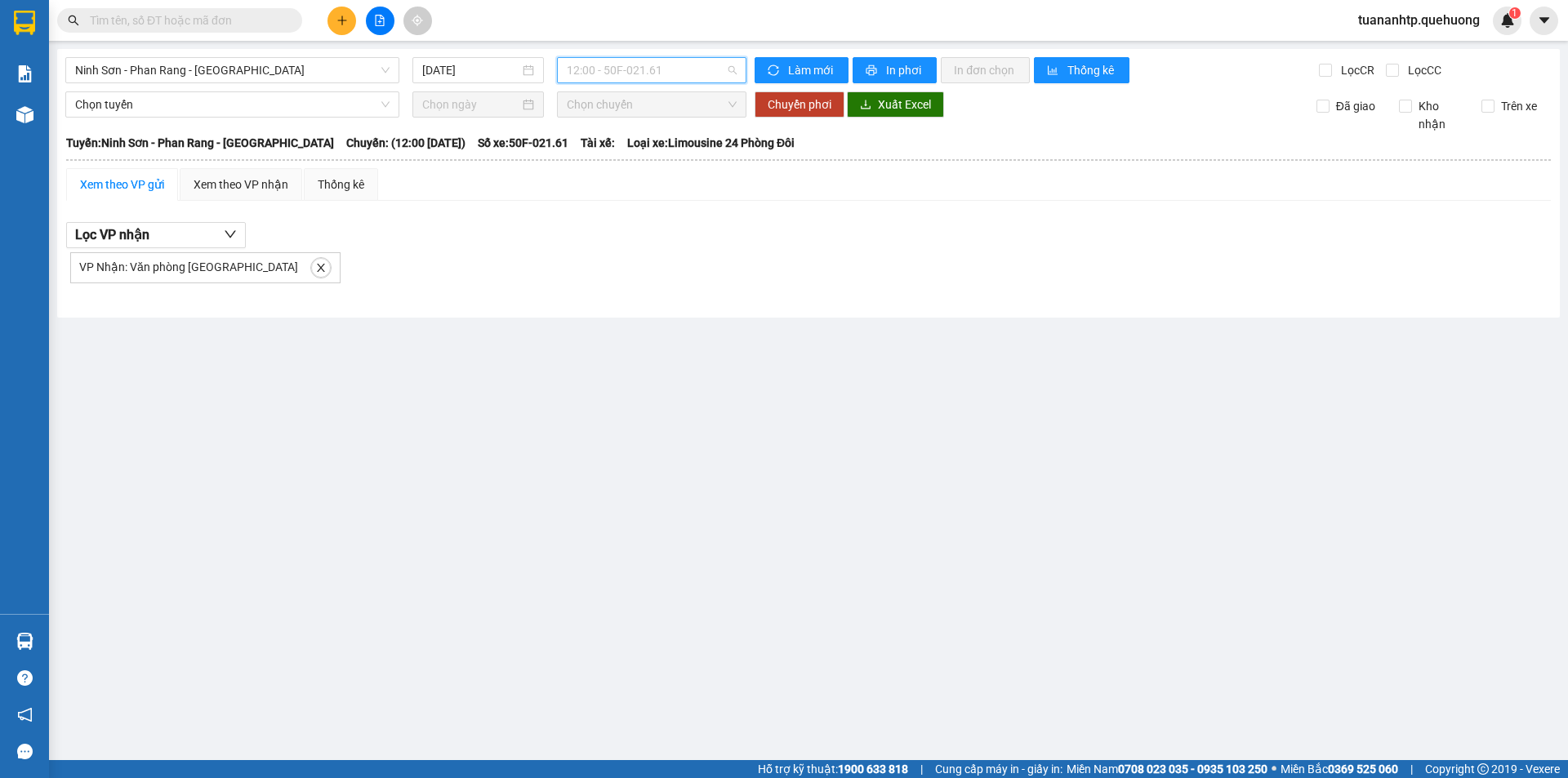
click at [656, 70] on span "12:00 - 50F-021.61" at bounding box center [652, 70] width 170 height 25
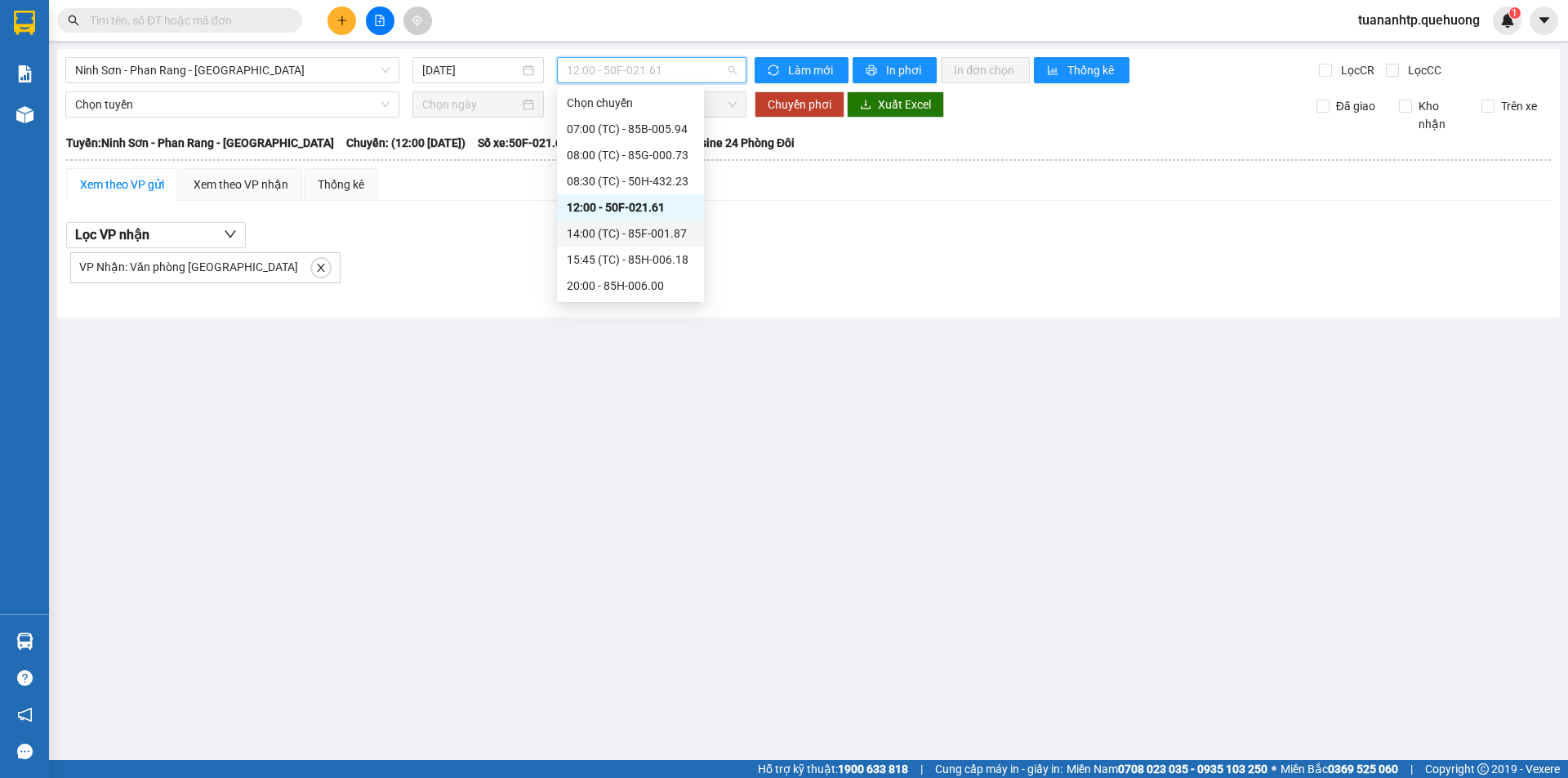
click at [658, 230] on div "14:00 (TC) - 85F-001.87" at bounding box center [631, 233] width 127 height 18
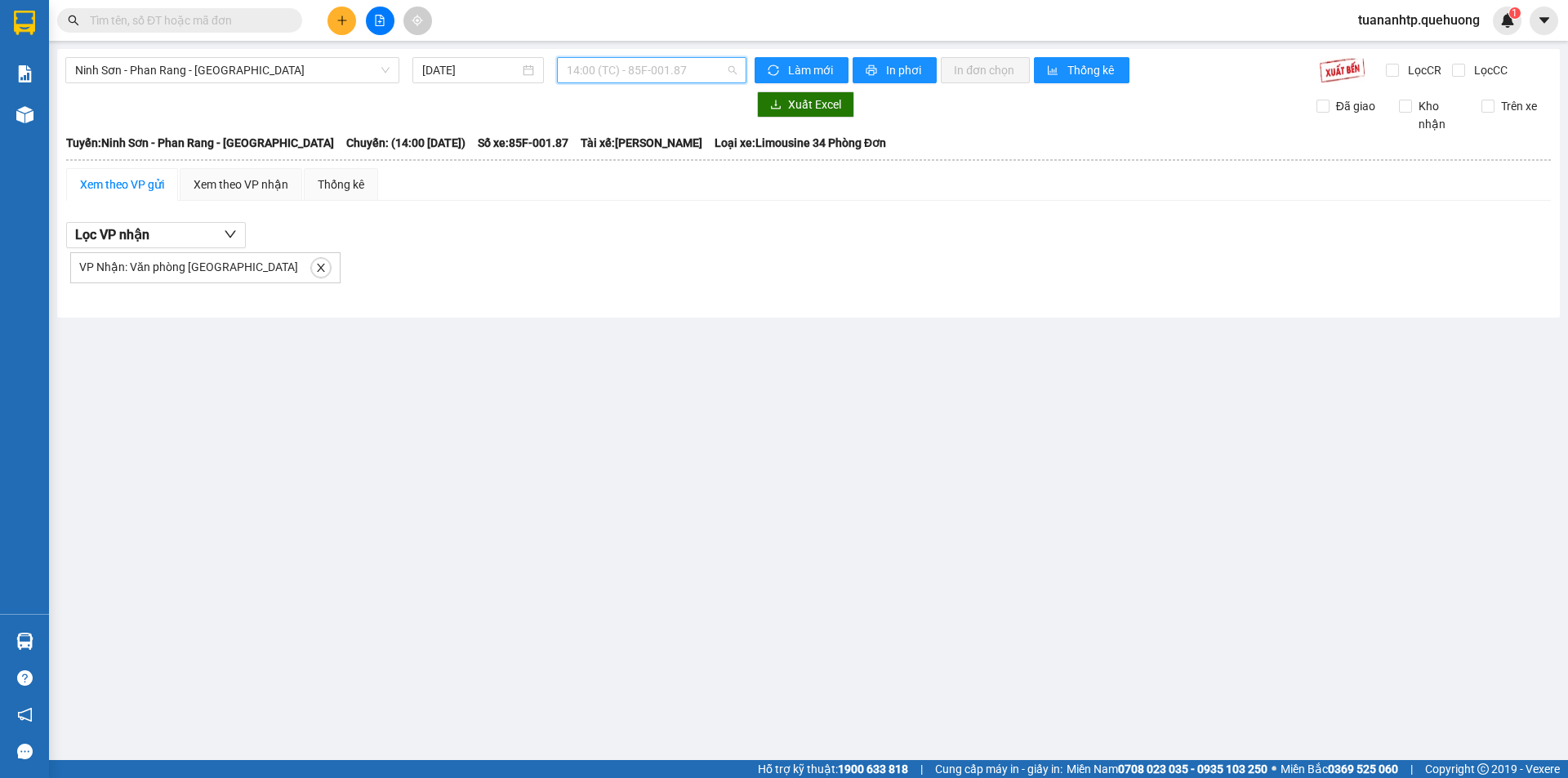
click at [670, 66] on span "14:00 (TC) - 85F-001.87" at bounding box center [652, 70] width 170 height 25
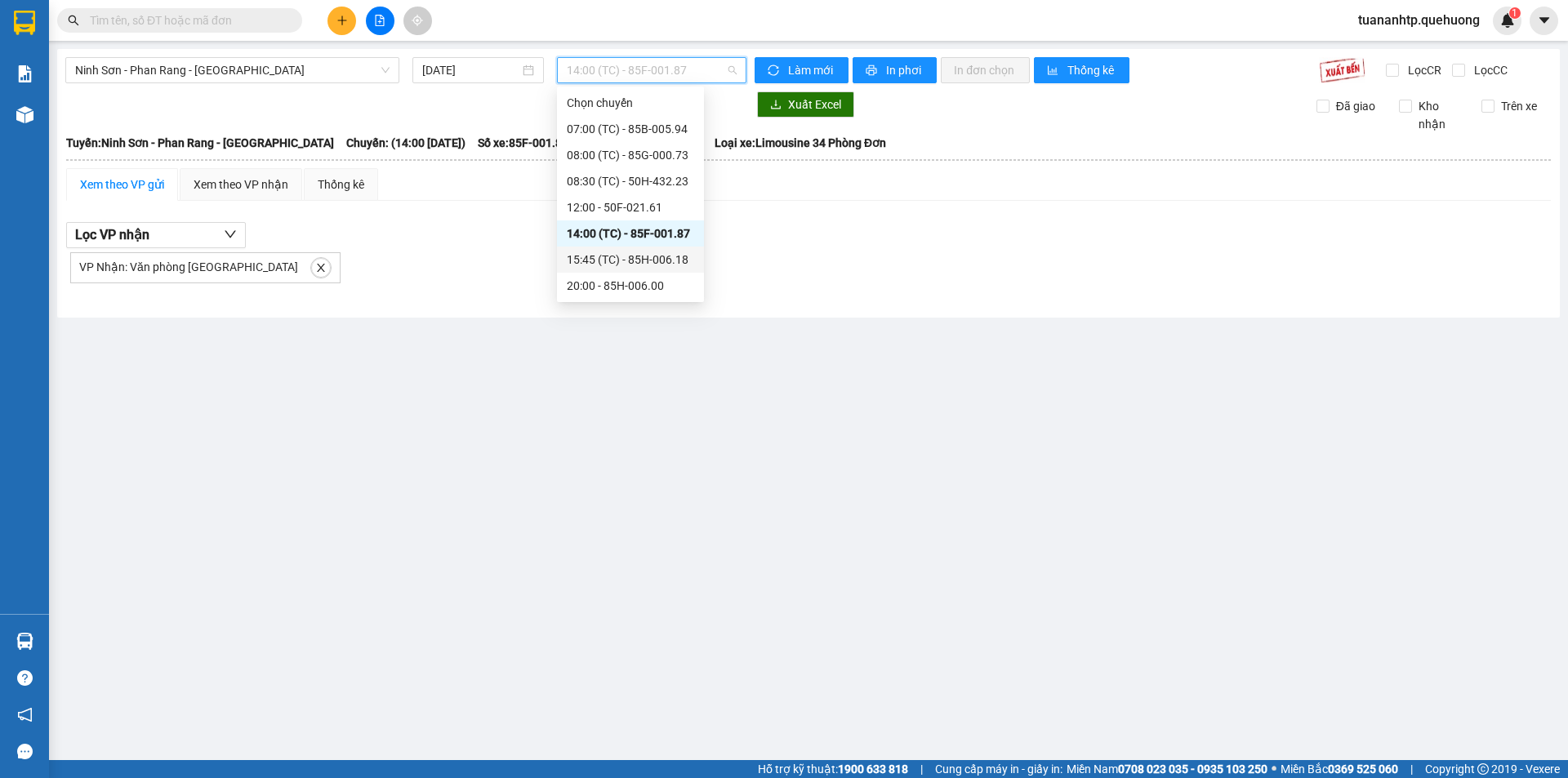
click at [656, 255] on div "15:45 (TC) - 85H-006.18" at bounding box center [631, 259] width 127 height 18
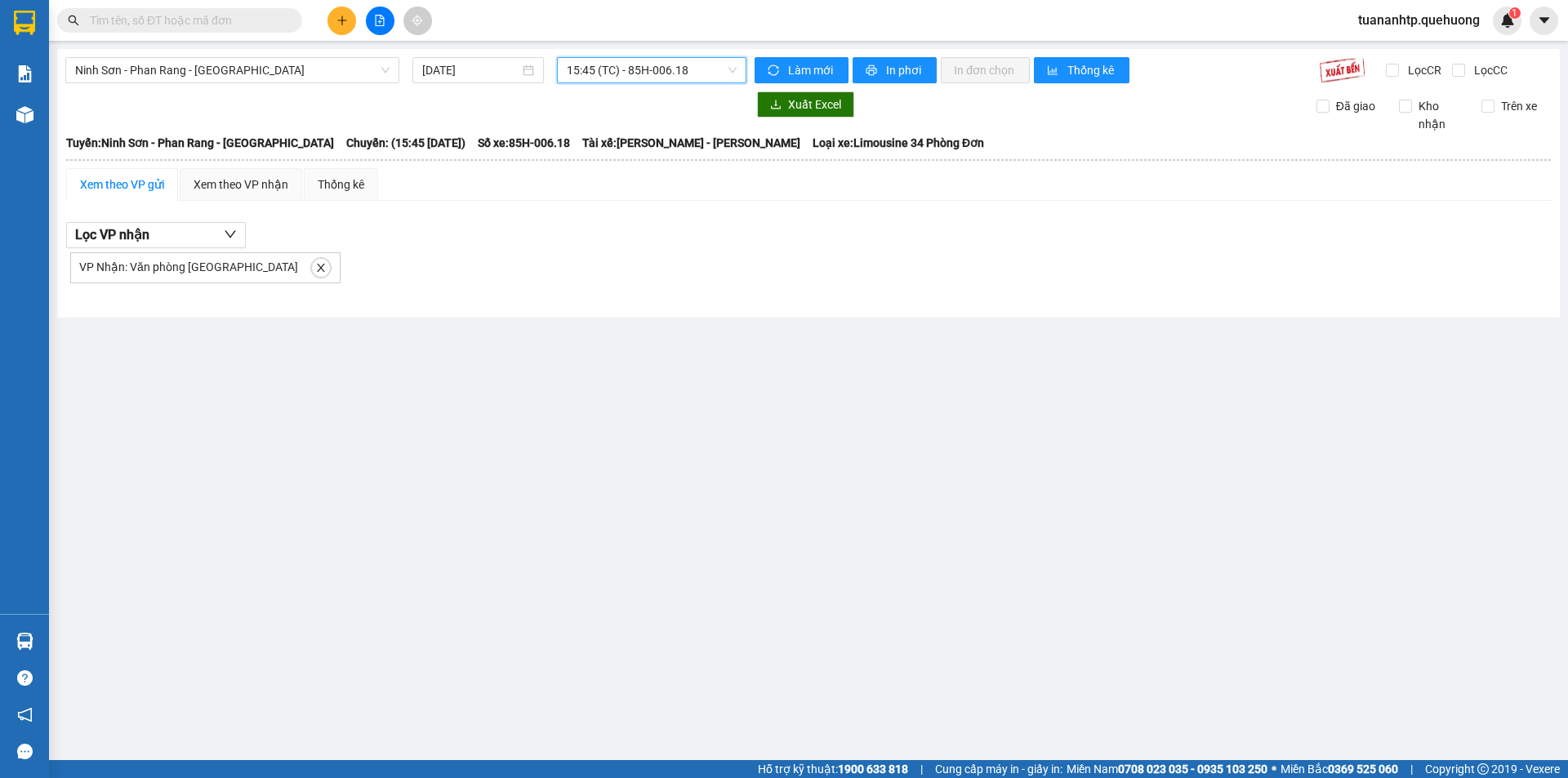
click at [645, 64] on span "15:45 (TC) - 85H-006.18" at bounding box center [652, 70] width 170 height 25
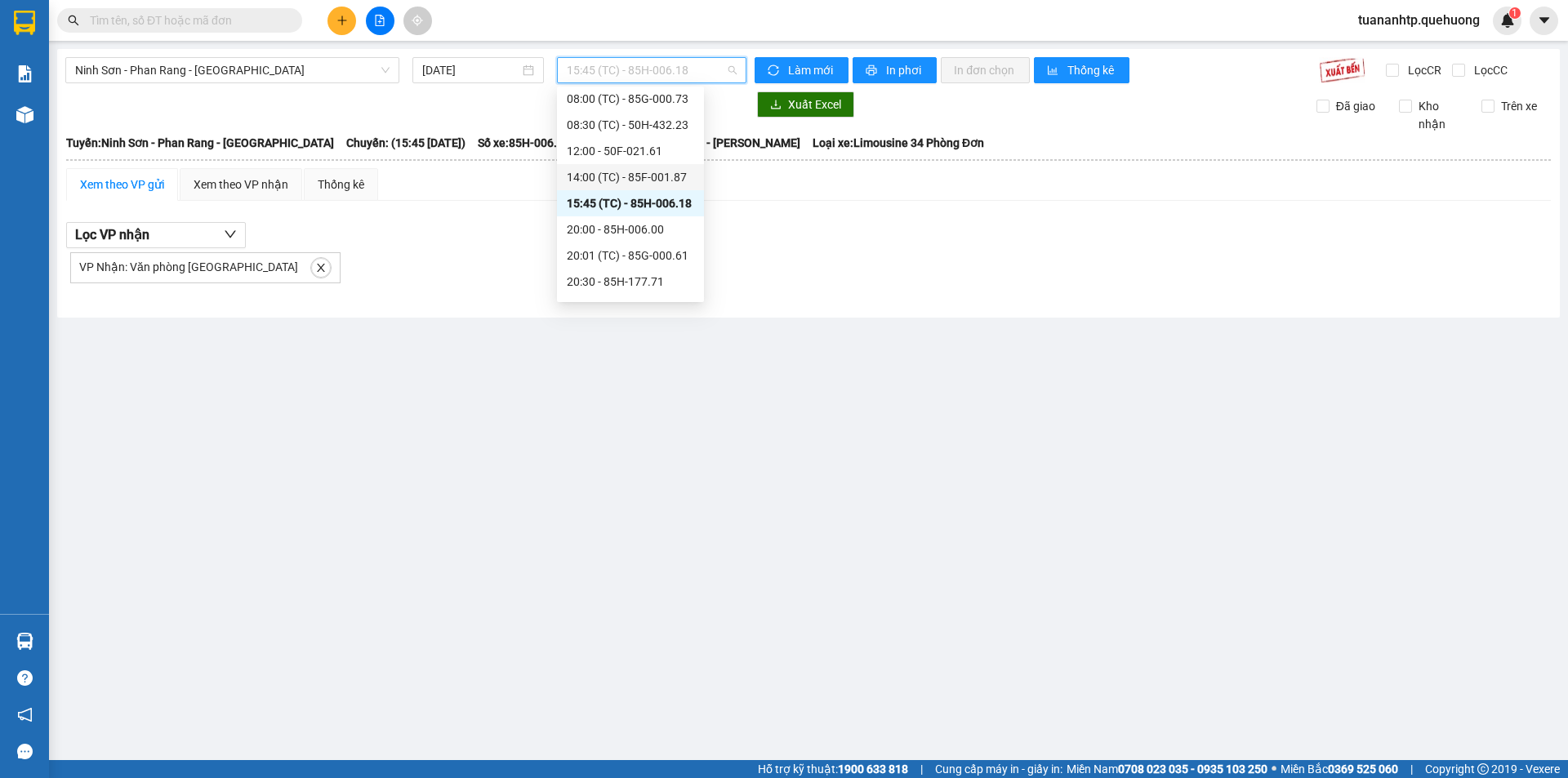
scroll to position [82, 0]
click at [638, 204] on div "20:00 - 85H-006.00" at bounding box center [631, 204] width 127 height 18
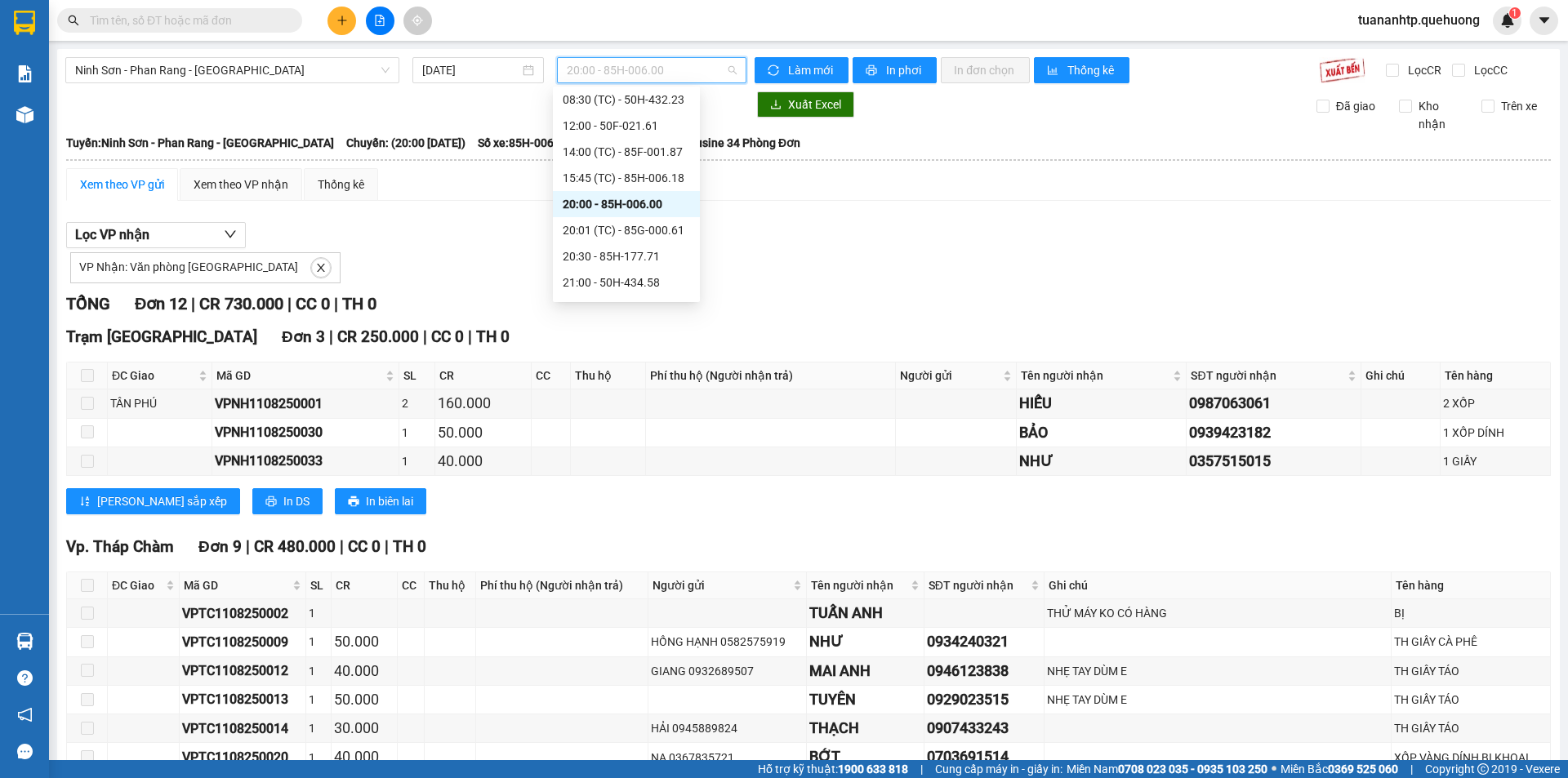
click at [685, 74] on span "20:00 - 85H-006.00" at bounding box center [652, 70] width 170 height 25
click at [632, 231] on div "20:01 (TC) - 85G-000.61" at bounding box center [626, 230] width 127 height 18
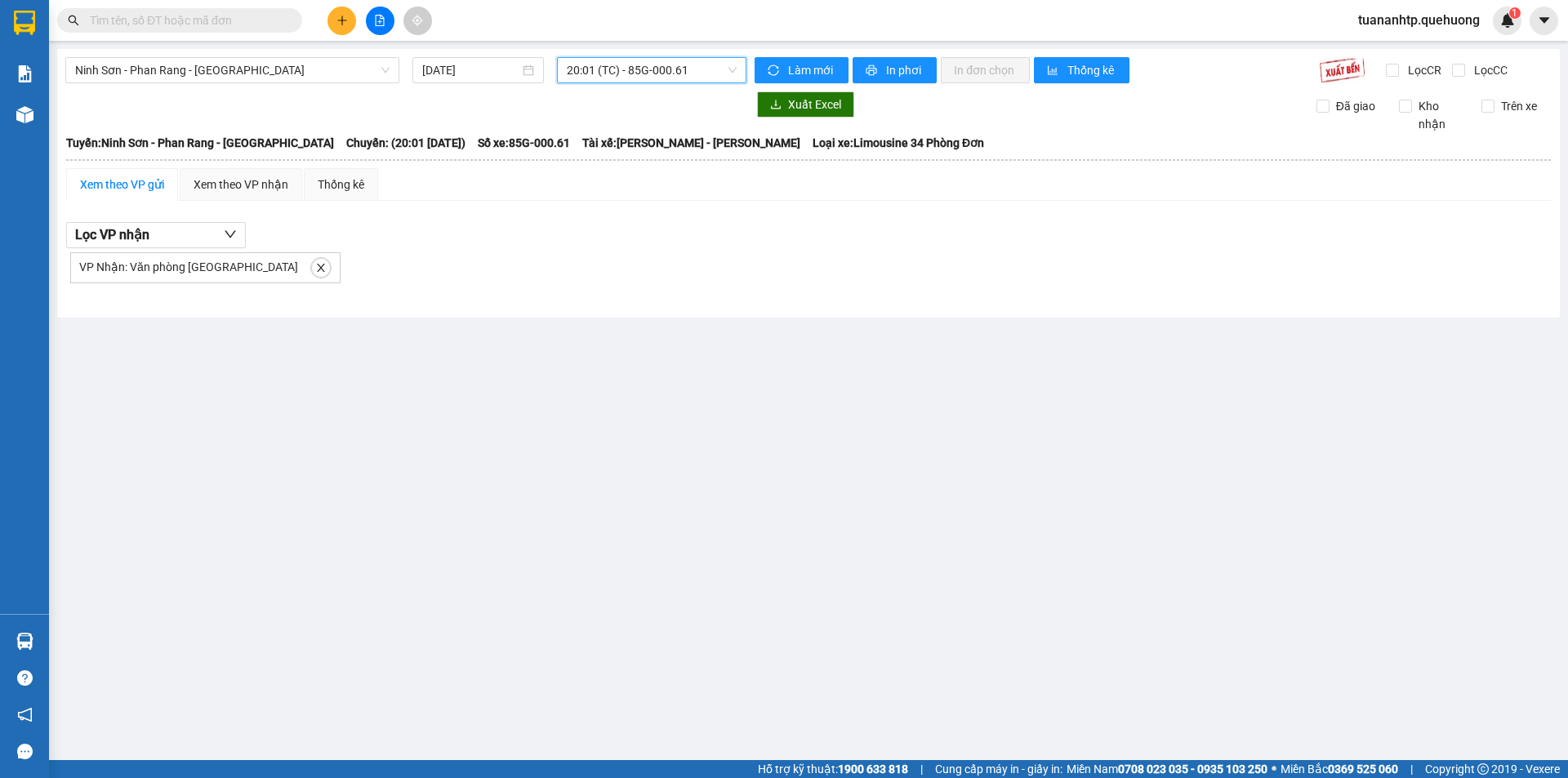
click at [670, 65] on span "20:01 (TC) - 85G-000.61" at bounding box center [652, 70] width 170 height 25
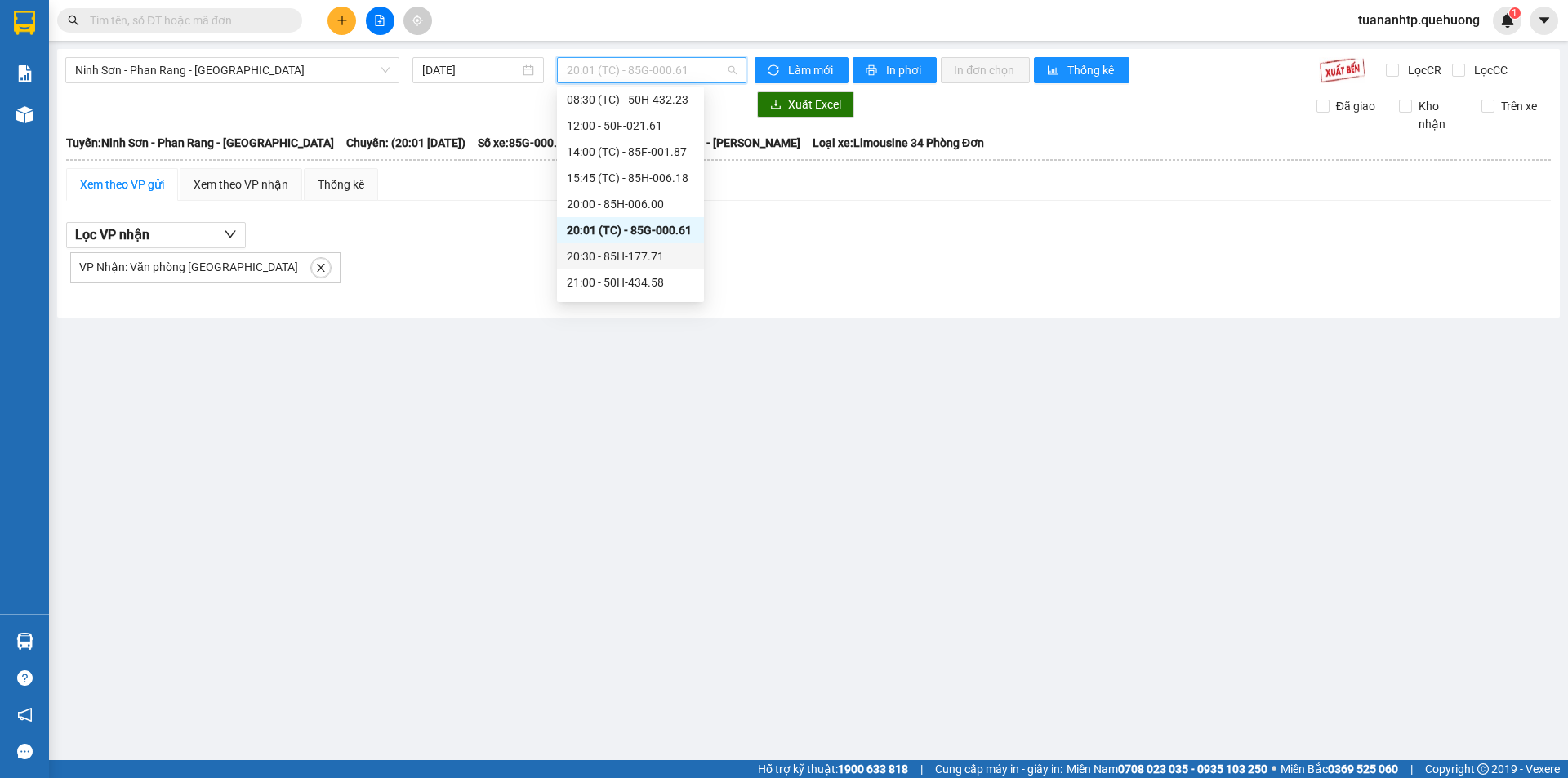
click at [631, 262] on div "20:30 - 85H-177.71" at bounding box center [631, 256] width 127 height 18
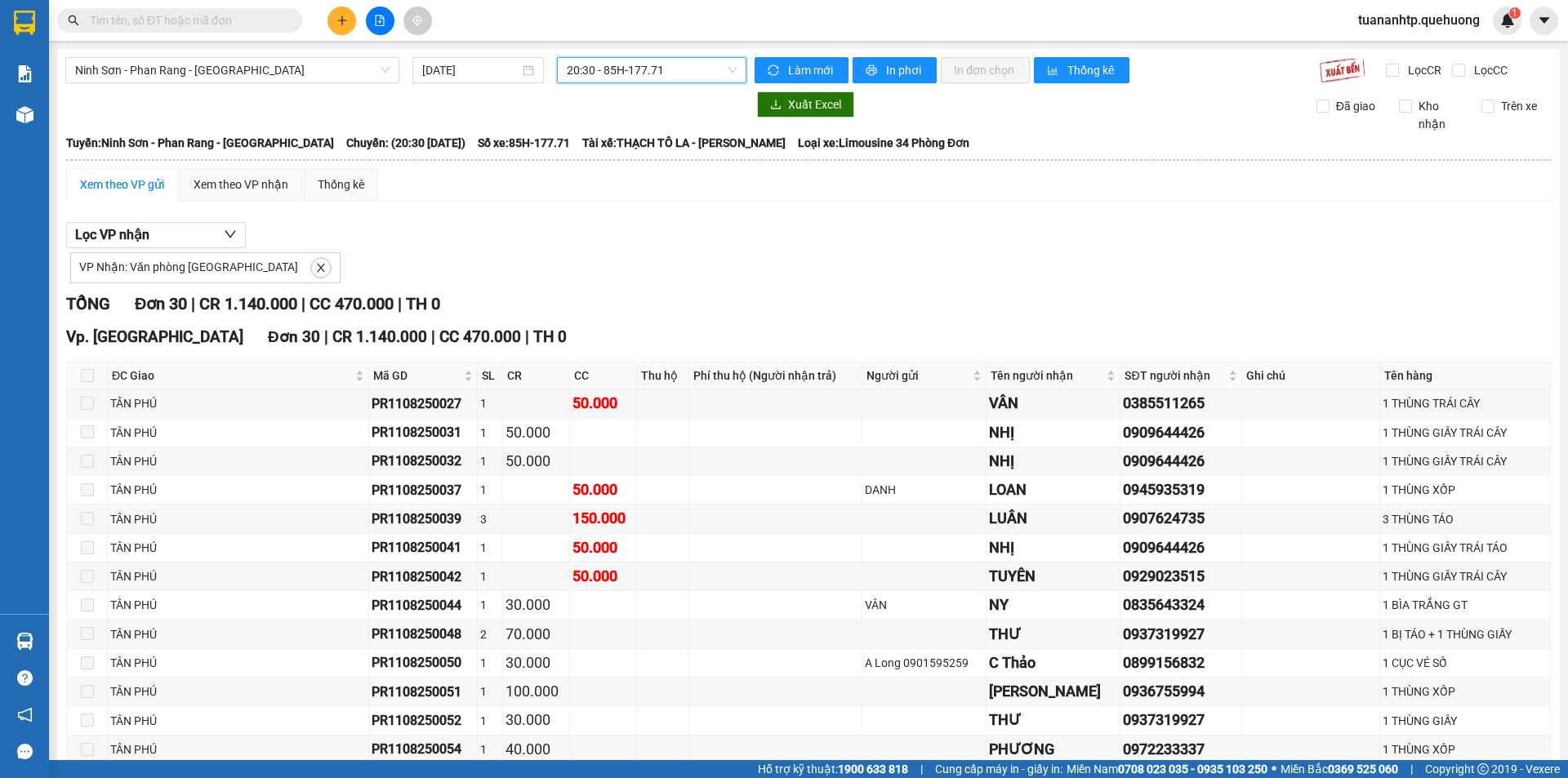
click at [692, 81] on span "20:30 - 85H-177.71" at bounding box center [652, 70] width 170 height 25
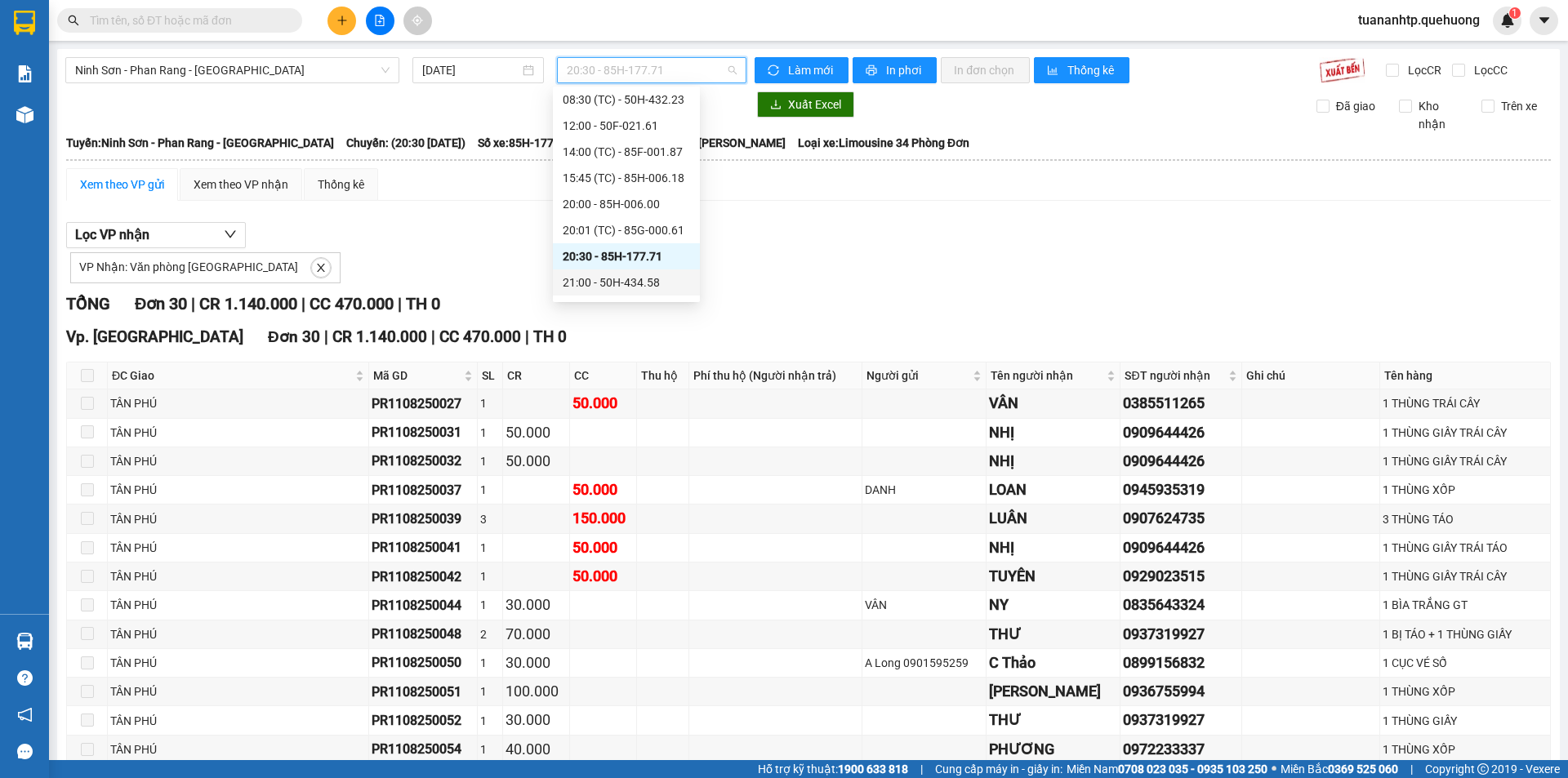
click at [647, 278] on div "21:00 - 50H-434.58" at bounding box center [626, 282] width 127 height 18
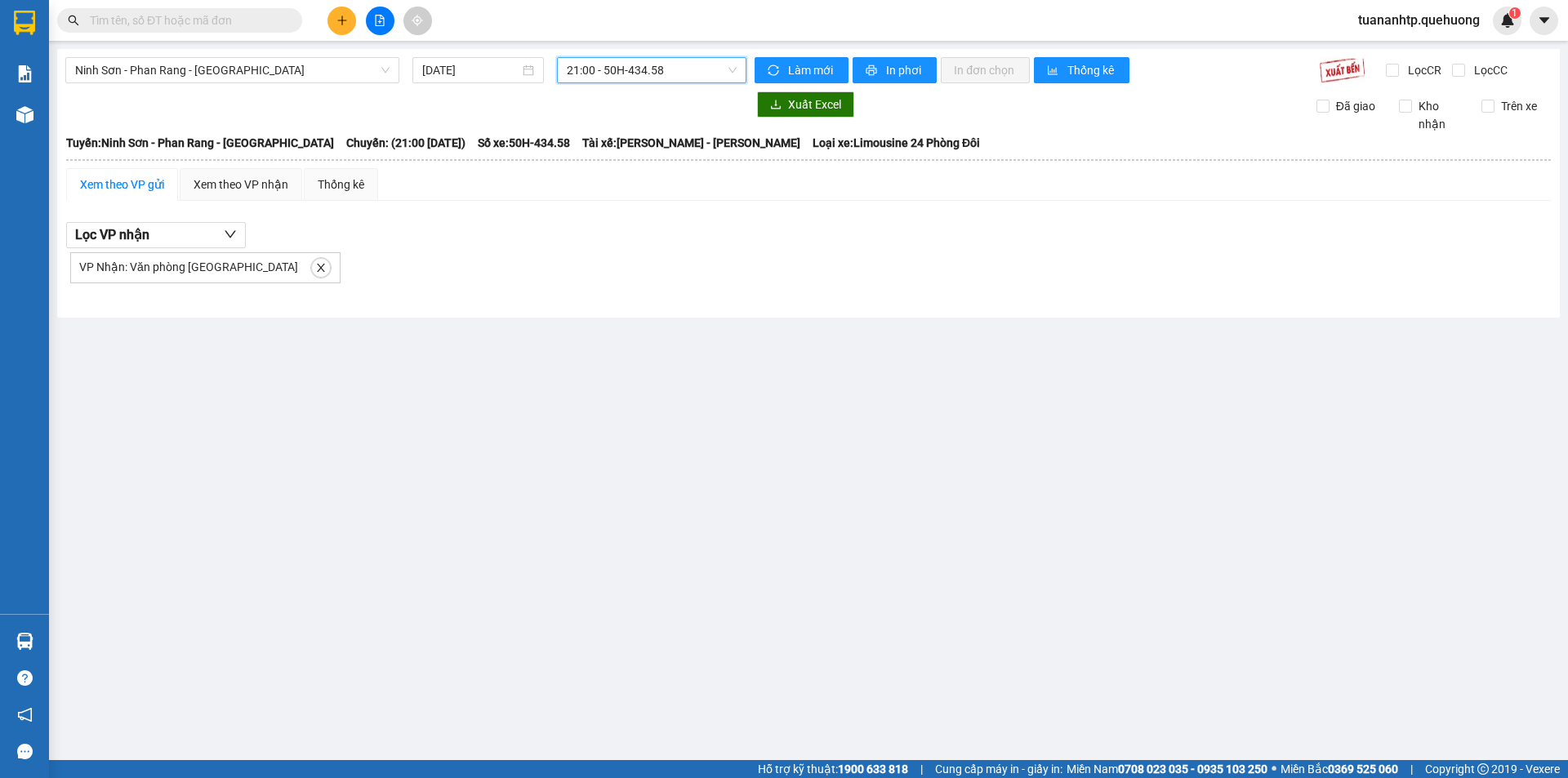
click at [664, 66] on span "21:00 - 50H-434.58" at bounding box center [652, 70] width 170 height 25
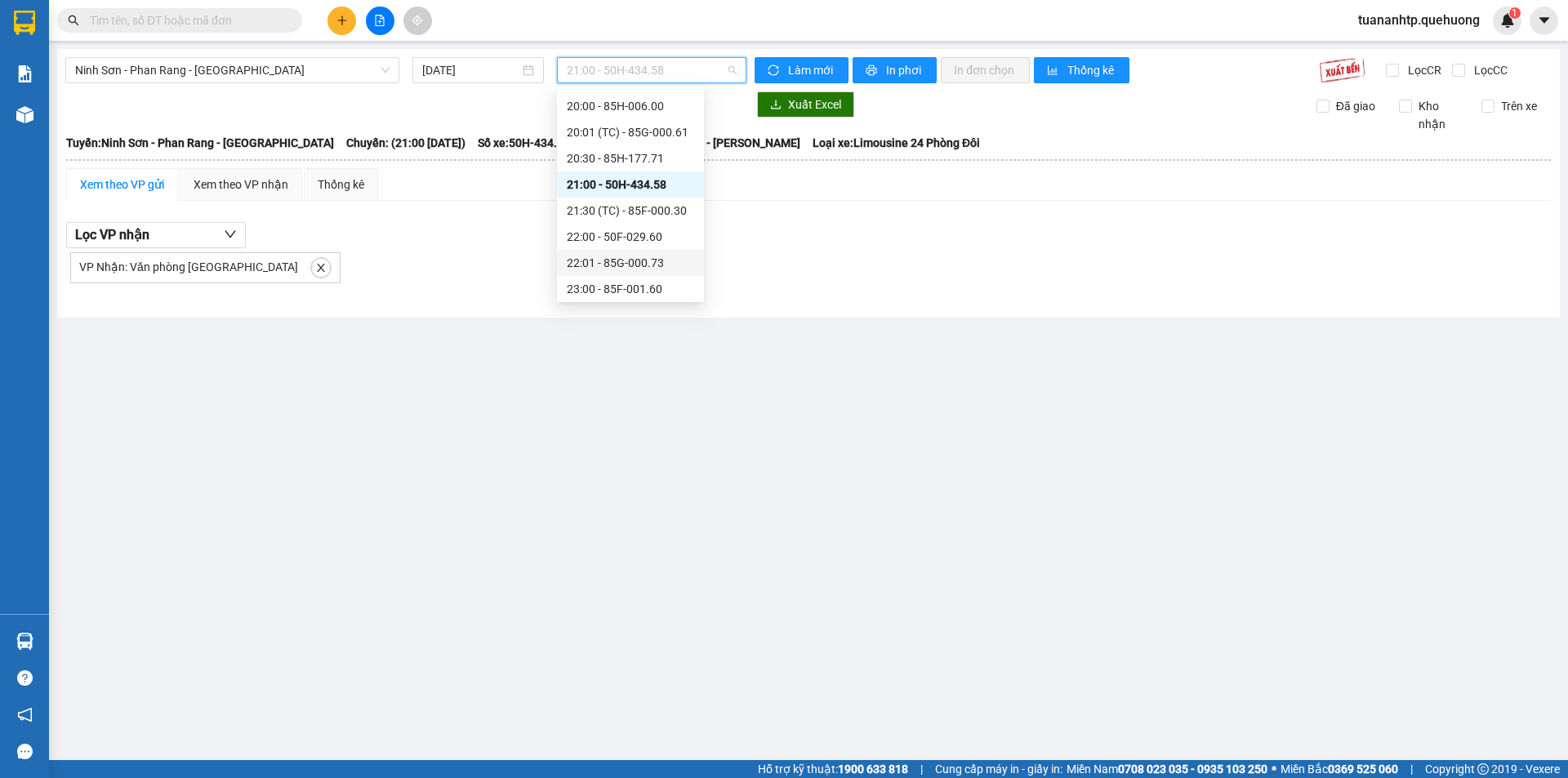
scroll to position [183, 0]
click at [646, 206] on div "21:30 (TC) - 85F-000.30" at bounding box center [631, 207] width 127 height 18
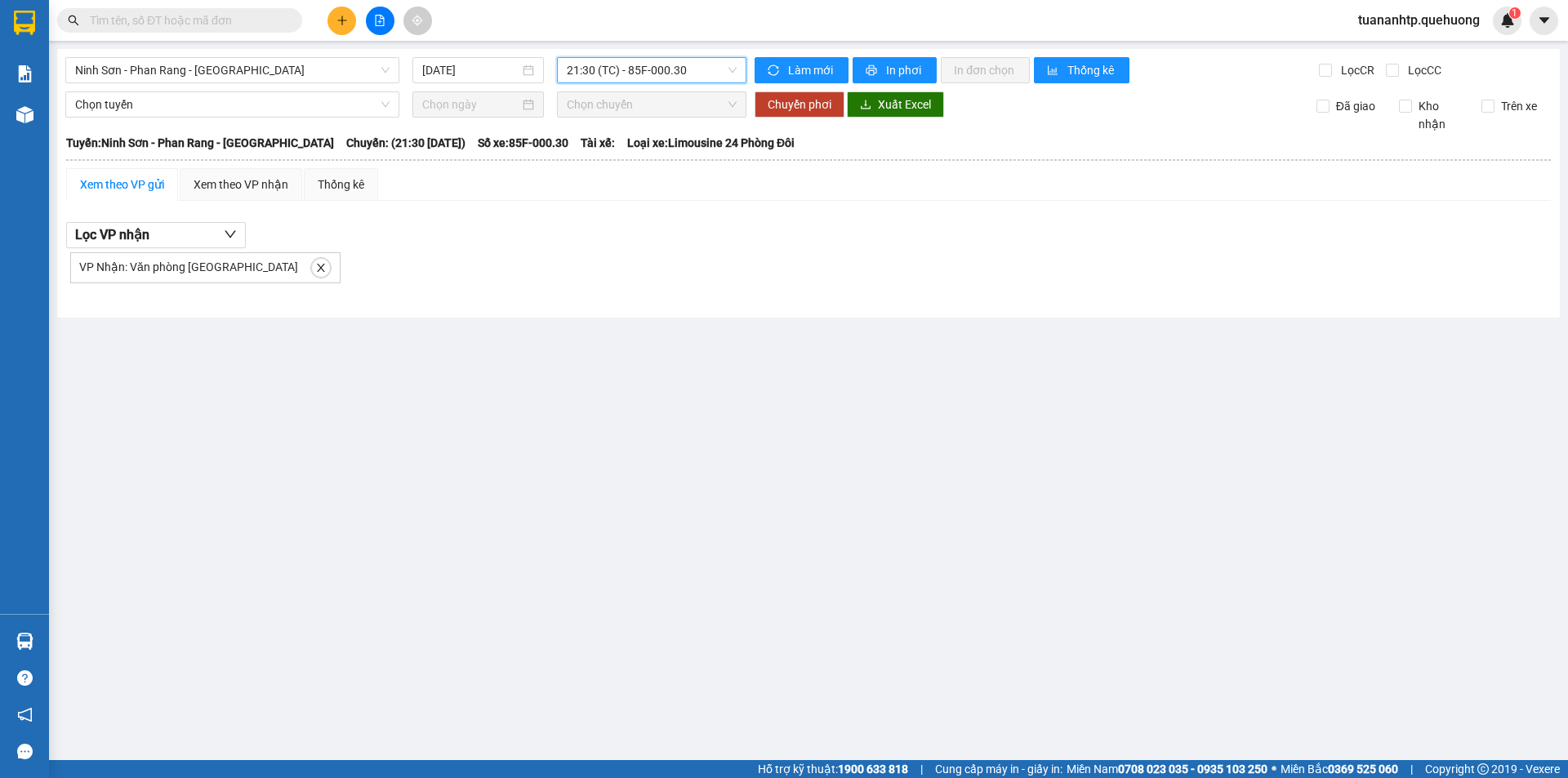
click at [666, 74] on span "21:30 (TC) - 85F-000.30" at bounding box center [652, 70] width 170 height 25
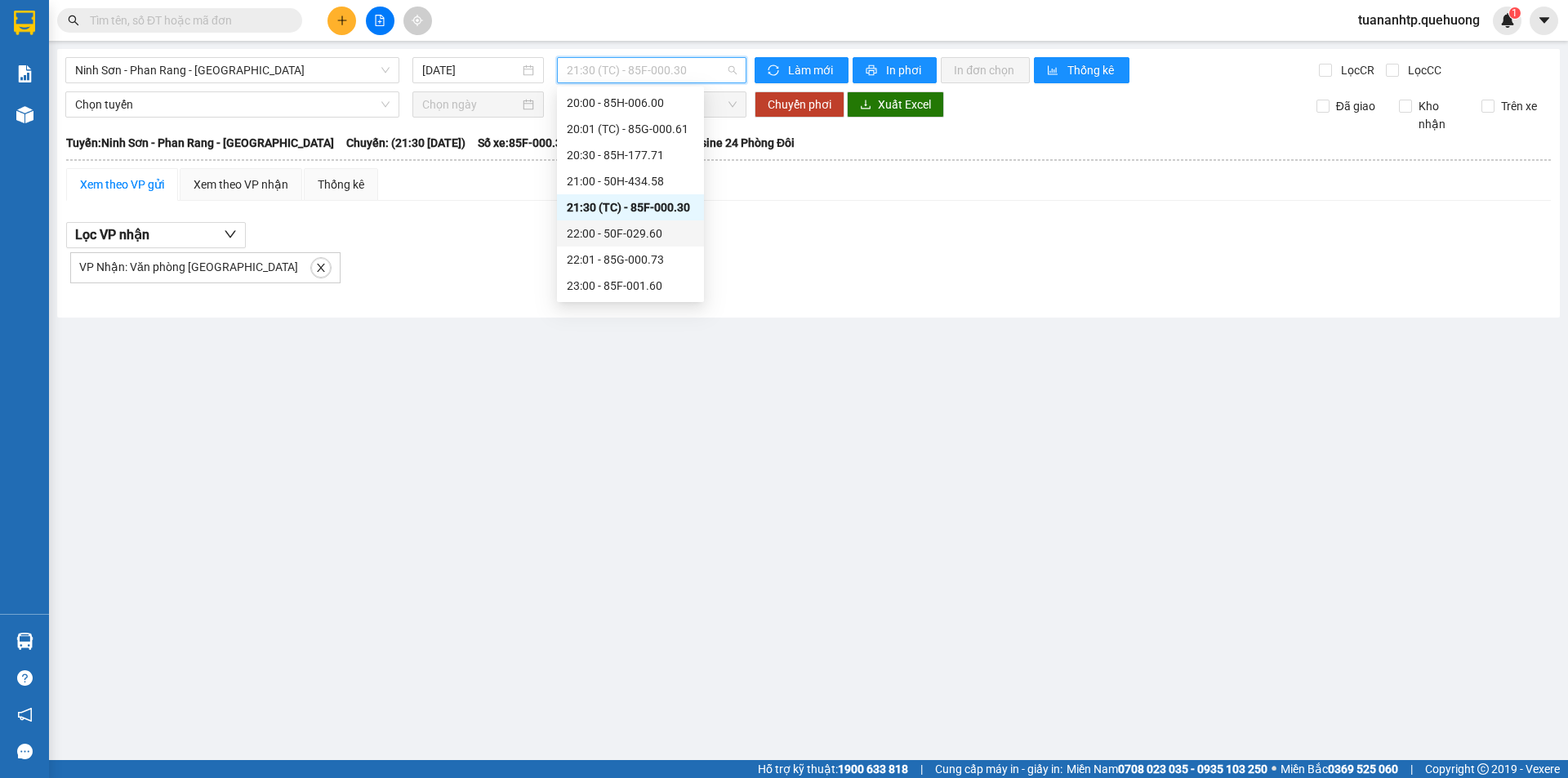
click at [656, 238] on div "22:00 - 50F-029.60" at bounding box center [631, 233] width 127 height 18
click at [685, 60] on span "22:00 - 50F-029.60" at bounding box center [652, 70] width 170 height 25
click at [648, 258] on div "22:01 - 85G-000.73" at bounding box center [631, 259] width 127 height 18
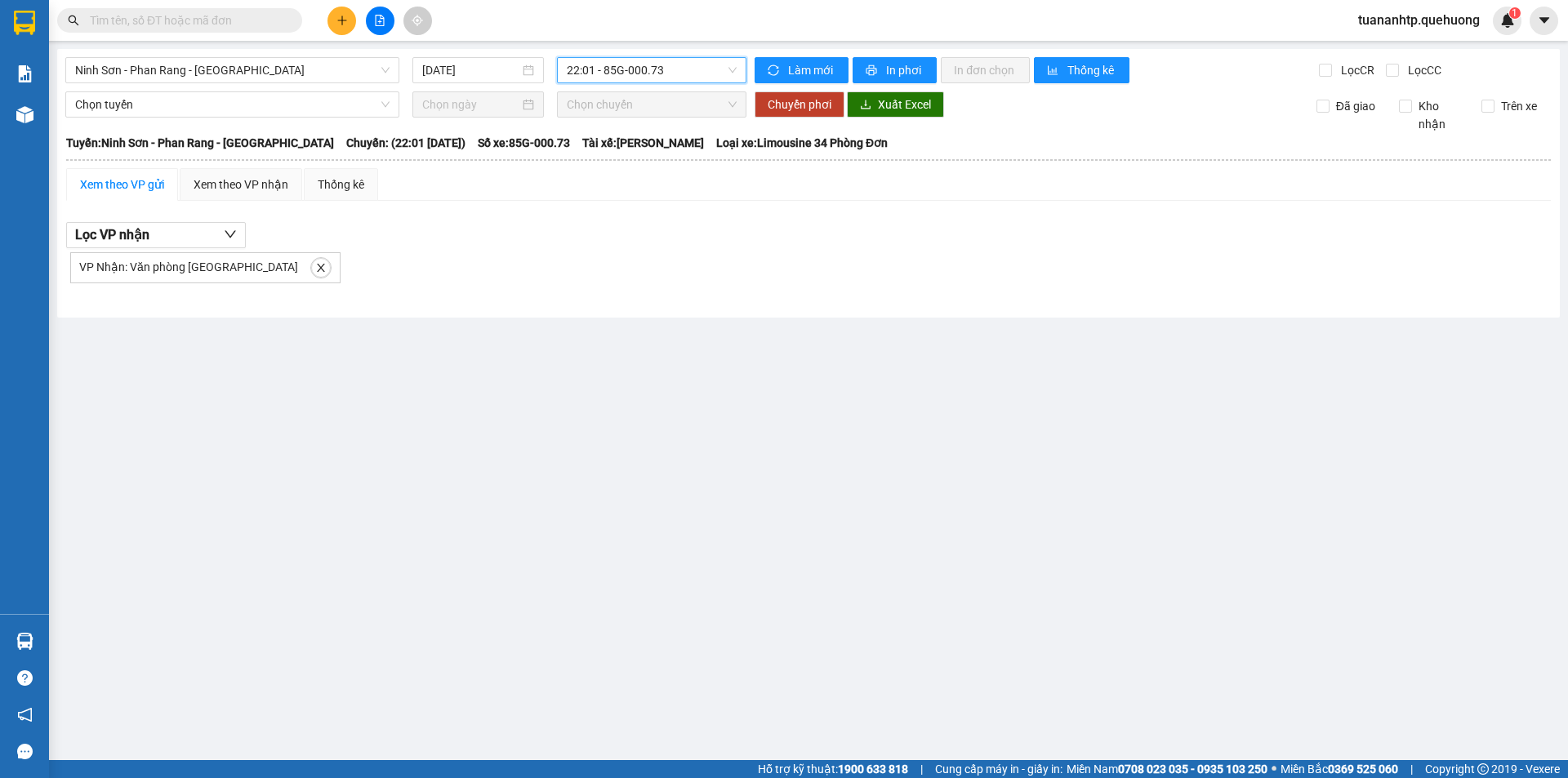
click at [669, 75] on span "22:01 - 85G-000.73" at bounding box center [652, 70] width 170 height 25
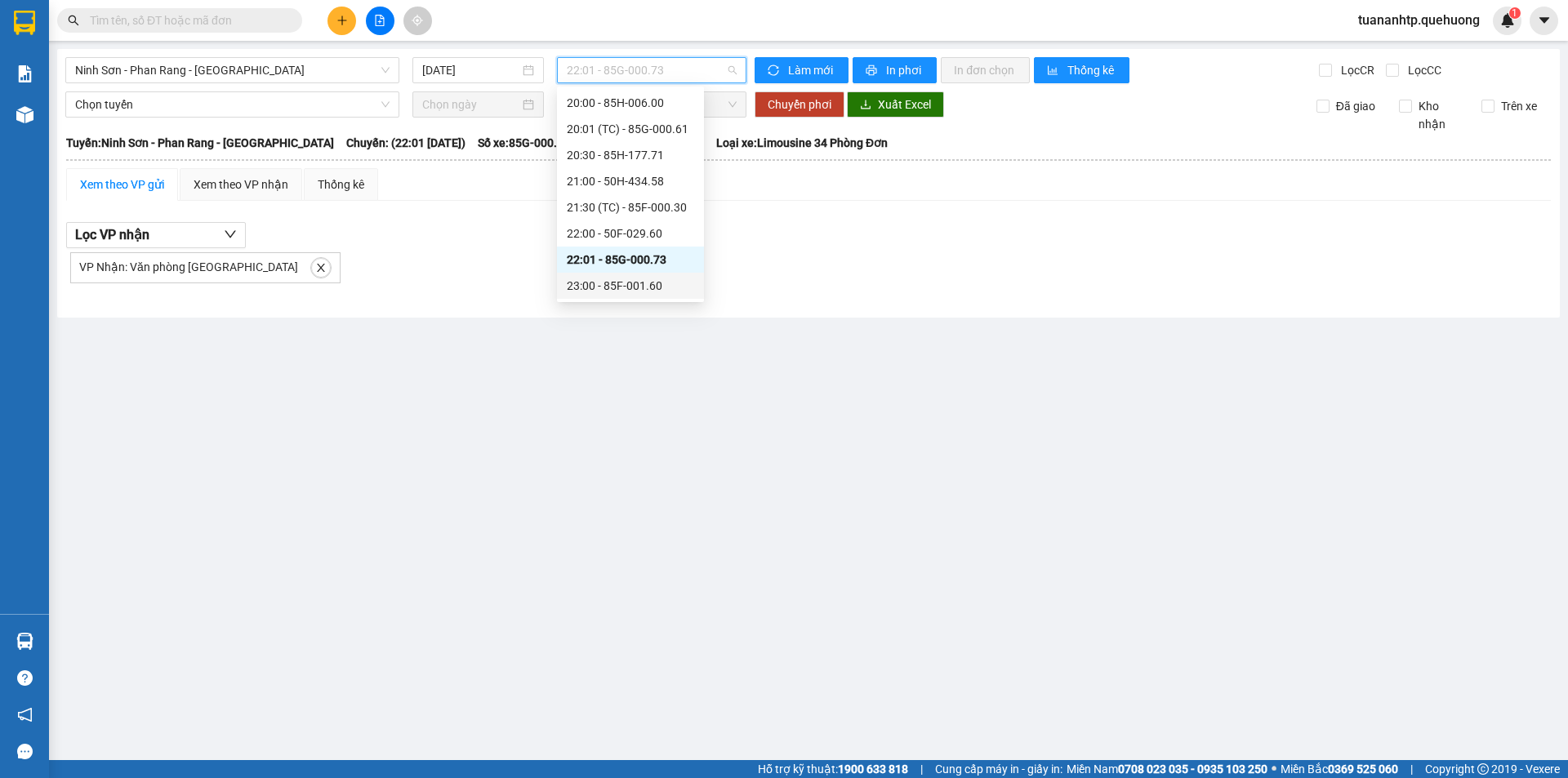
click at [630, 279] on div "23:00 - 85F-001.60" at bounding box center [631, 285] width 127 height 18
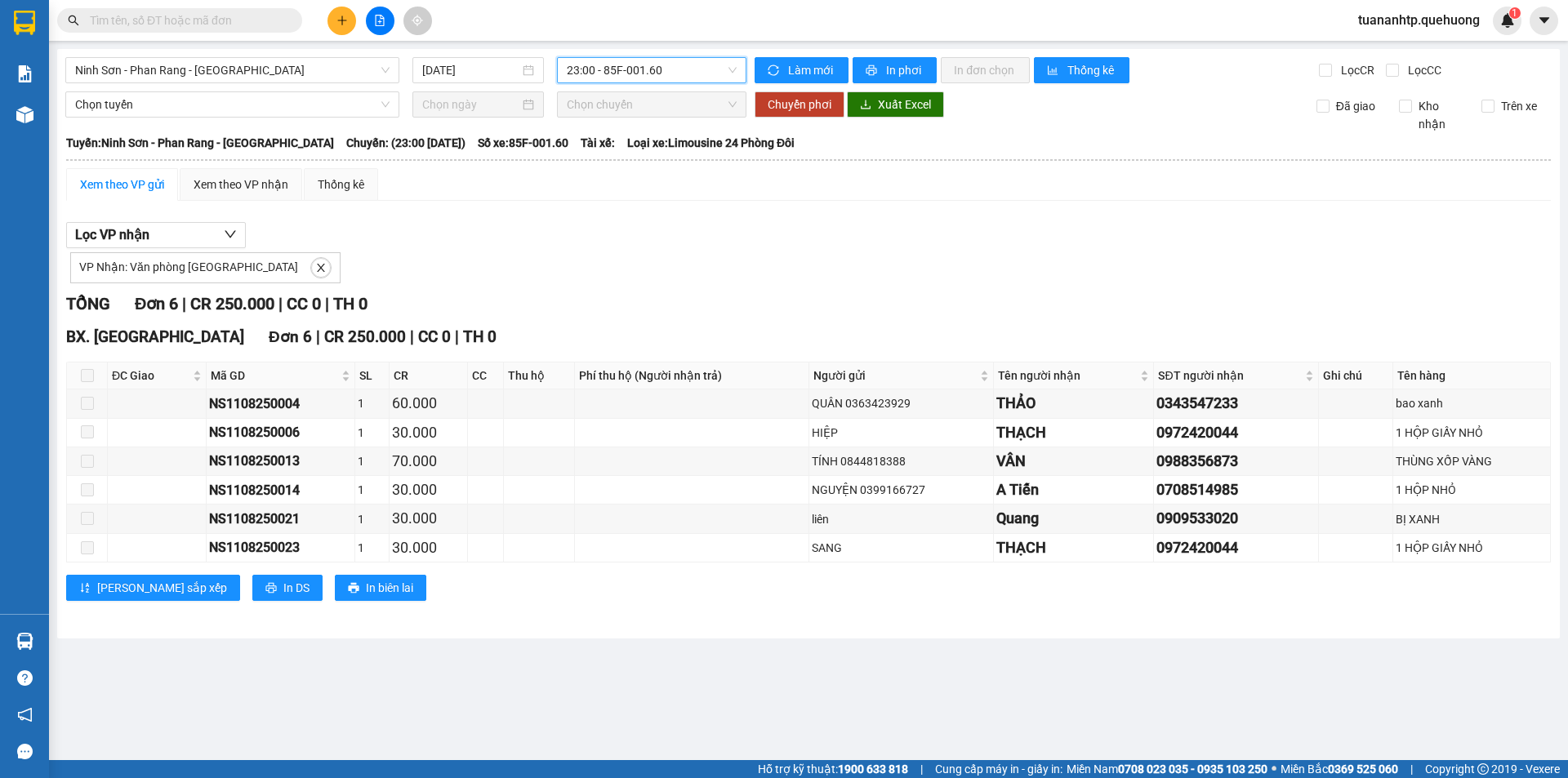
click at [666, 71] on span "23:00 - 85F-001.60" at bounding box center [652, 70] width 170 height 25
